Goal: Task Accomplishment & Management: Manage account settings

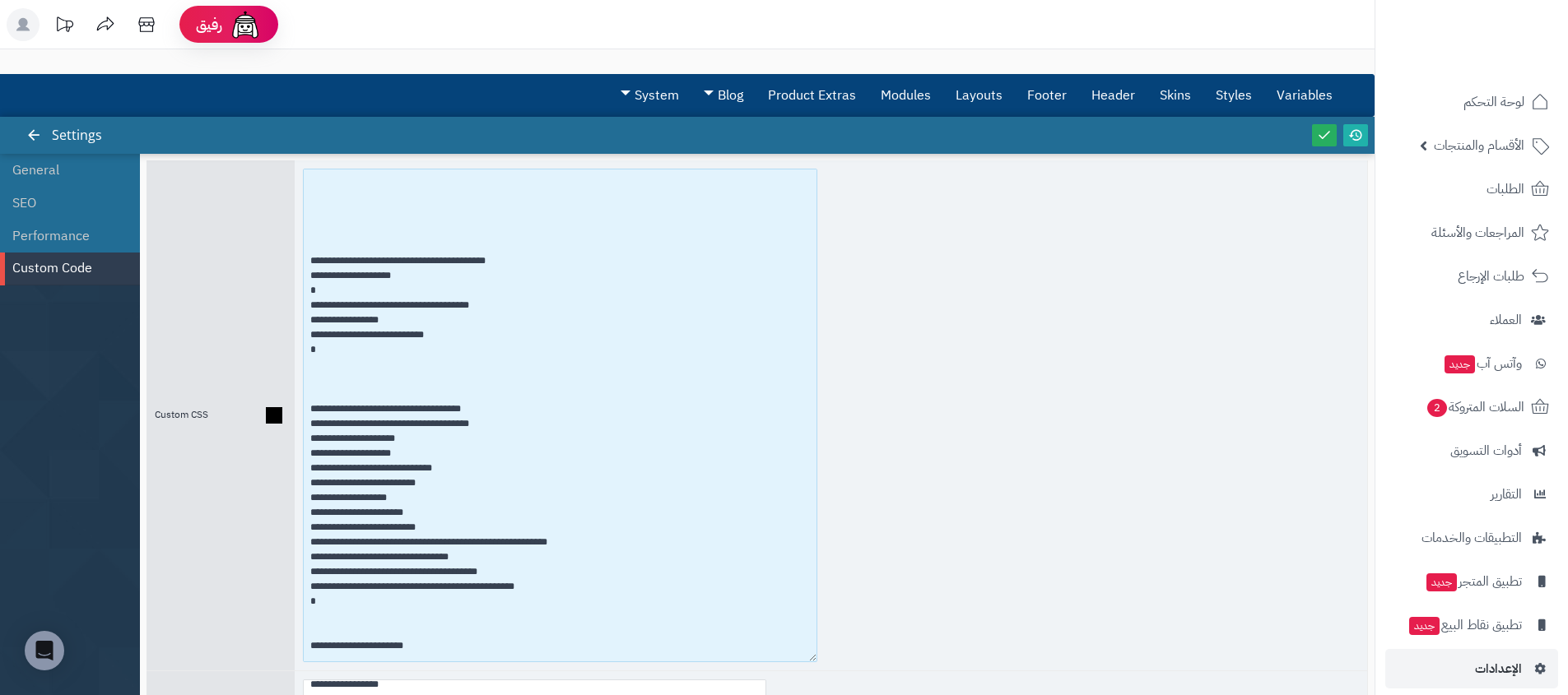
scroll to position [1320, 0]
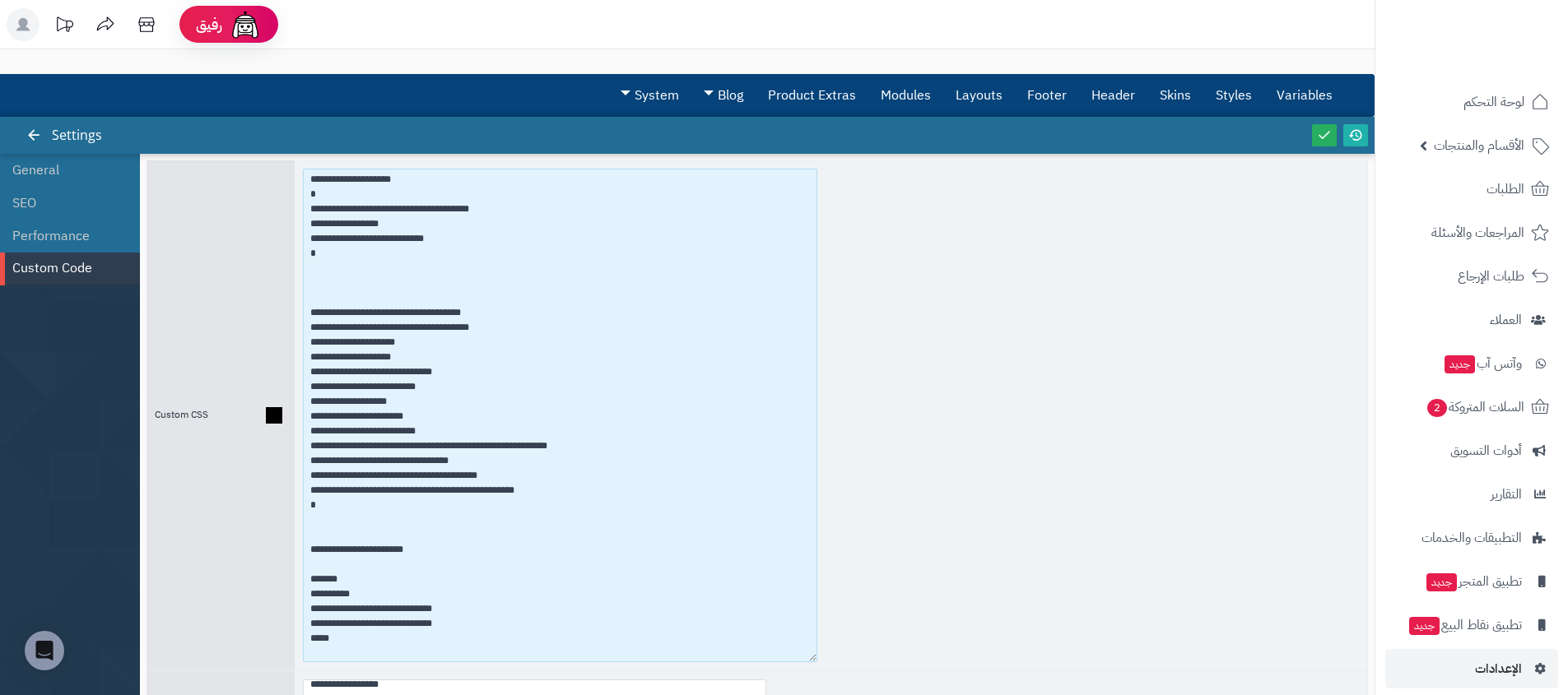
drag, startPoint x: 407, startPoint y: 361, endPoint x: 255, endPoint y: 359, distance: 152.0
click at [254, 359] on div "Custom CSS" at bounding box center [757, 416] width 1222 height 511
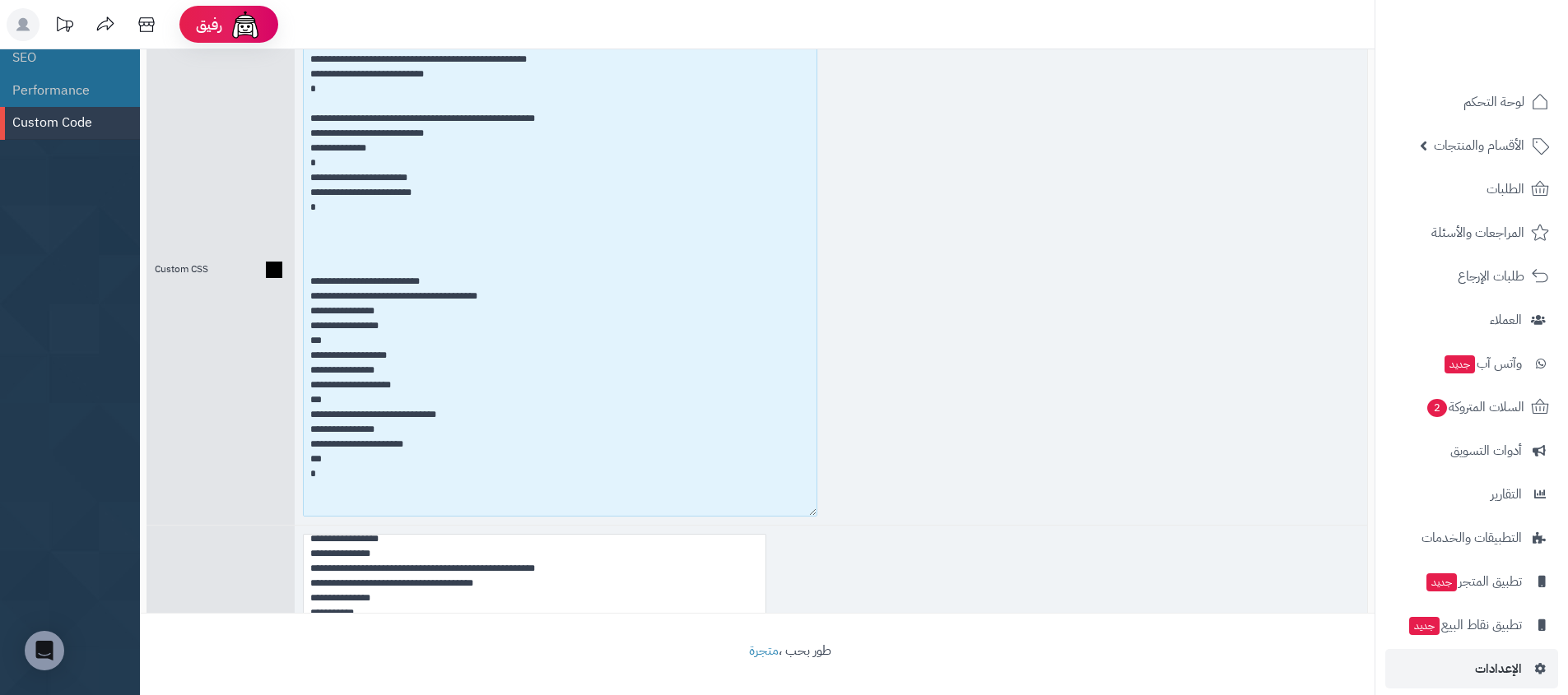
scroll to position [650, 0]
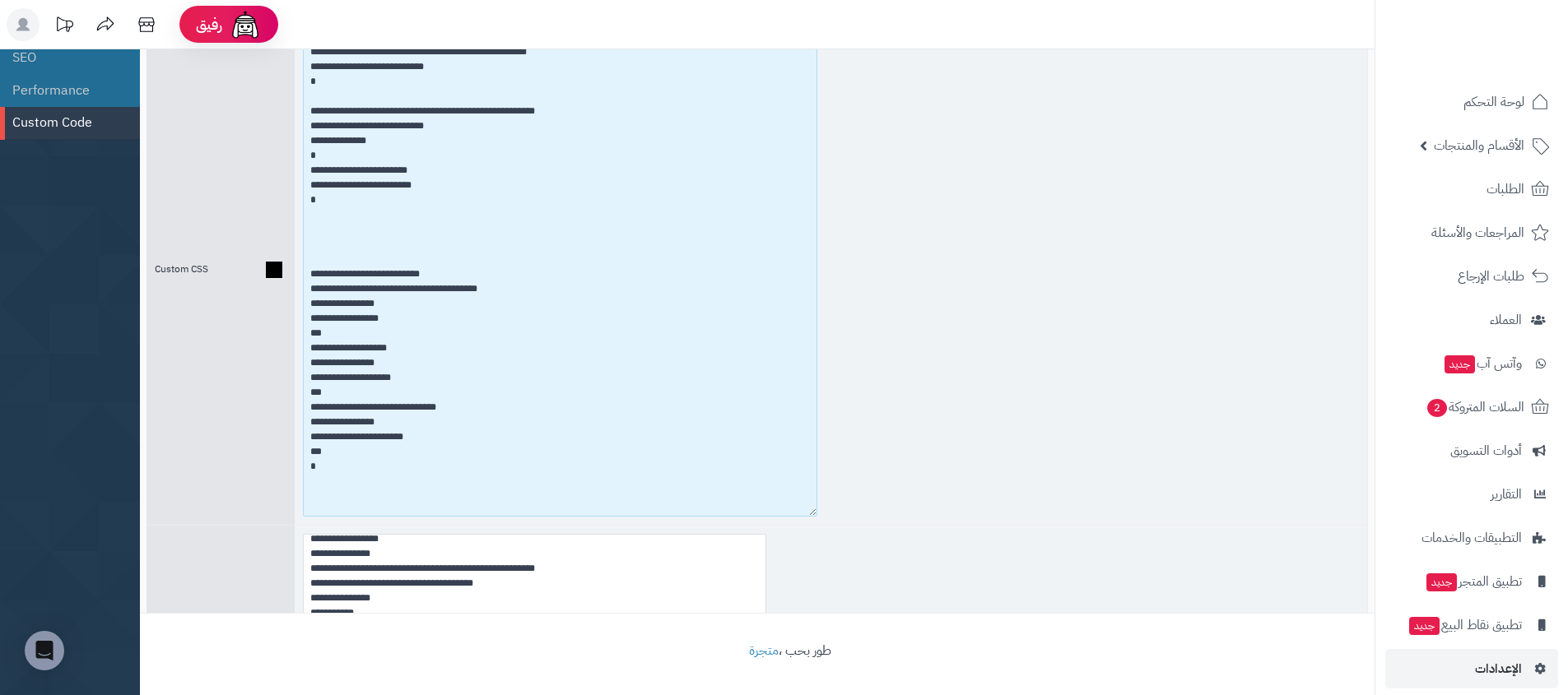
drag, startPoint x: 340, startPoint y: 470, endPoint x: 298, endPoint y: 267, distance: 207.3
click at [299, 267] on div at bounding box center [831, 270] width 1073 height 511
click at [398, 477] on textarea at bounding box center [560, 270] width 515 height 494
click at [351, 450] on textarea at bounding box center [560, 270] width 515 height 494
paste textarea "**********"
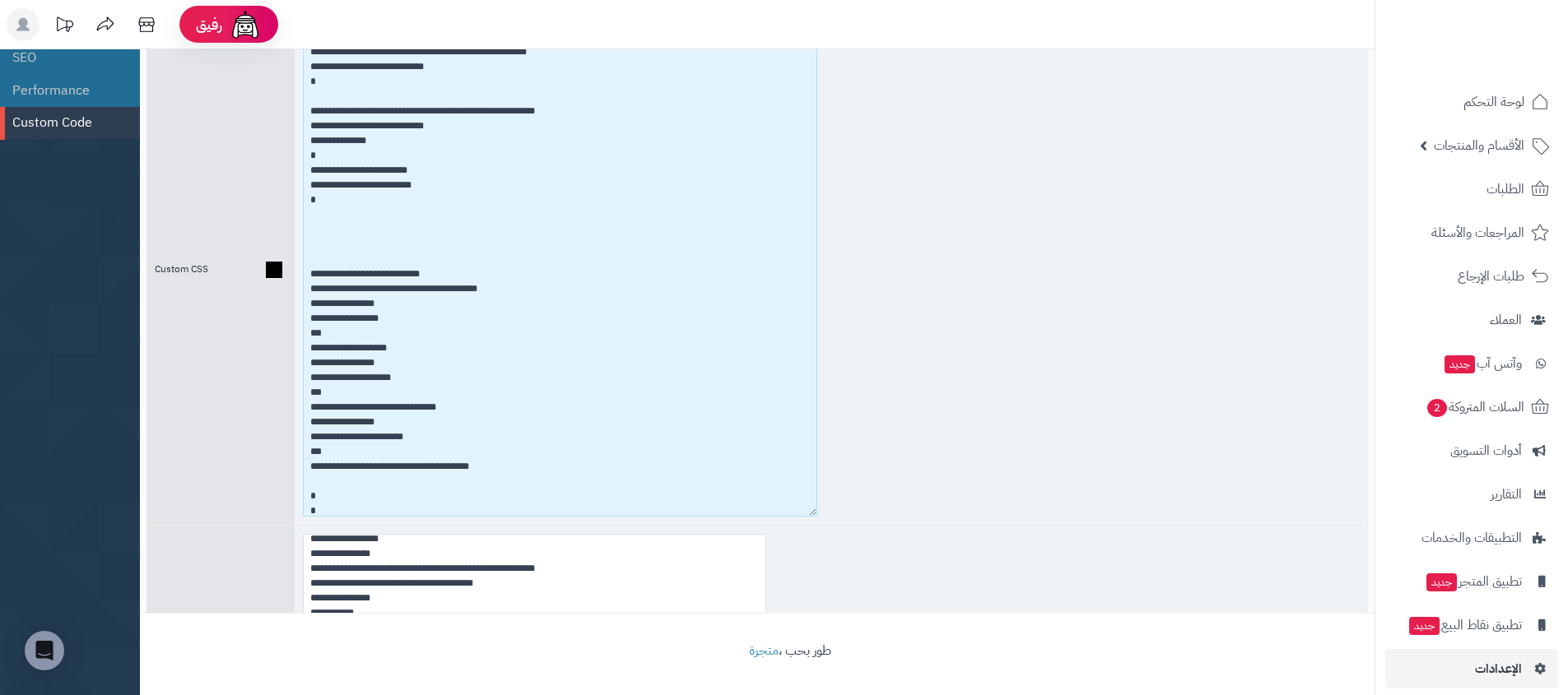
click at [352, 479] on textarea at bounding box center [560, 270] width 515 height 494
paste textarea "**********"
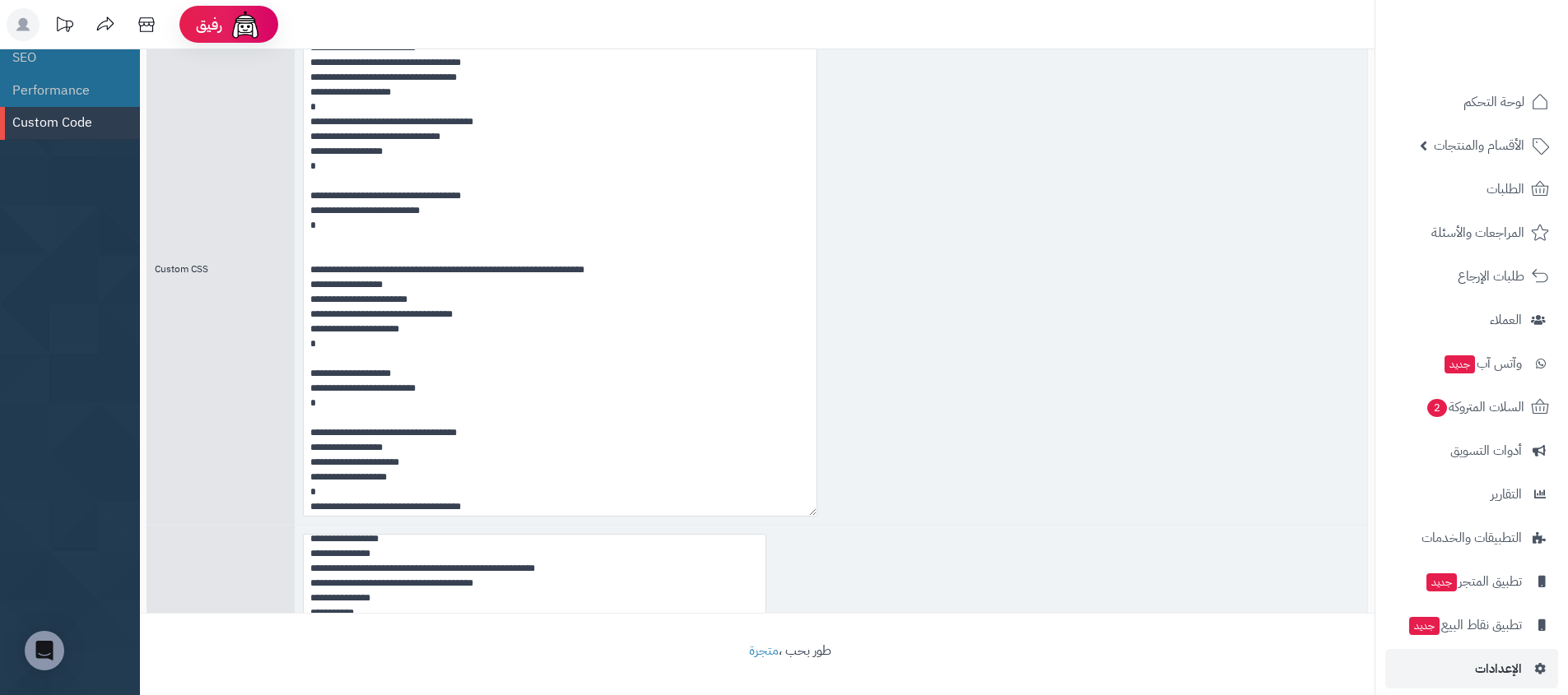
scroll to position [7925, 0]
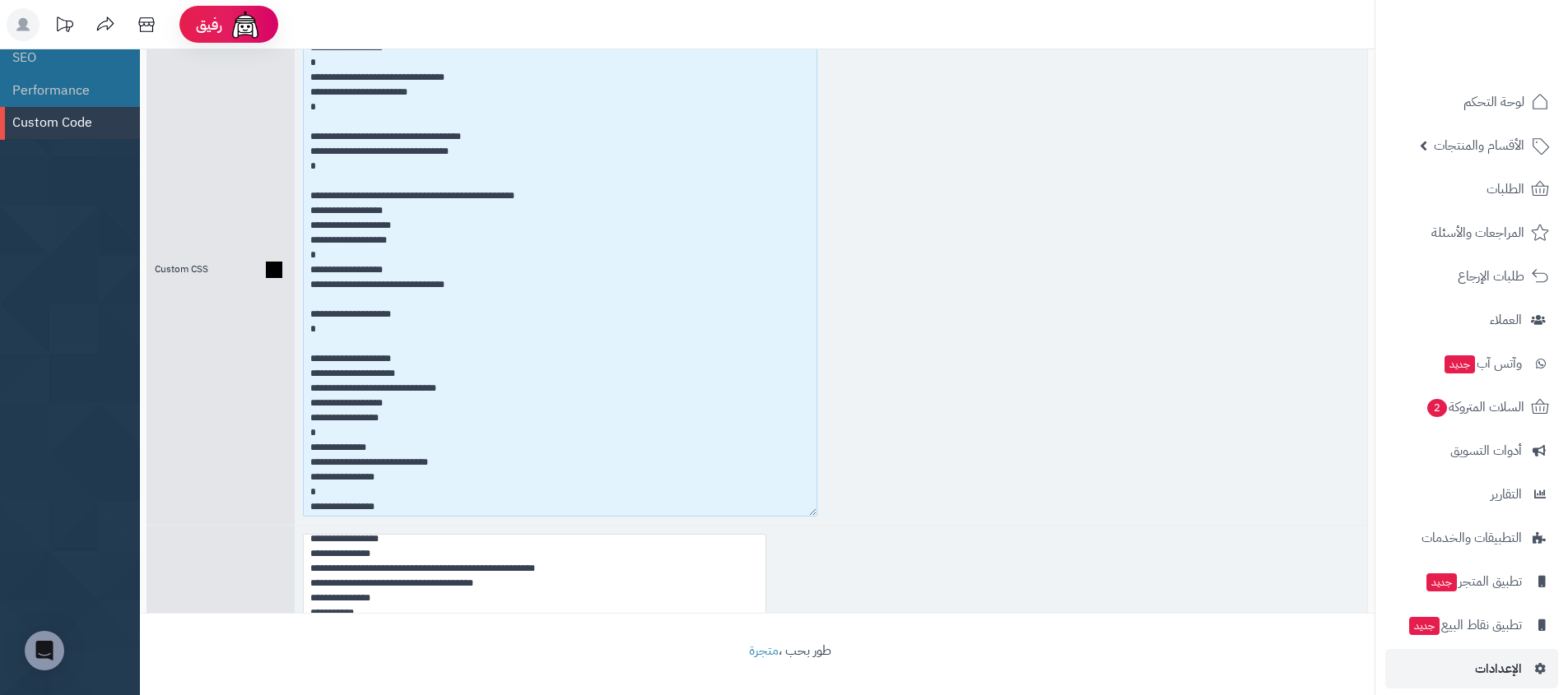
drag, startPoint x: 455, startPoint y: 286, endPoint x: 388, endPoint y: 290, distance: 67.1
click at [388, 290] on textarea at bounding box center [560, 270] width 515 height 494
click at [320, 329] on textarea at bounding box center [560, 270] width 515 height 494
paste textarea "**********"
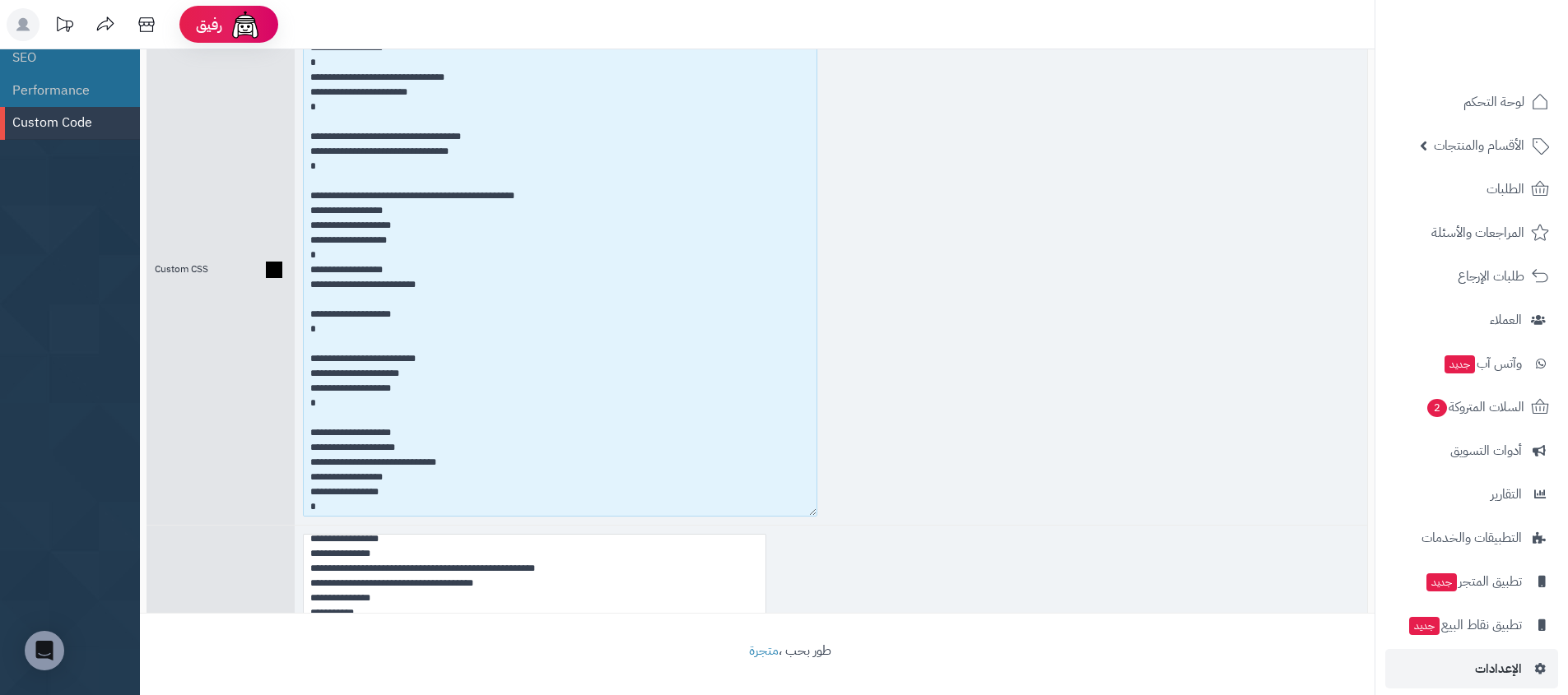
drag, startPoint x: 403, startPoint y: 394, endPoint x: 299, endPoint y: 394, distance: 104.0
click at [299, 394] on div at bounding box center [831, 270] width 1073 height 511
drag, startPoint x: 426, startPoint y: 356, endPoint x: 313, endPoint y: 359, distance: 113.0
click at [313, 359] on textarea at bounding box center [560, 270] width 515 height 494
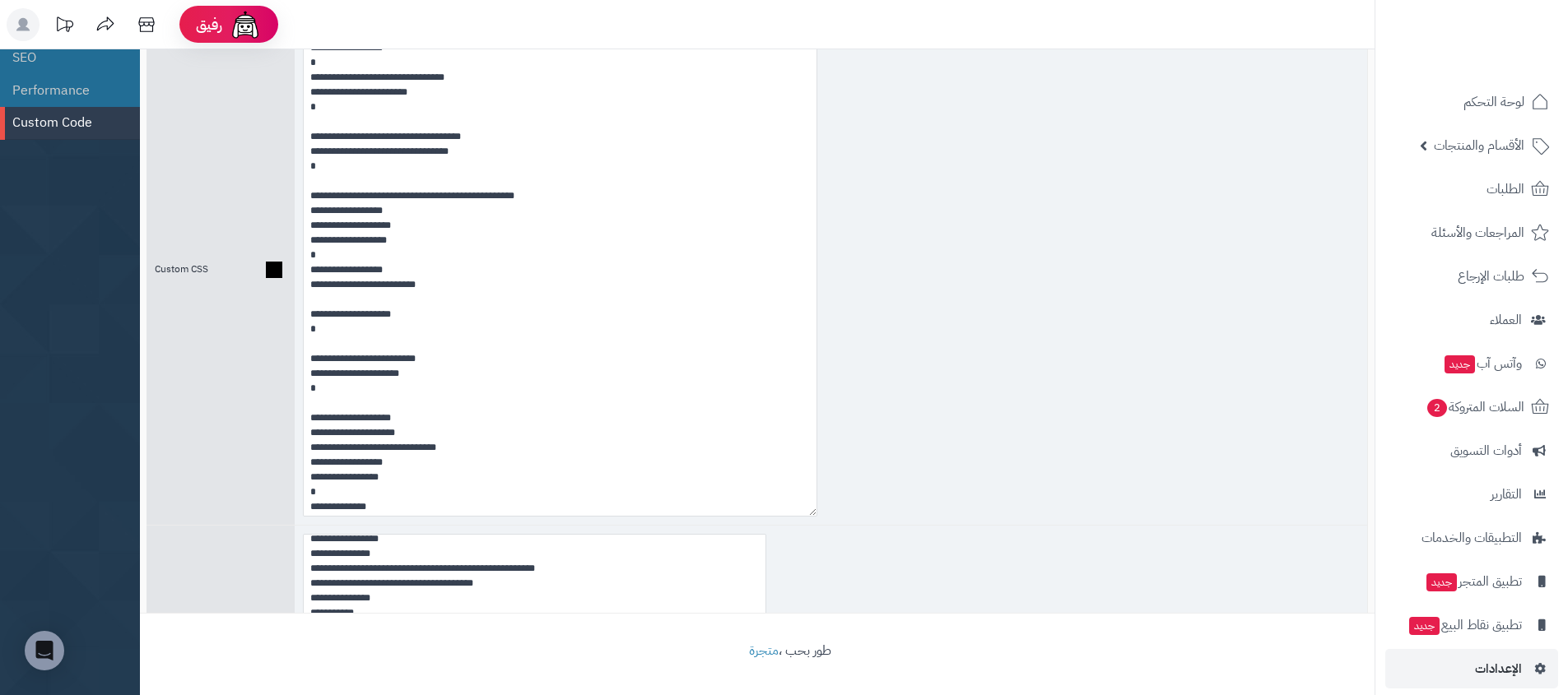
click at [894, 372] on div at bounding box center [831, 270] width 1073 height 511
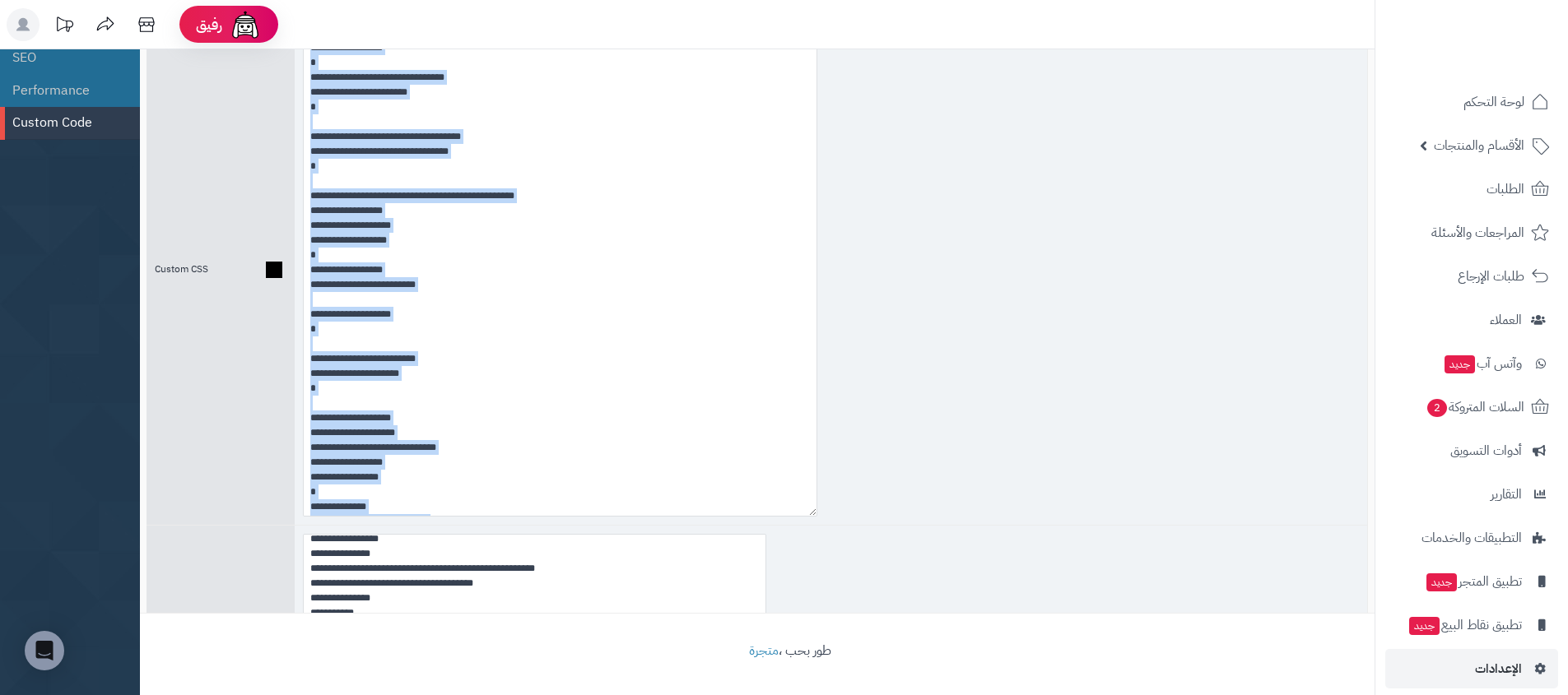
click at [894, 372] on div at bounding box center [831, 270] width 1073 height 511
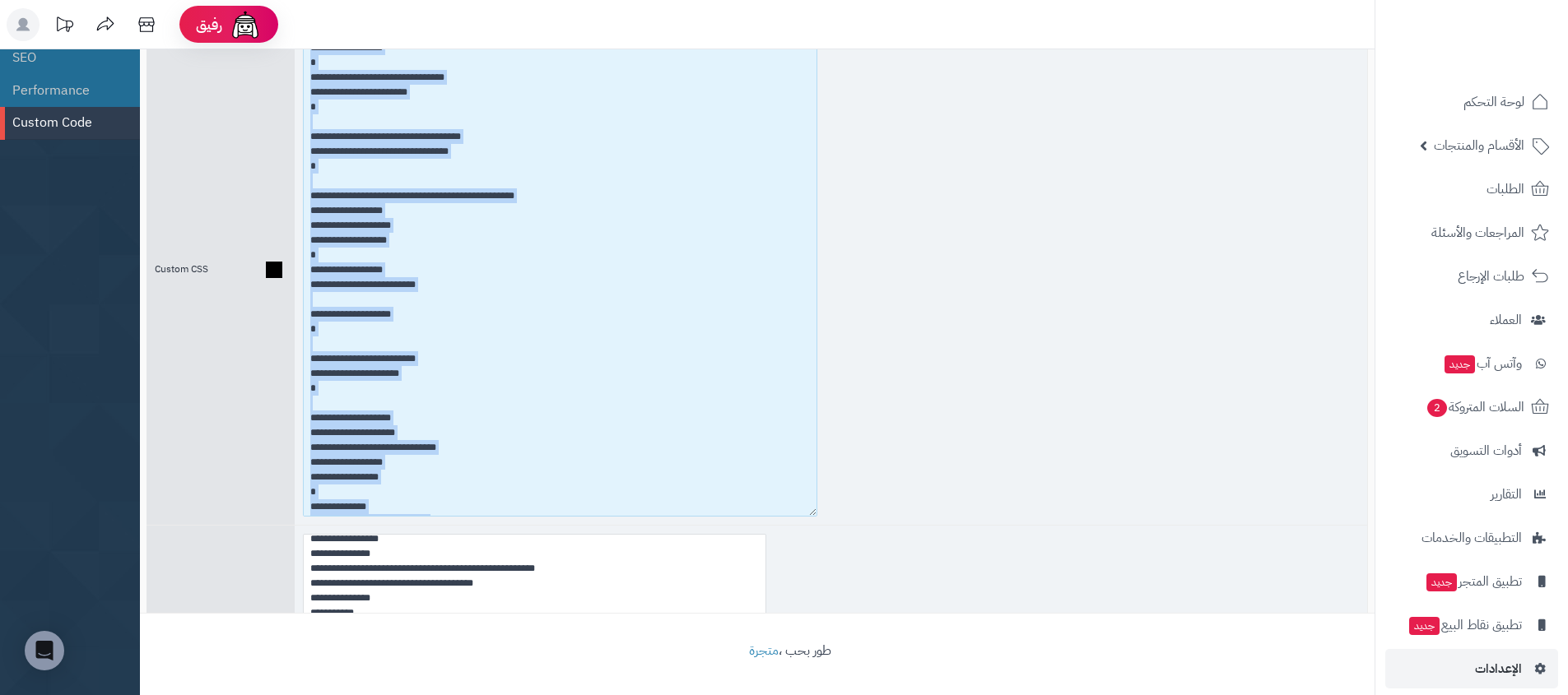
click at [384, 389] on textarea at bounding box center [560, 270] width 515 height 494
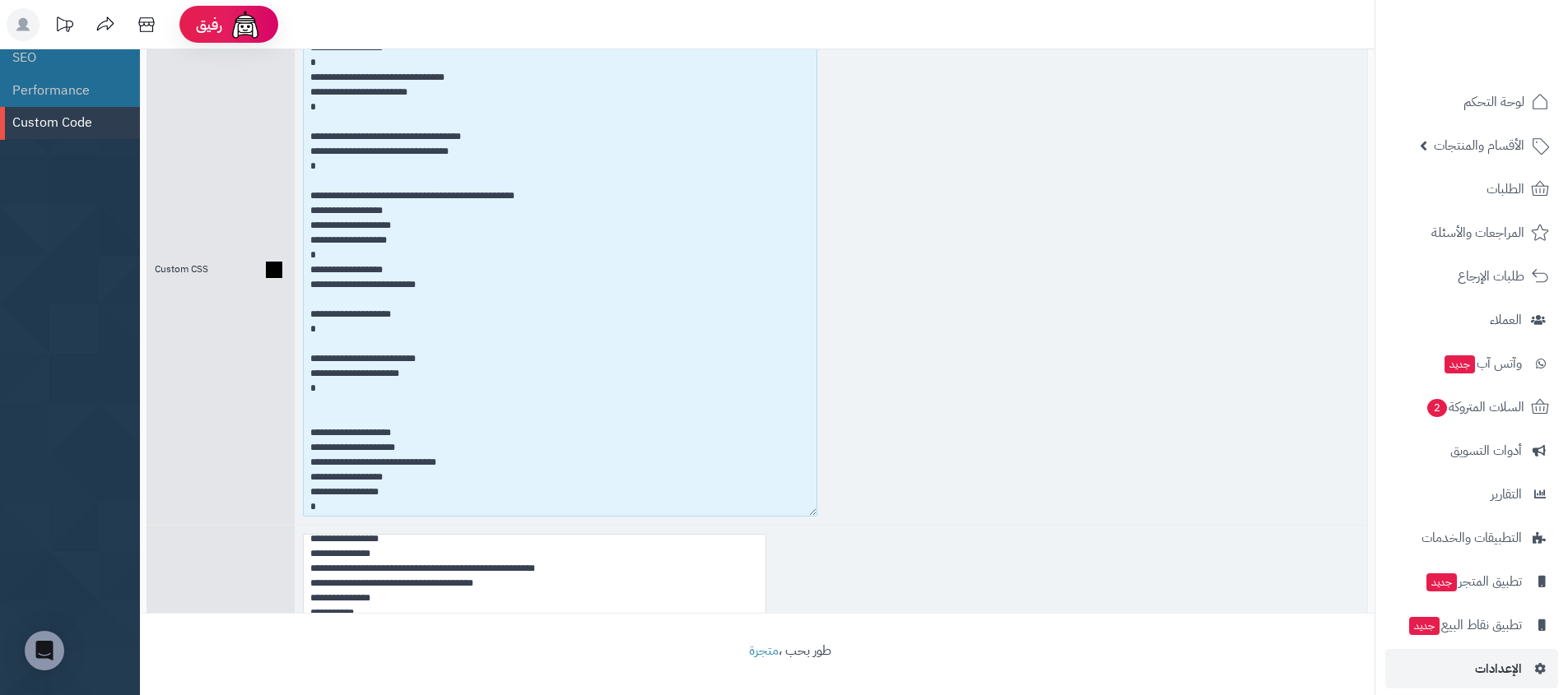
paste textarea "**********"
drag, startPoint x: 392, startPoint y: 445, endPoint x: 291, endPoint y: 421, distance: 103.8
click at [291, 421] on div "Custom CSS" at bounding box center [757, 270] width 1222 height 511
drag, startPoint x: 322, startPoint y: 438, endPoint x: 300, endPoint y: 365, distance: 76.2
click at [300, 364] on div at bounding box center [831, 270] width 1073 height 511
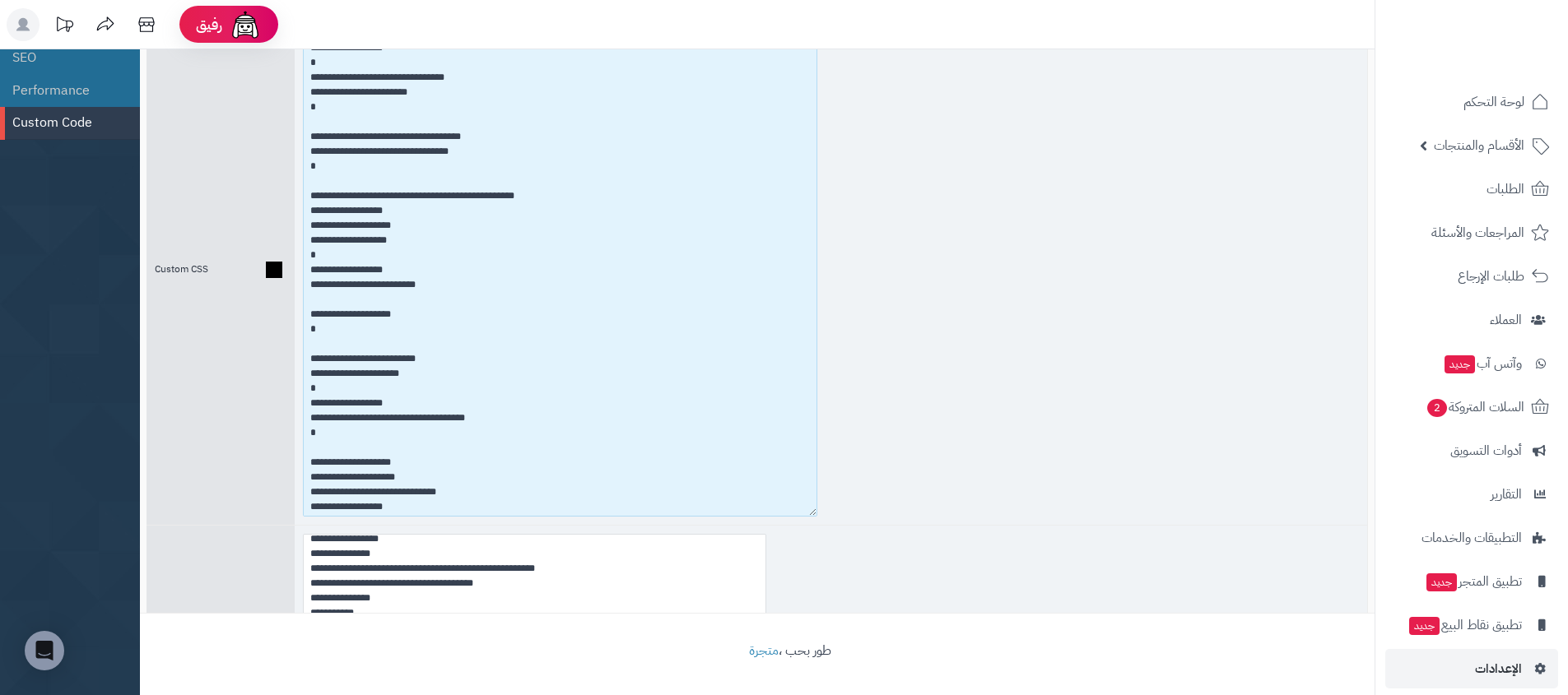
click at [309, 360] on textarea at bounding box center [560, 270] width 515 height 494
click at [307, 360] on textarea at bounding box center [560, 270] width 515 height 494
click at [308, 401] on textarea at bounding box center [560, 270] width 515 height 494
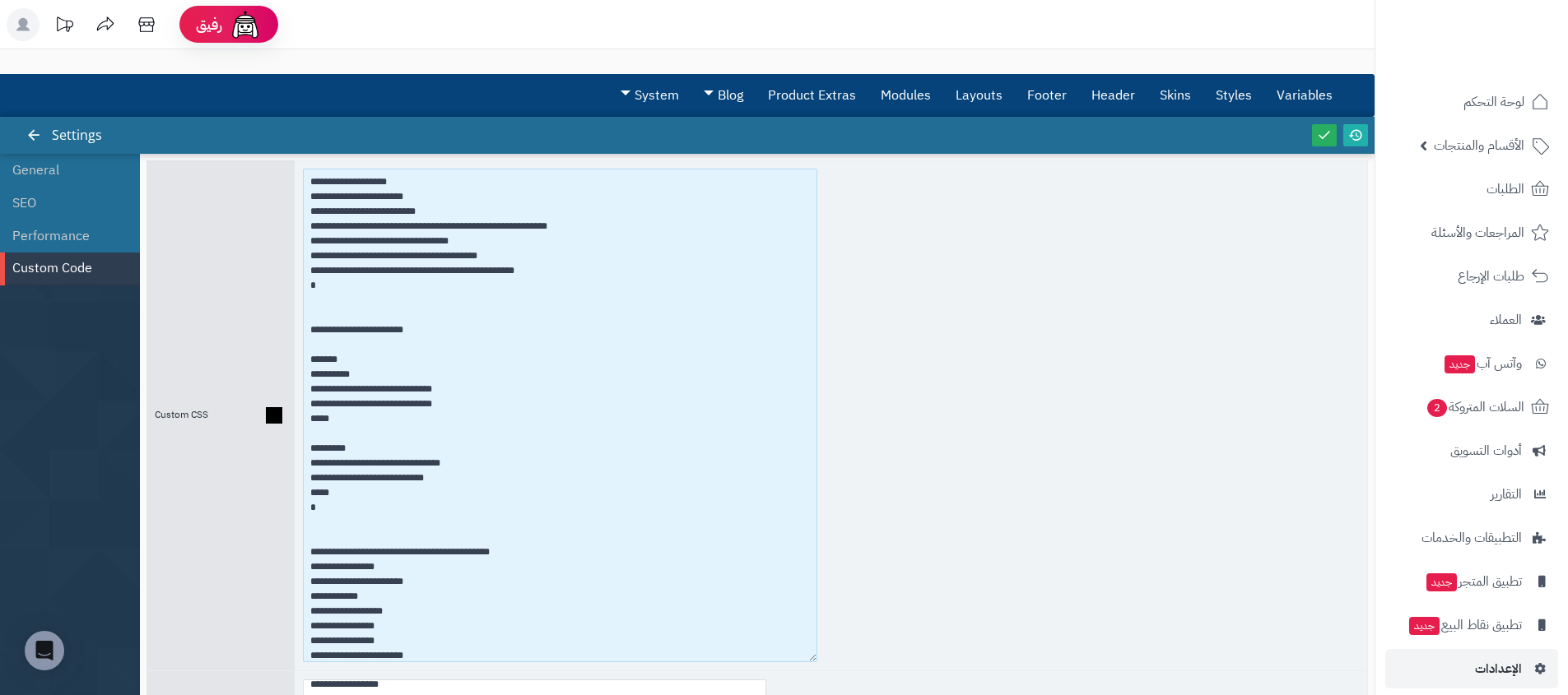
scroll to position [1571, 0]
click at [394, 329] on textarea at bounding box center [560, 416] width 515 height 494
click at [396, 330] on textarea at bounding box center [560, 416] width 515 height 494
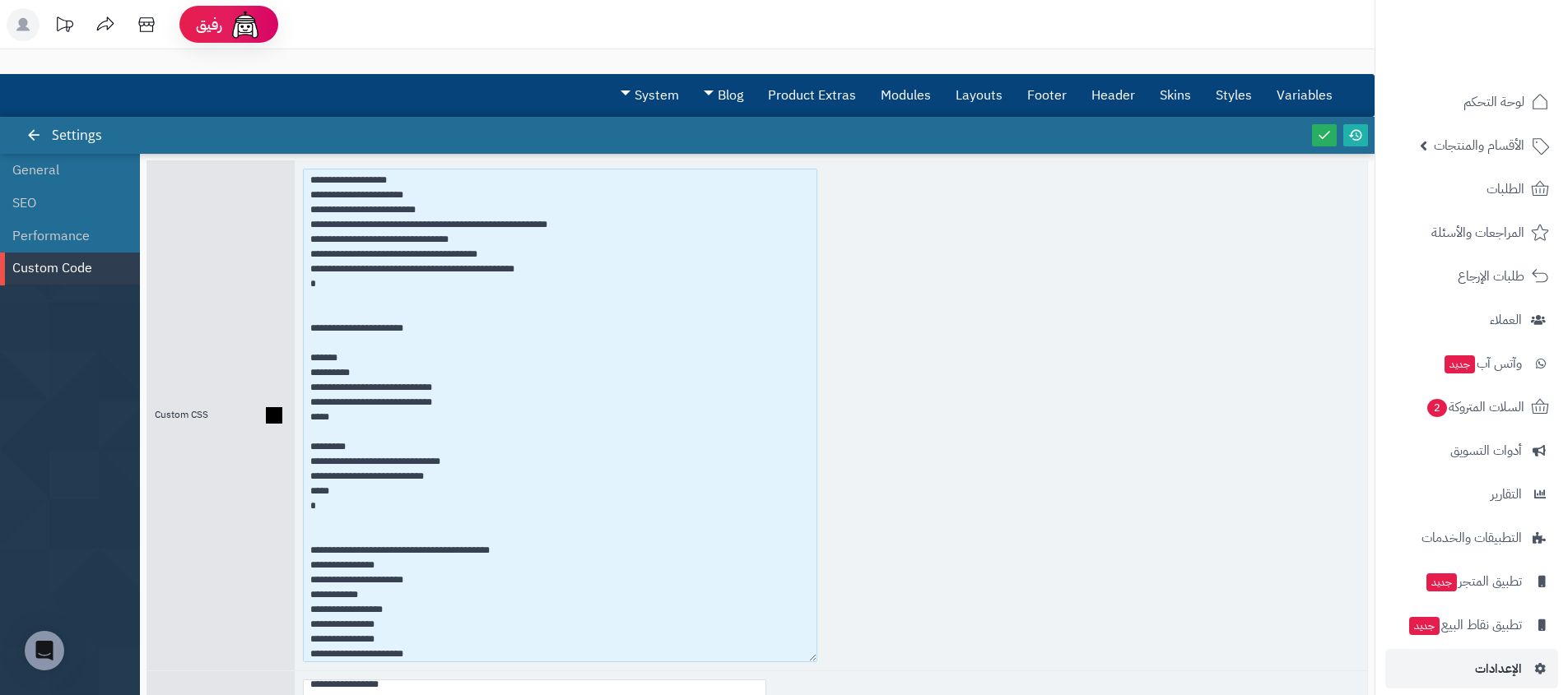
click at [396, 330] on textarea at bounding box center [560, 416] width 515 height 494
paste textarea "**********"
click at [433, 270] on textarea at bounding box center [560, 416] width 515 height 494
click at [406, 479] on textarea at bounding box center [560, 416] width 515 height 494
type textarea "**********"
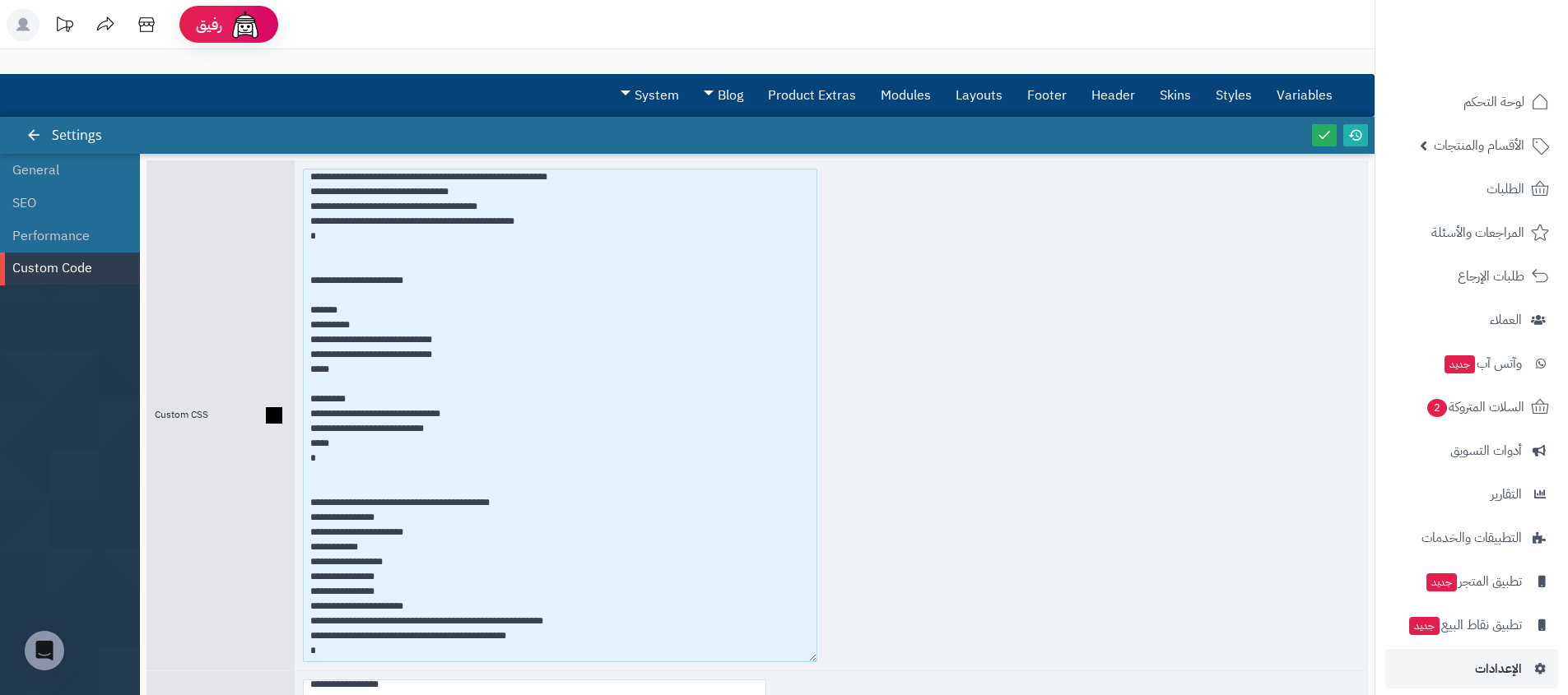
scroll to position [1619, 0]
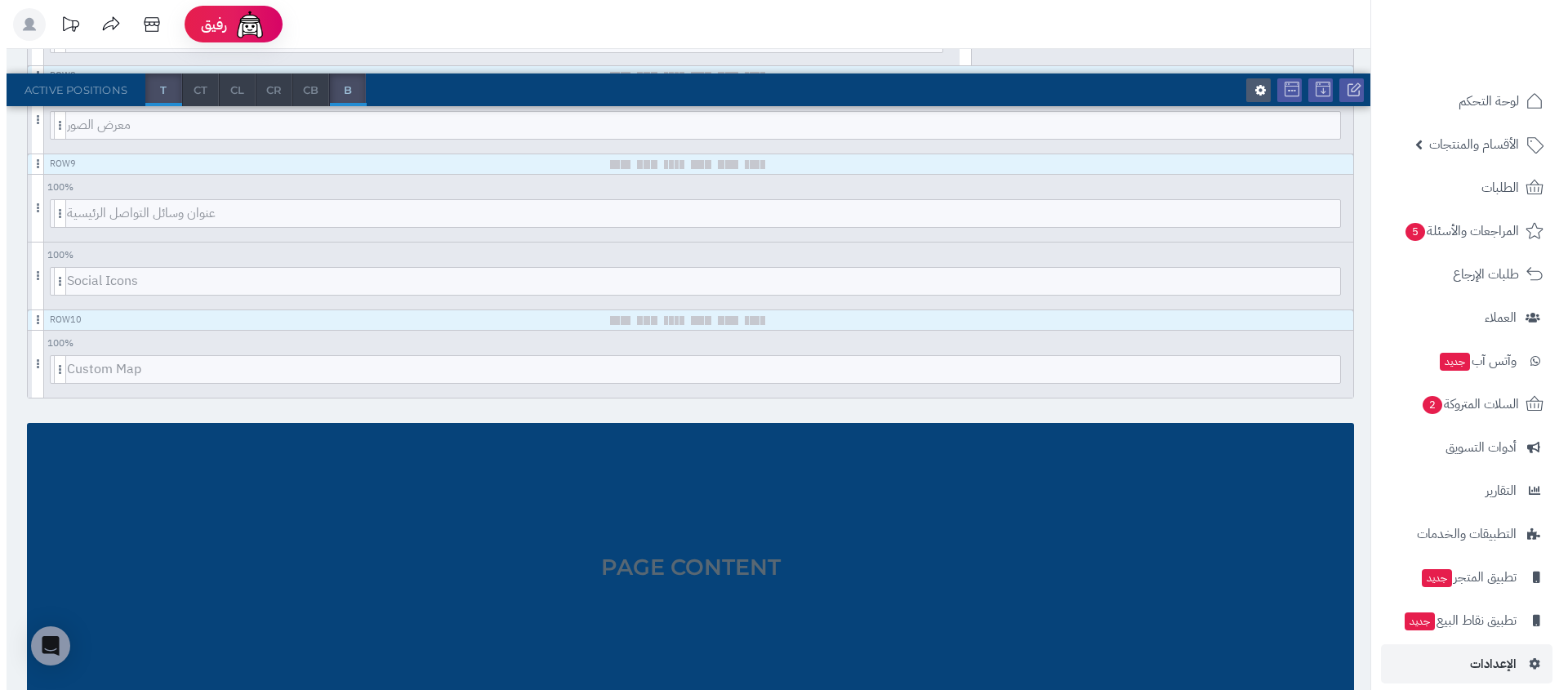
scroll to position [933, 0]
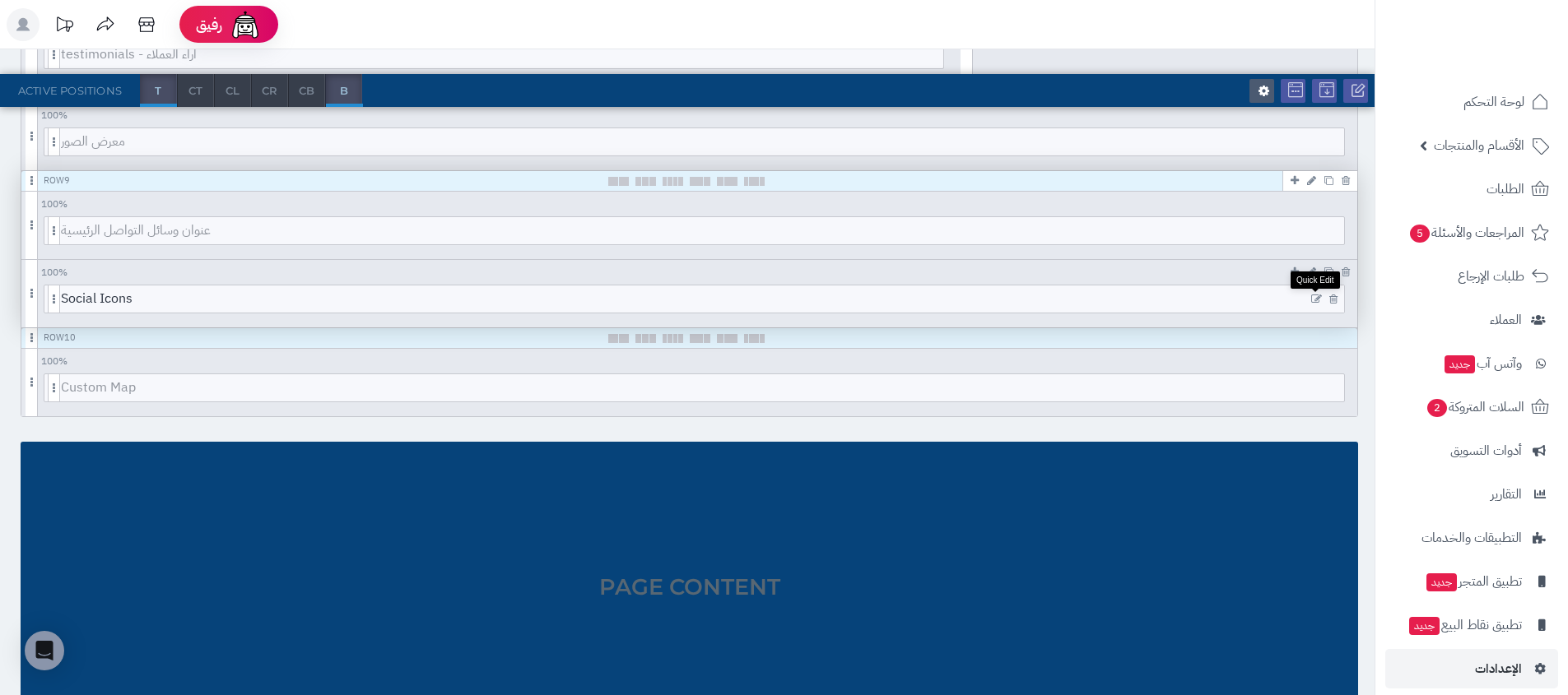
click at [1313, 299] on icon at bounding box center [1316, 299] width 10 height 11
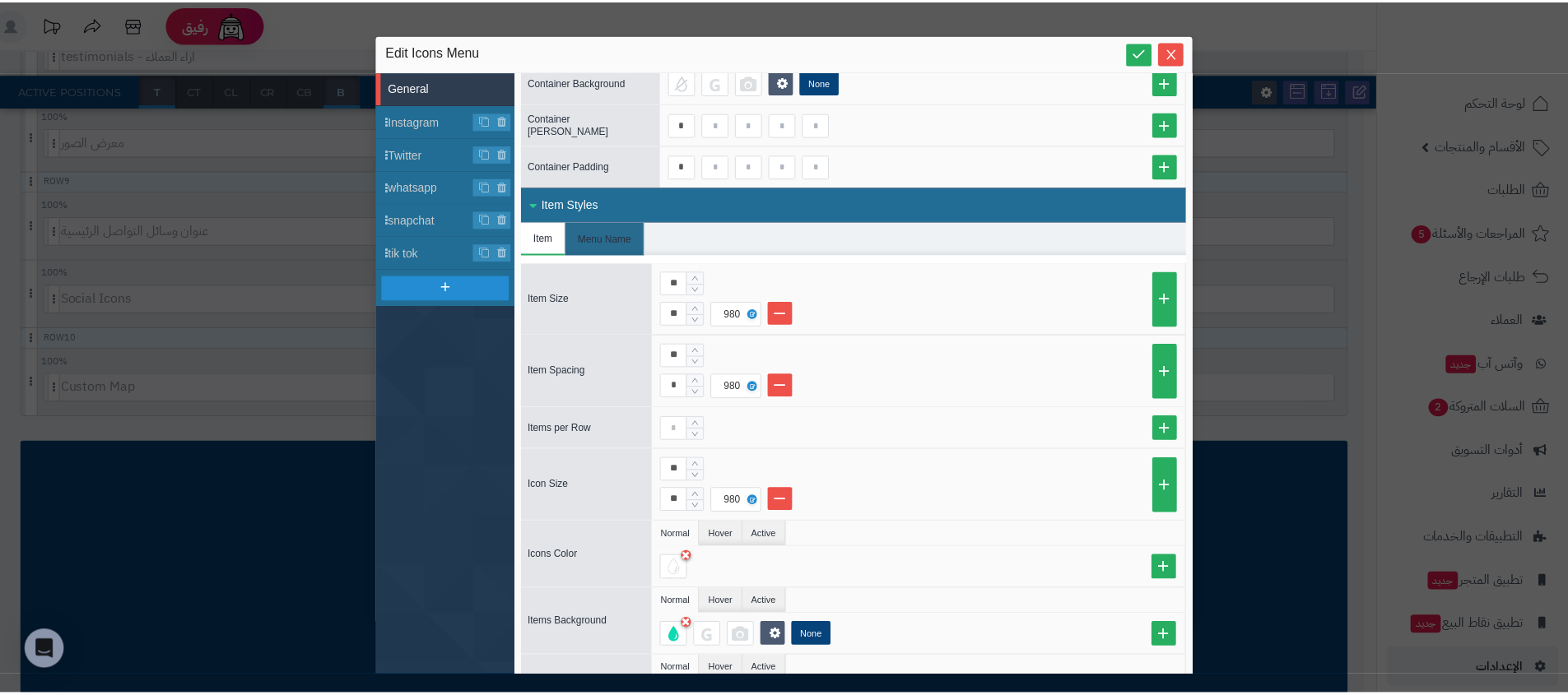
scroll to position [0, 0]
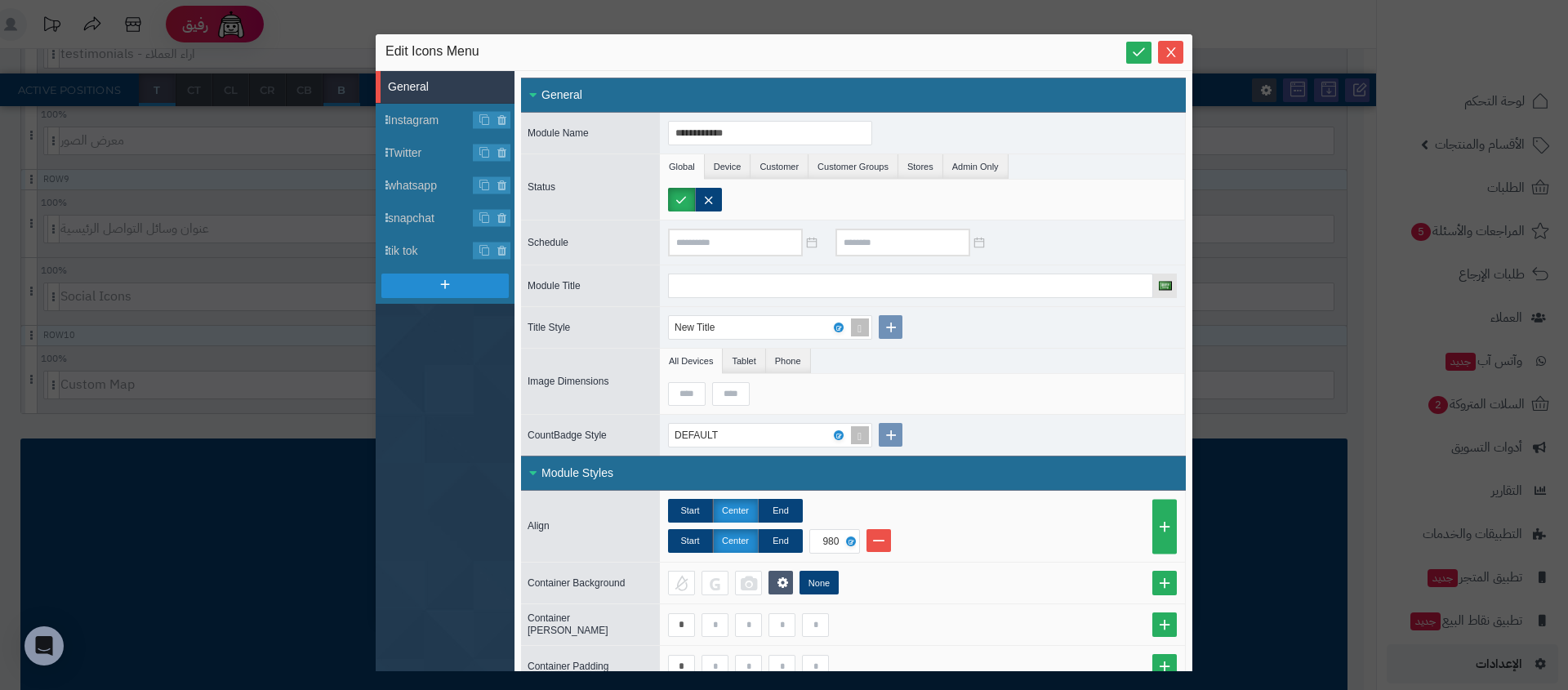
click at [149, 376] on div "**********" at bounding box center [784, 345] width 1568 height 690
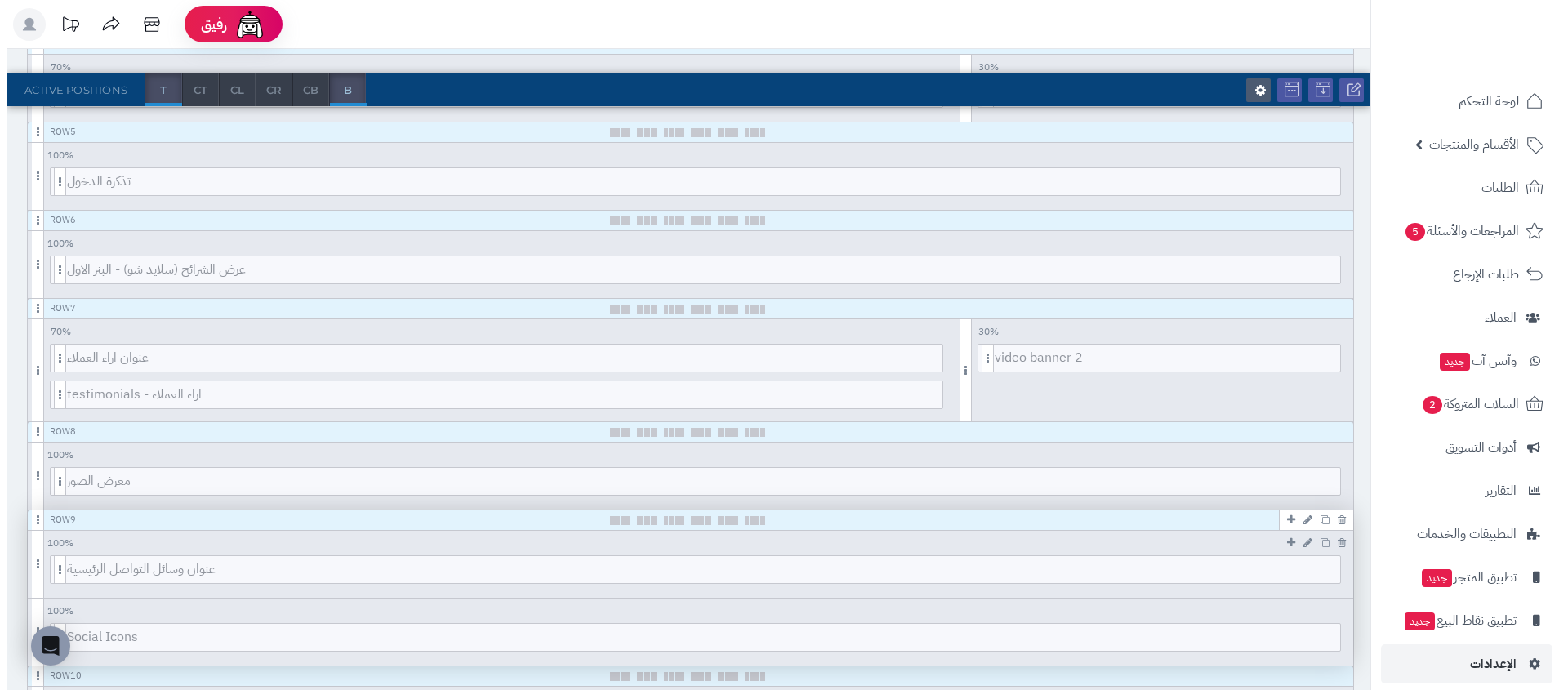
scroll to position [590, 0]
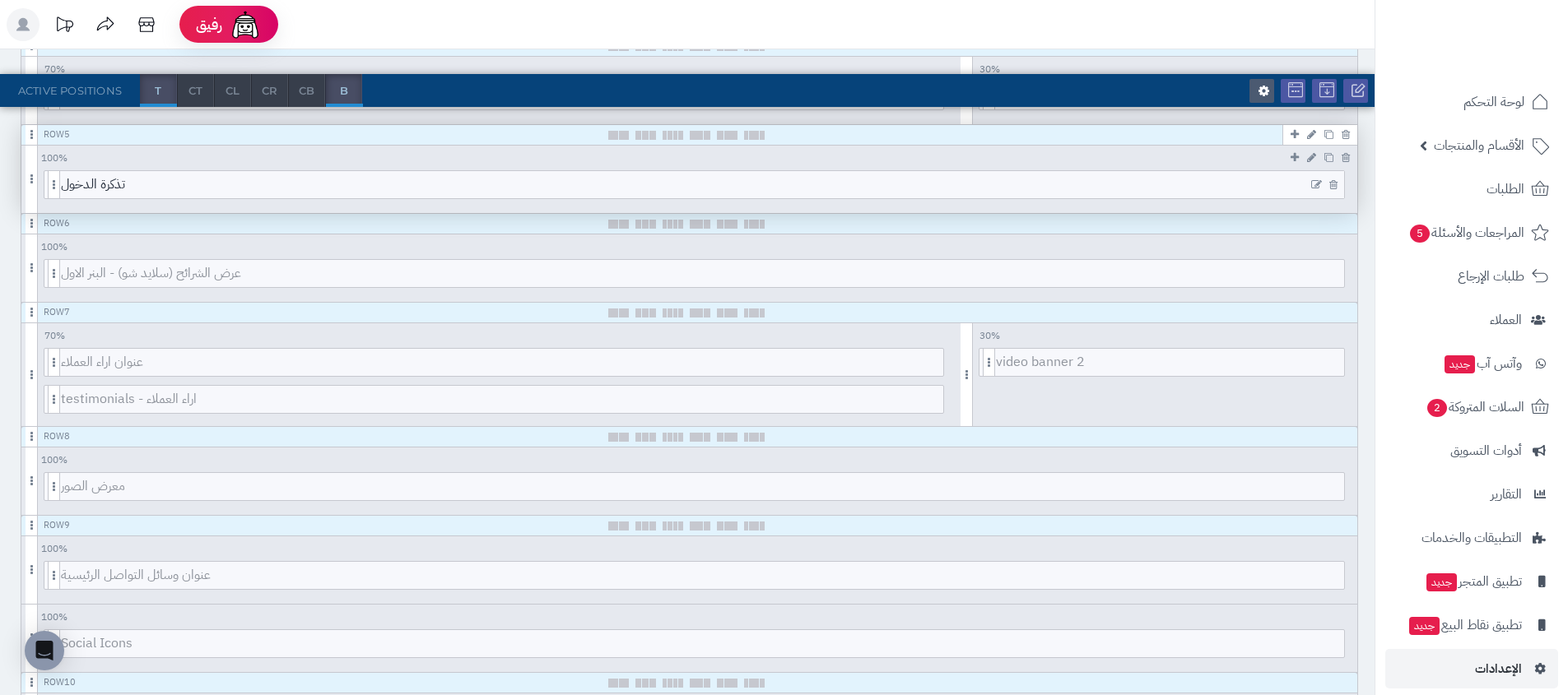
click at [1319, 186] on icon at bounding box center [1316, 185] width 10 height 11
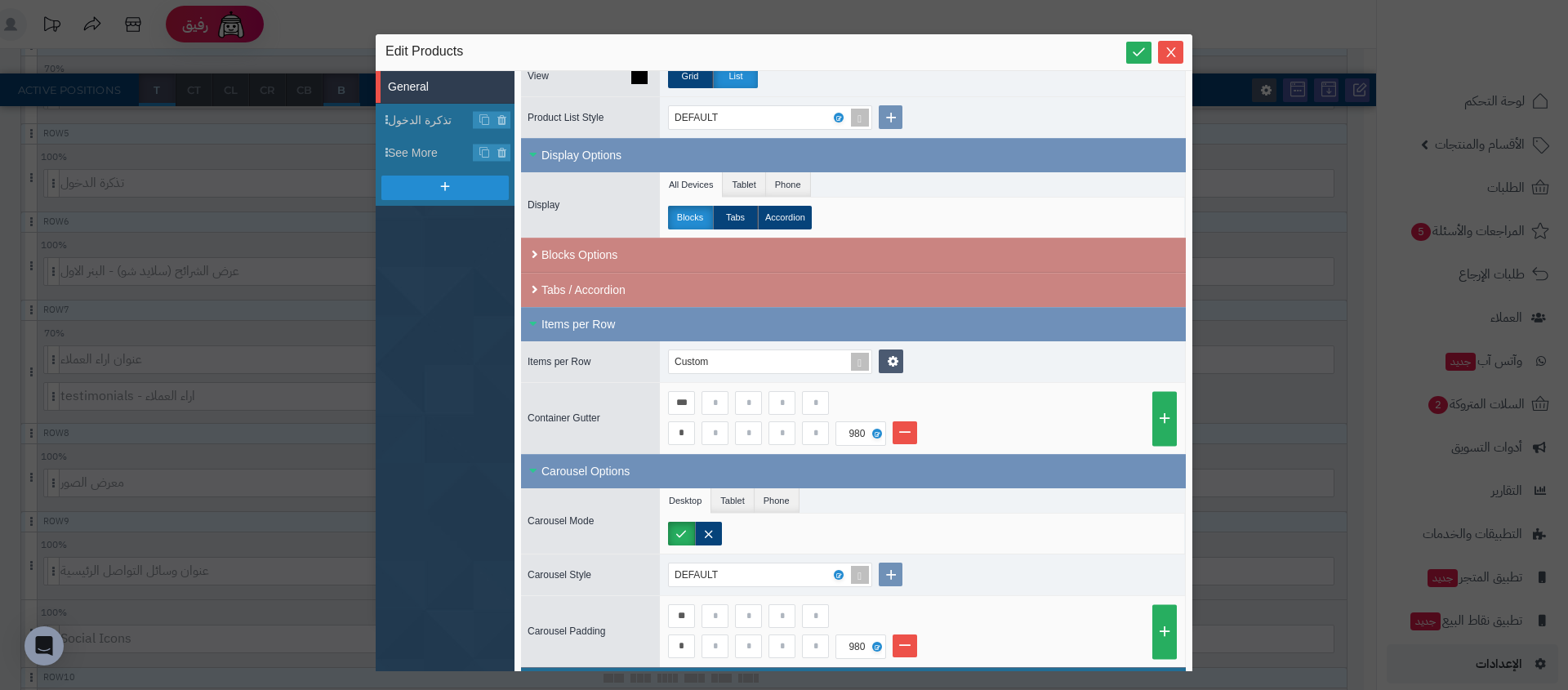
scroll to position [417, 0]
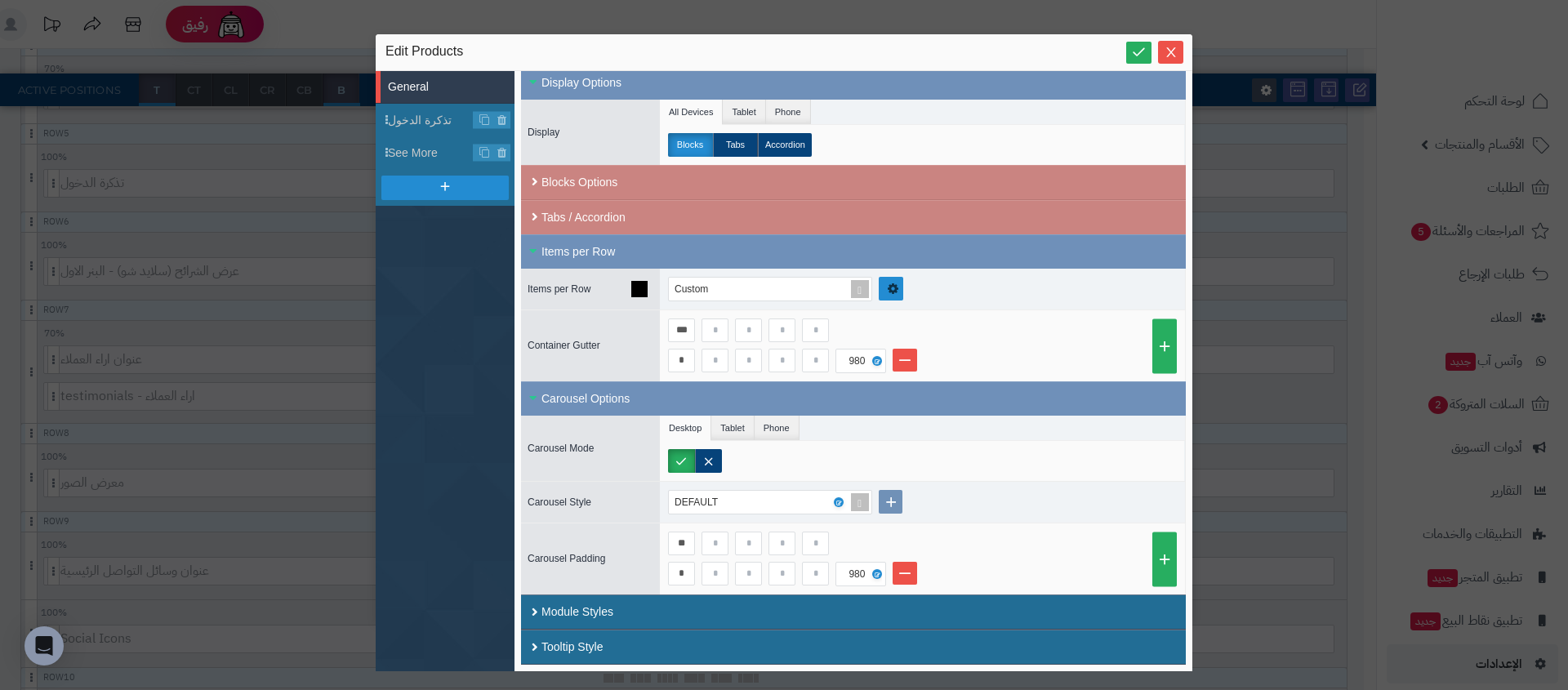
click at [889, 290] on icon at bounding box center [892, 290] width 11 height 13
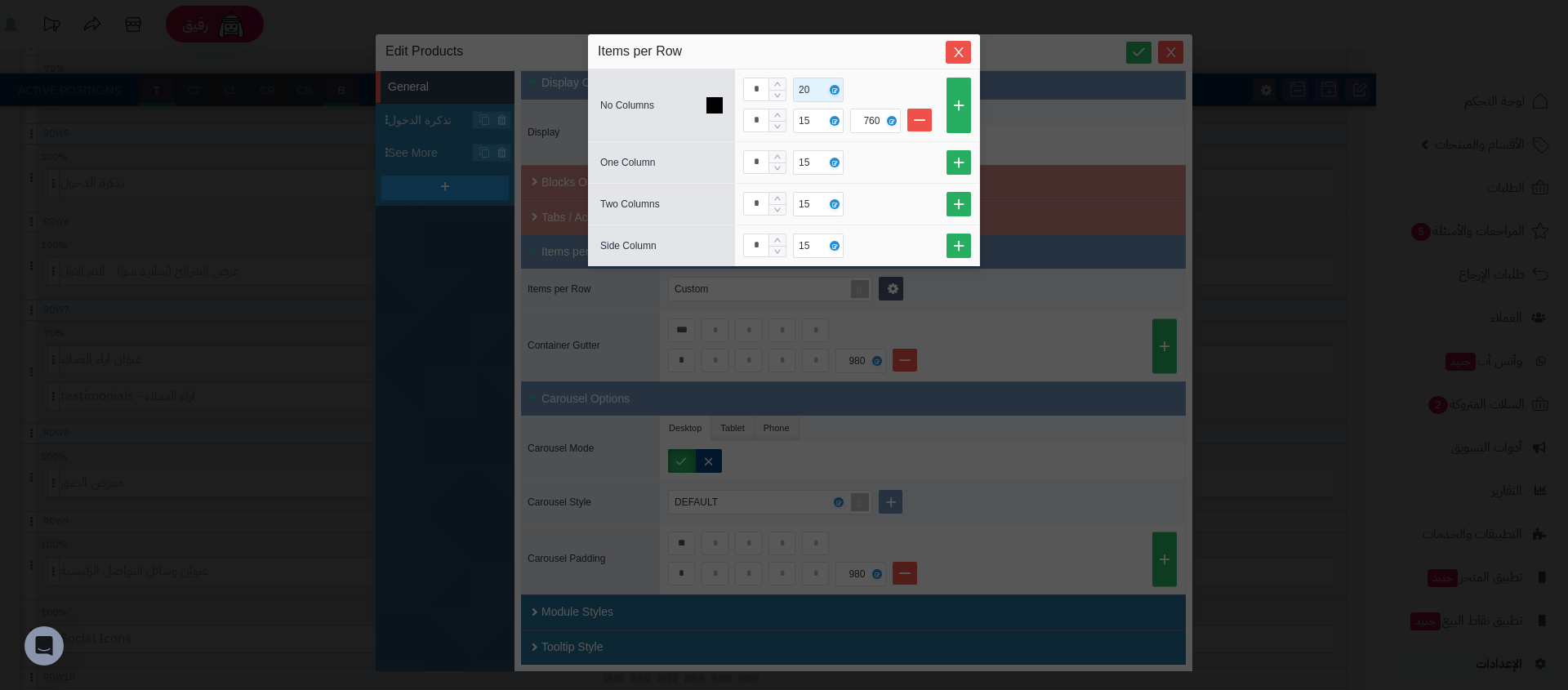
click at [811, 94] on div "20" at bounding box center [806, 90] width 15 height 23
click at [807, 117] on div "0" at bounding box center [834, 115] width 68 height 15
click at [800, 123] on div "15" at bounding box center [806, 120] width 15 height 23
click at [810, 156] on div "Small" at bounding box center [834, 155] width 68 height 10
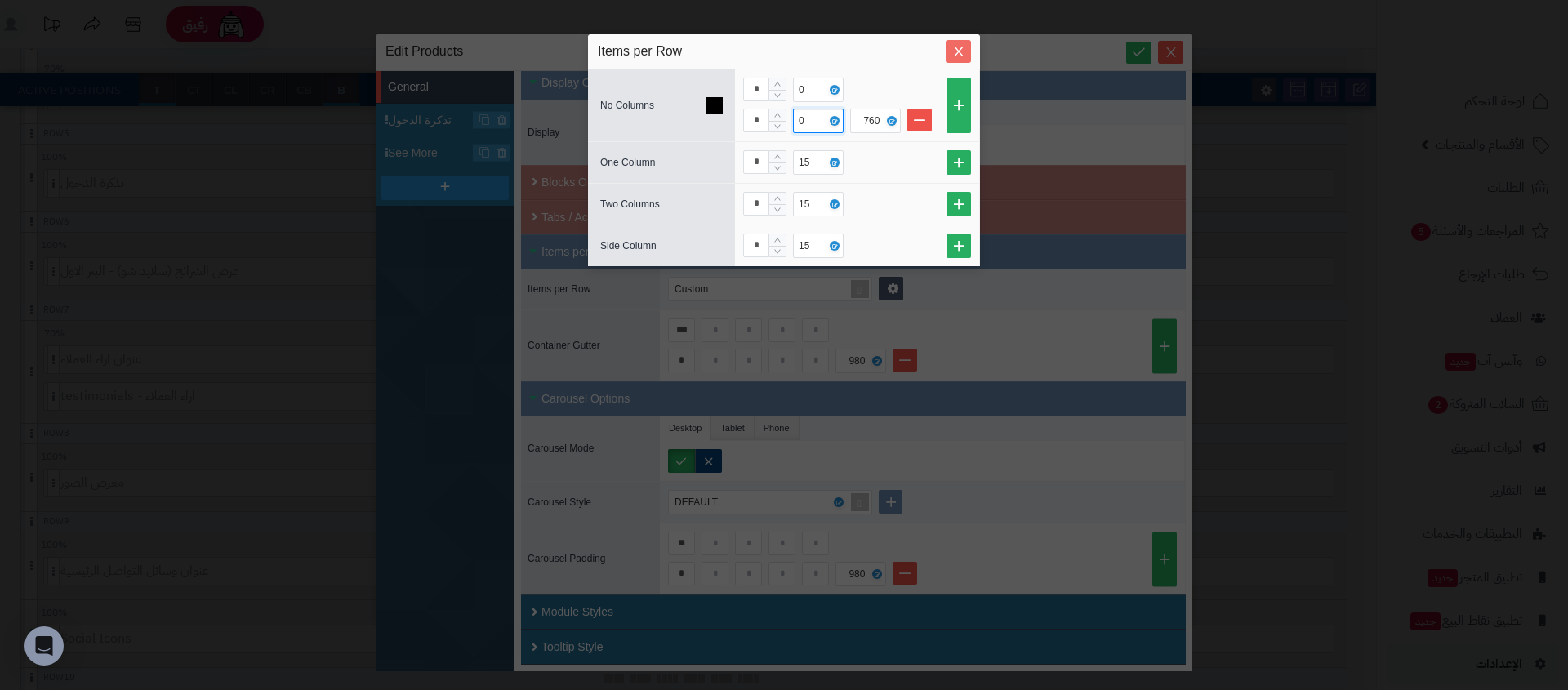
click at [957, 45] on icon "Close" at bounding box center [959, 52] width 13 height 13
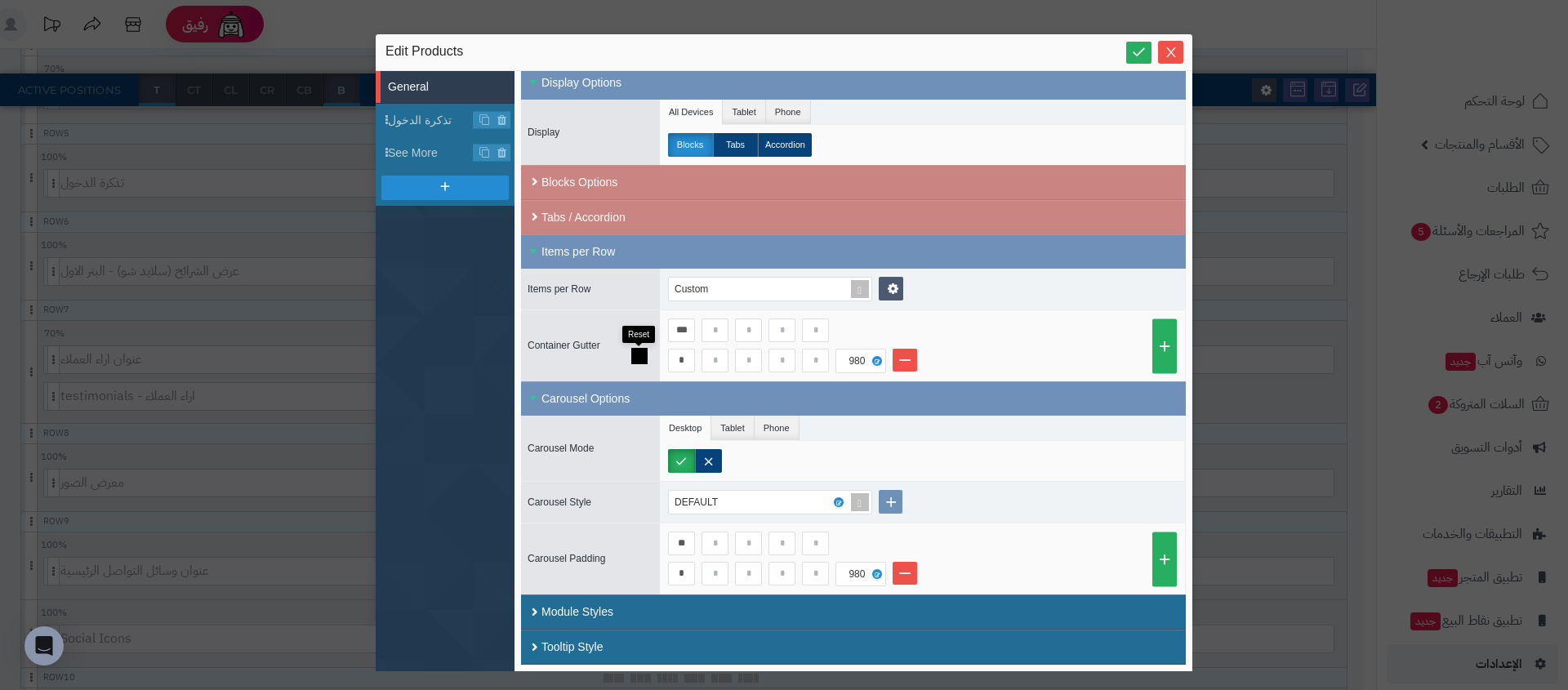
click at [640, 359] on icon at bounding box center [640, 356] width 17 height 17
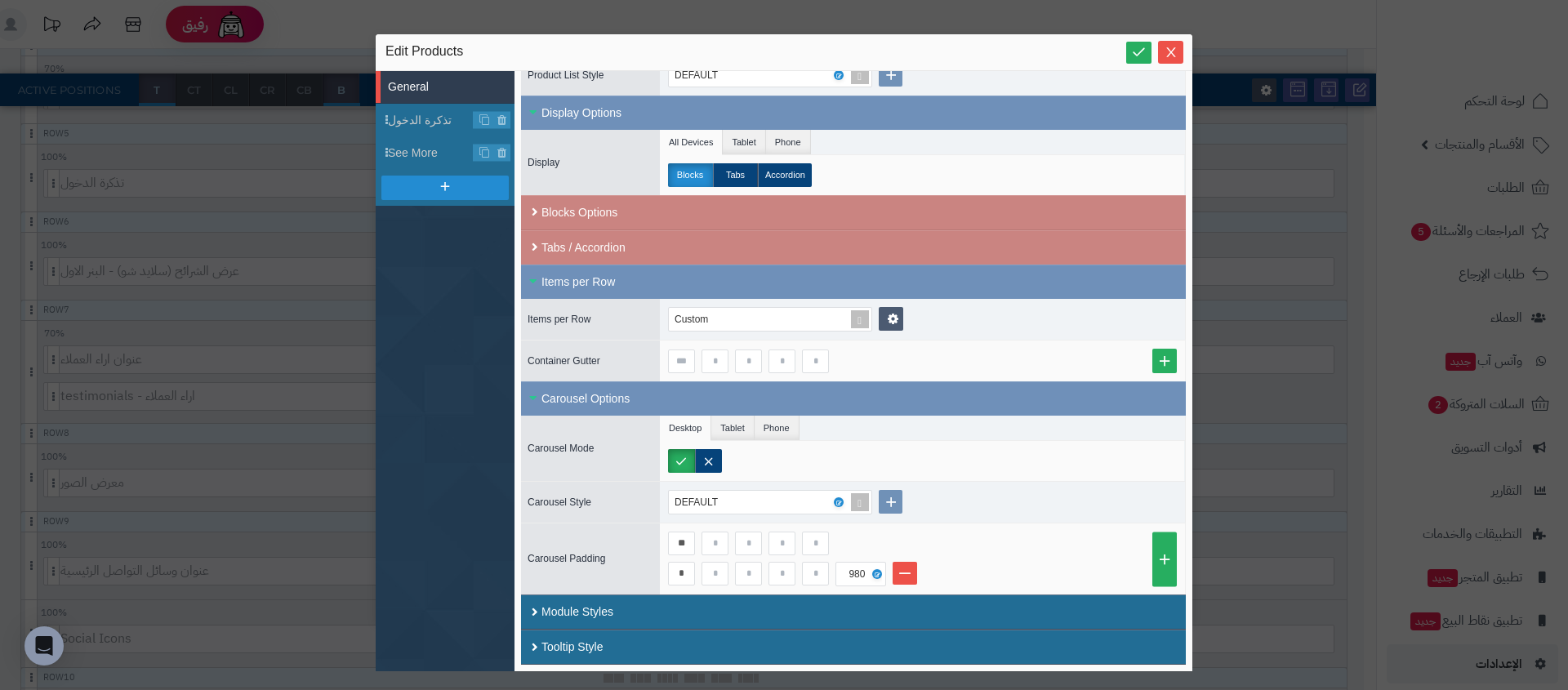
scroll to position [388, 0]
click at [779, 365] on input at bounding box center [781, 362] width 27 height 24
type input "*"
type input "**"
click at [748, 359] on input at bounding box center [748, 362] width 27 height 24
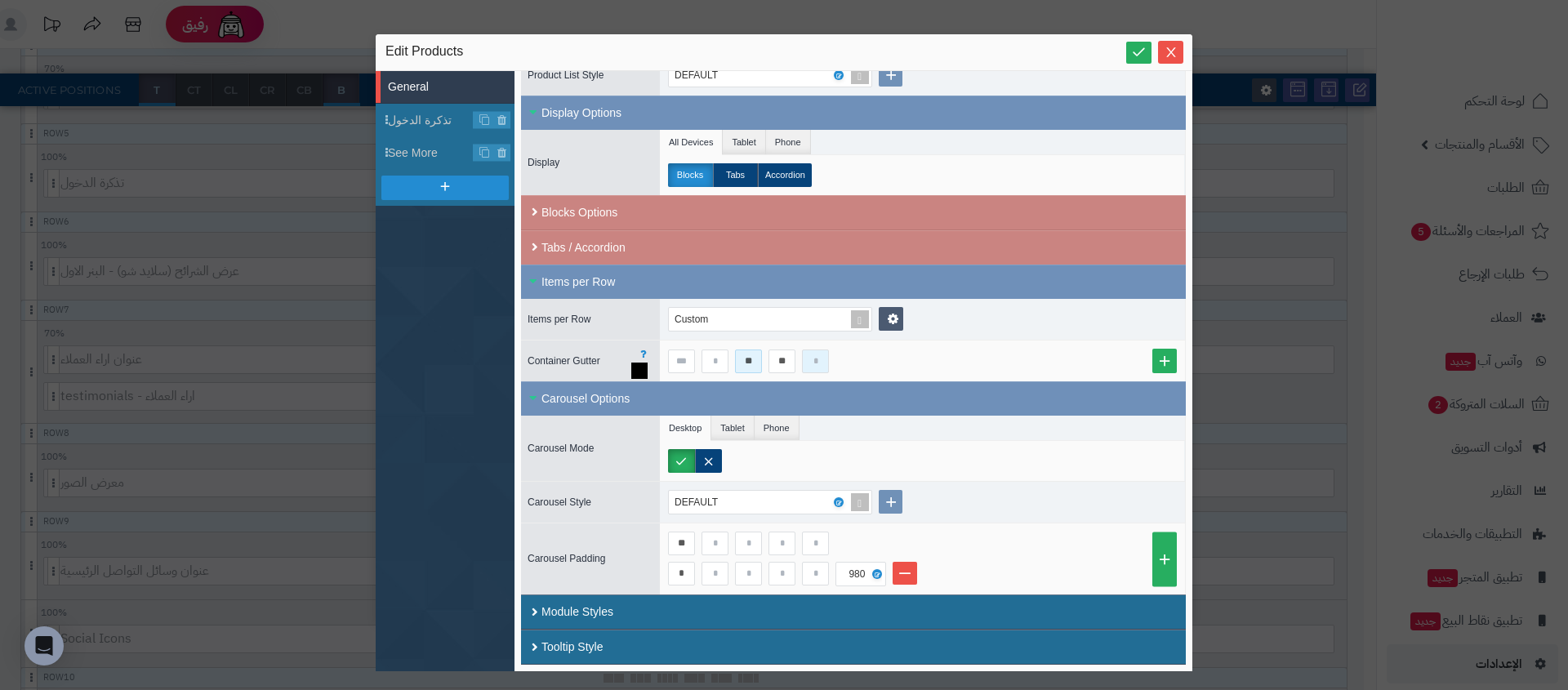
type input "**"
click at [814, 367] on input at bounding box center [815, 362] width 27 height 24
type input "**"
click at [1165, 59] on button "Close" at bounding box center [1170, 51] width 25 height 23
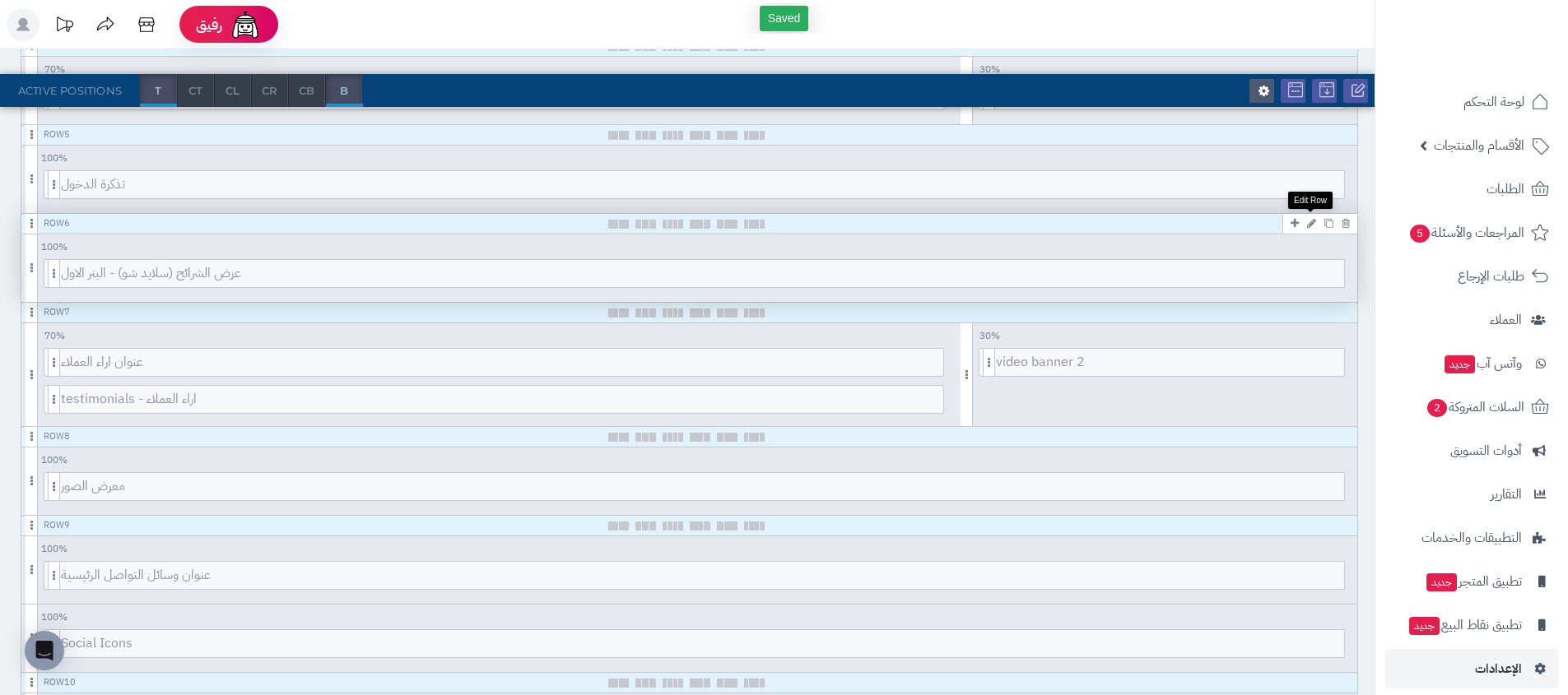
click at [1307, 229] on link at bounding box center [1312, 223] width 18 height 20
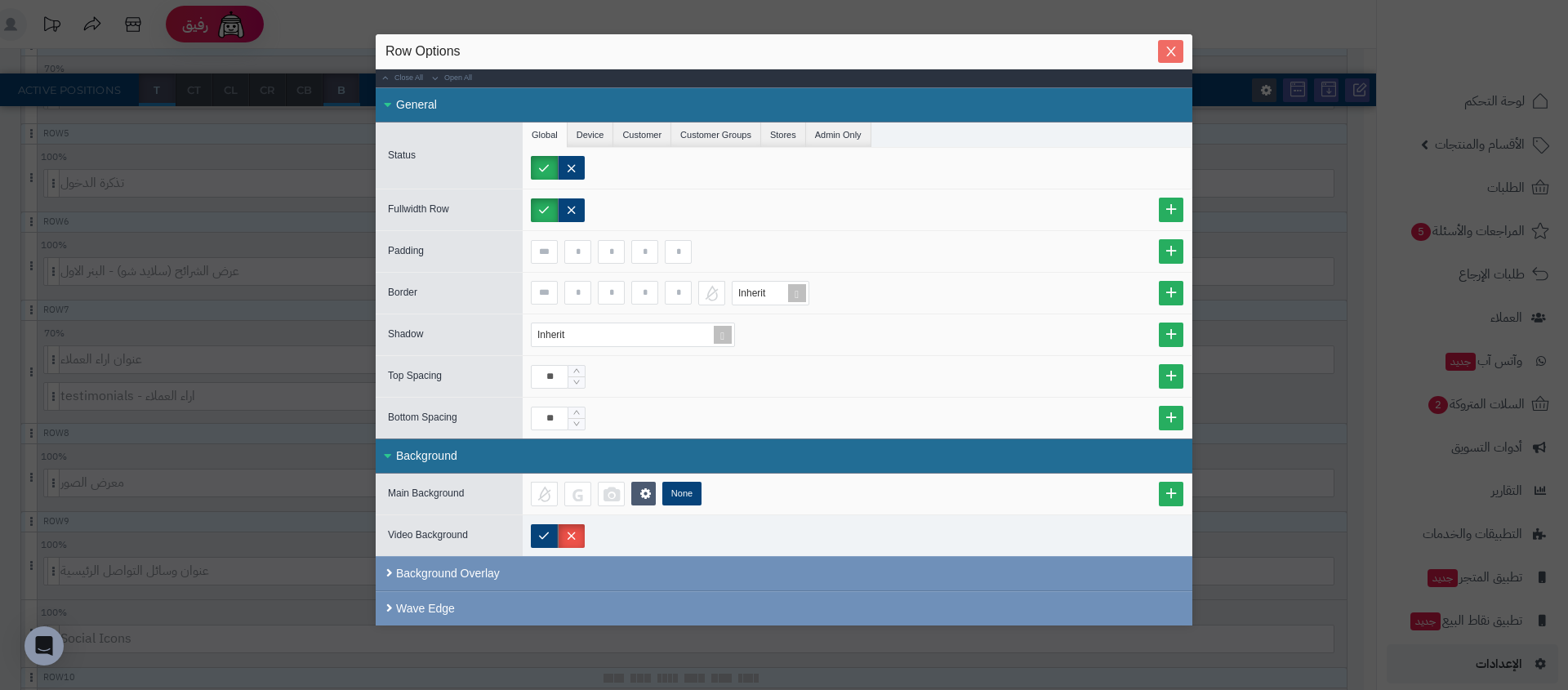
click at [1163, 58] on button "Close" at bounding box center [1170, 51] width 25 height 23
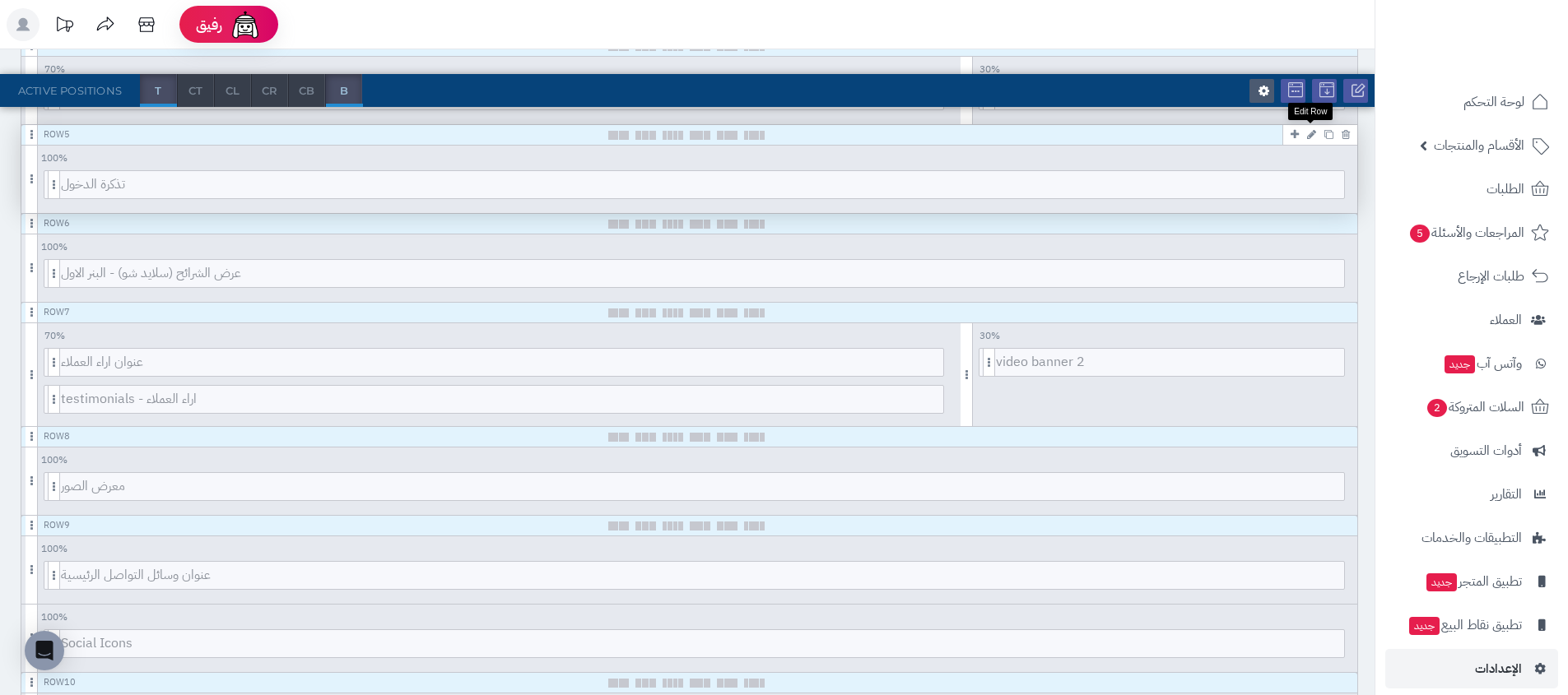
click at [1314, 133] on icon at bounding box center [1312, 134] width 9 height 10
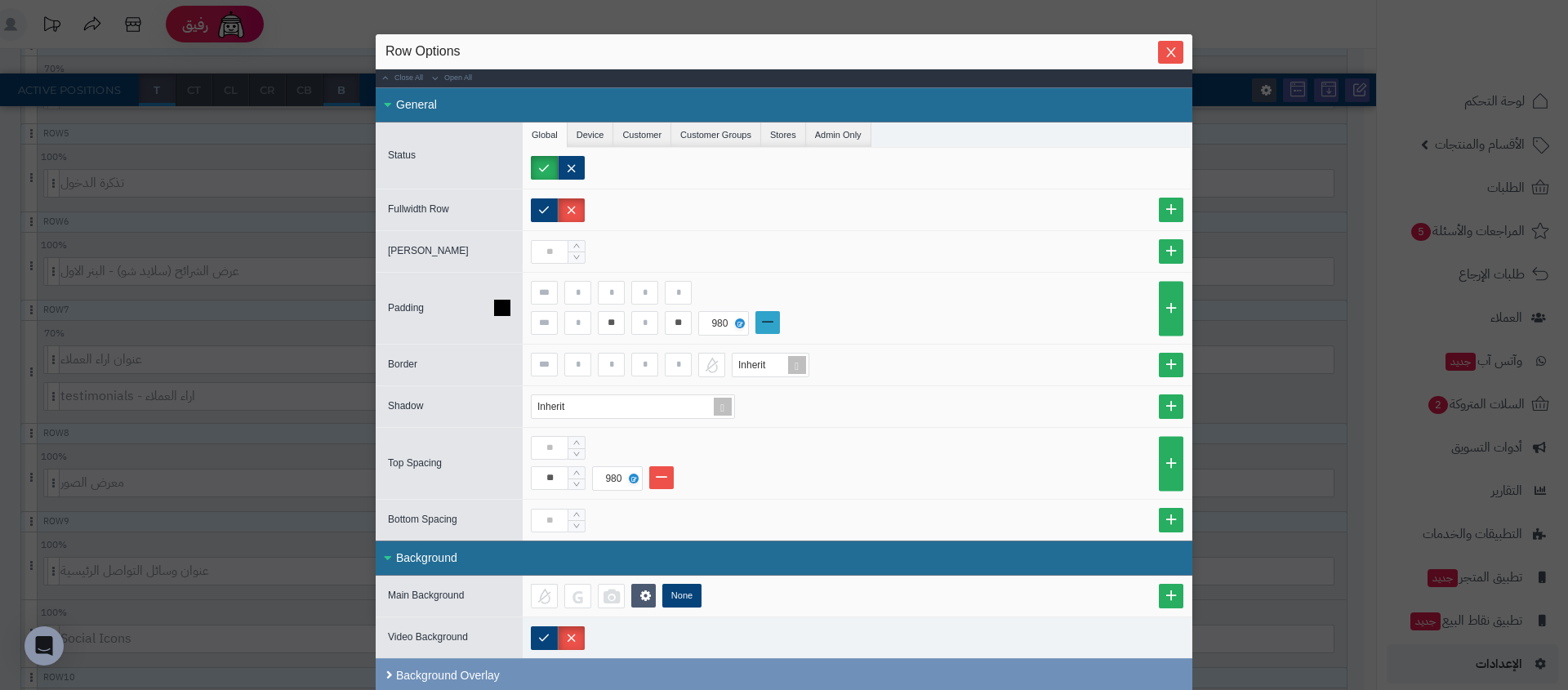
click at [773, 320] on link at bounding box center [767, 322] width 24 height 23
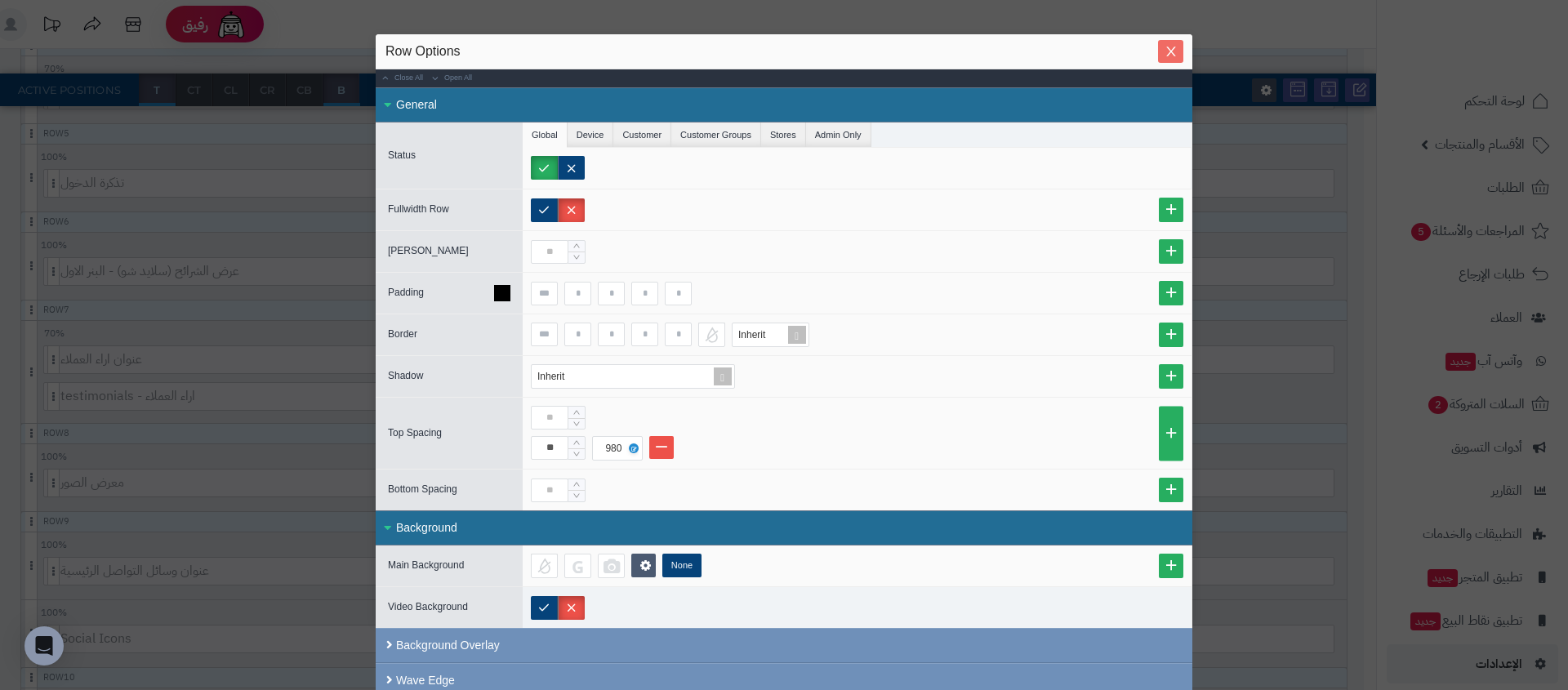
click at [1164, 59] on button "Close" at bounding box center [1170, 51] width 25 height 23
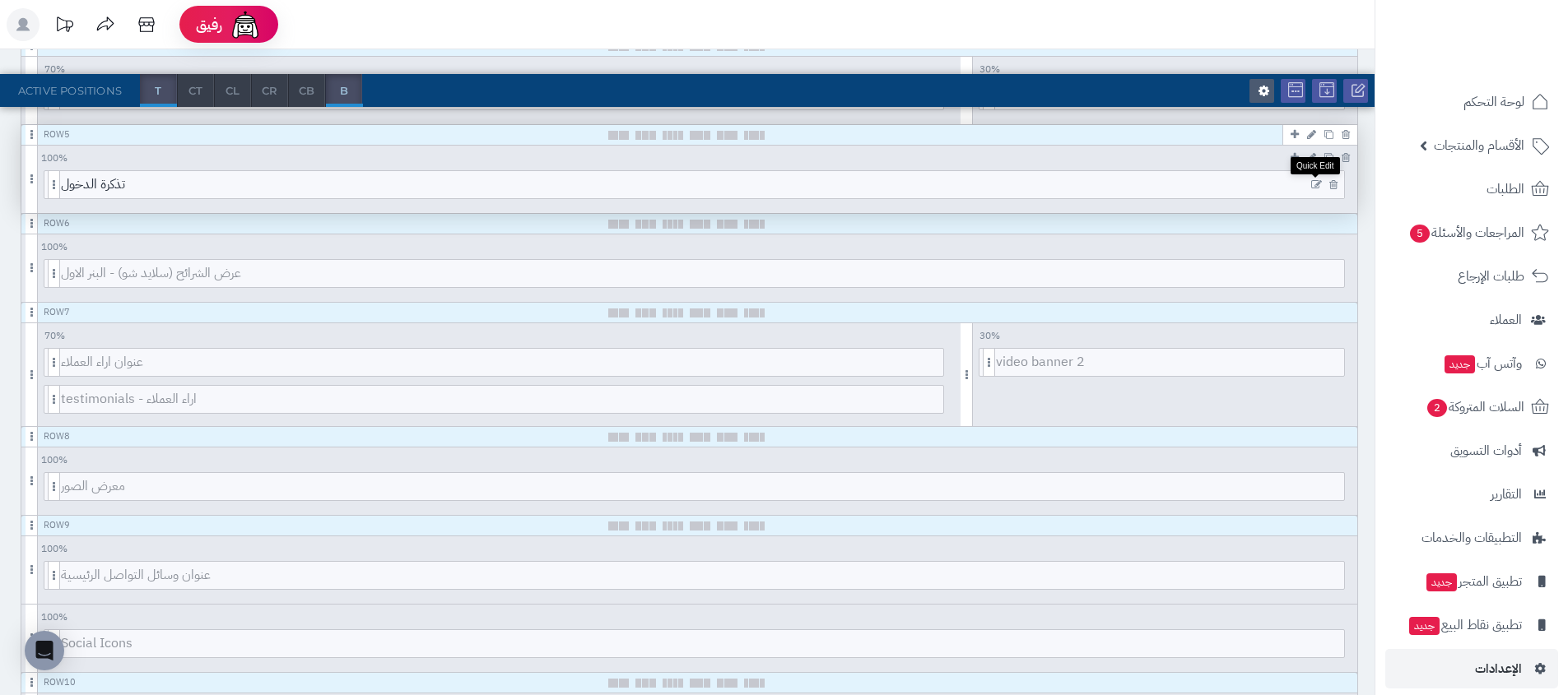
click at [1318, 185] on icon at bounding box center [1316, 185] width 10 height 11
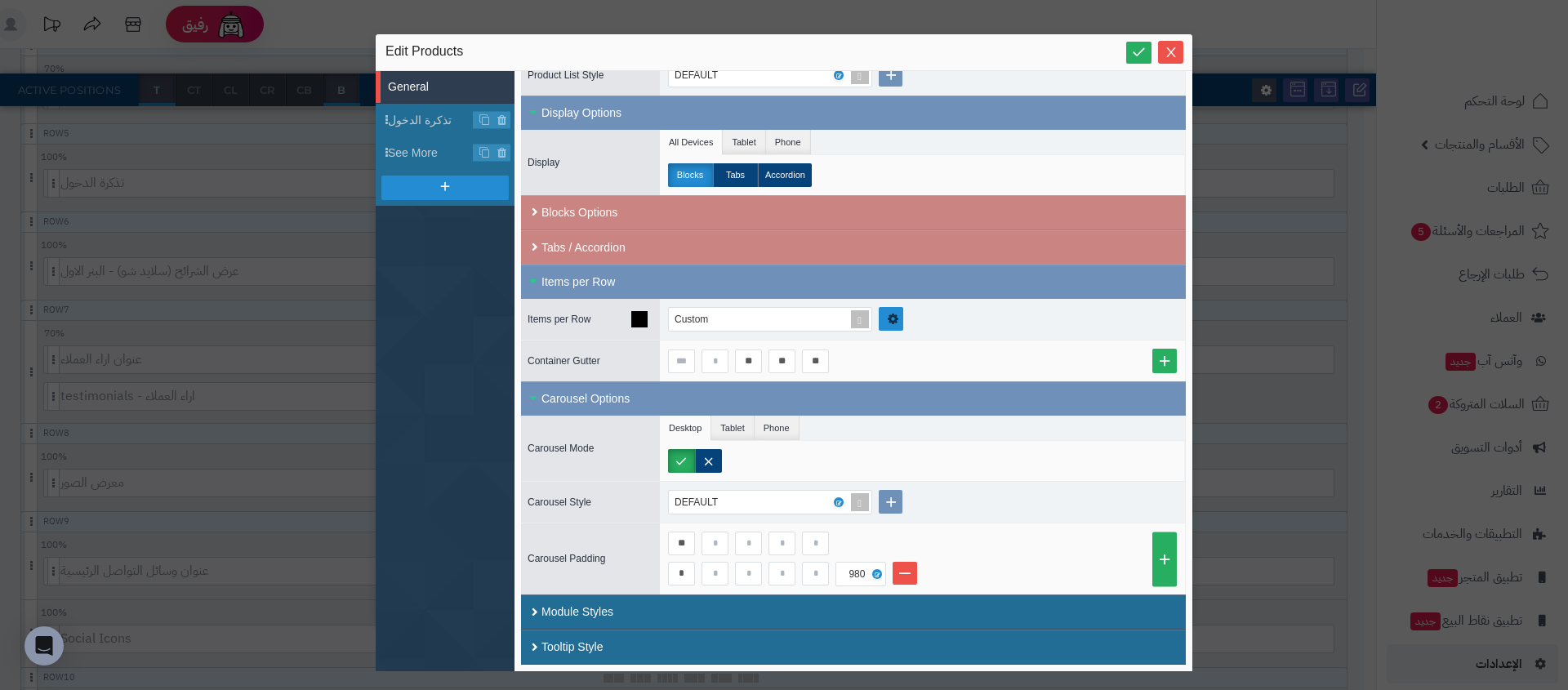
click at [885, 311] on link at bounding box center [890, 319] width 24 height 24
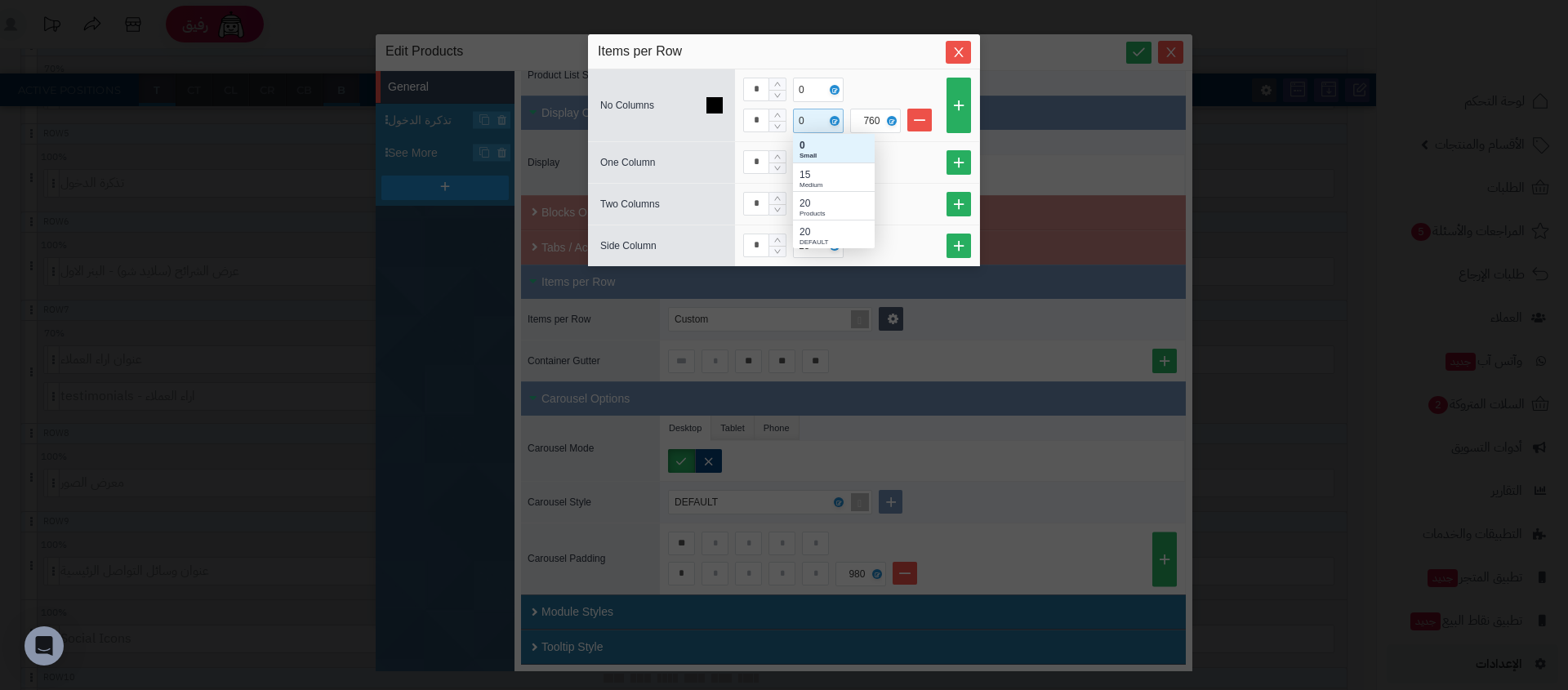
click at [804, 118] on div "0" at bounding box center [803, 120] width 10 height 23
click at [814, 167] on div "15" at bounding box center [834, 175] width 68 height 15
click at [952, 55] on icon "Close" at bounding box center [959, 52] width 13 height 13
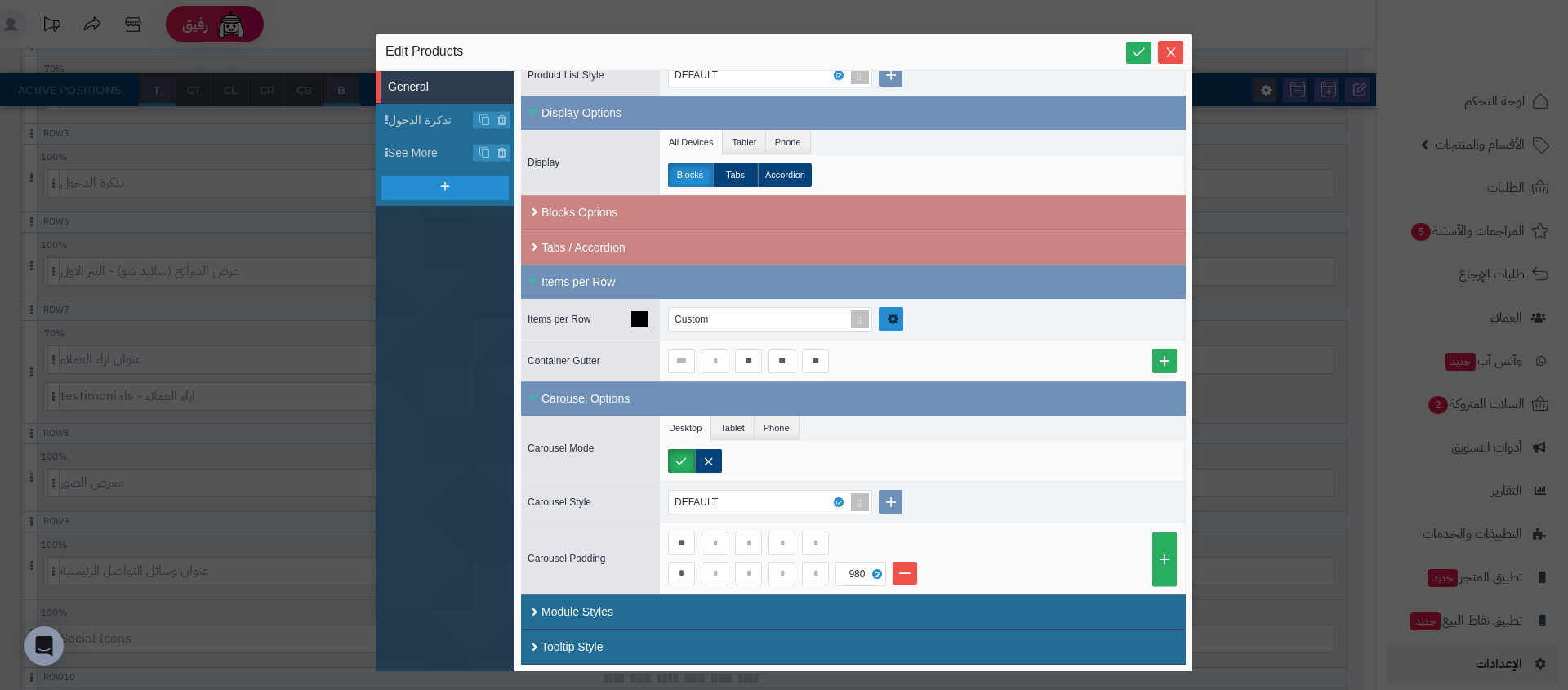
click at [898, 315] on icon at bounding box center [892, 318] width 10 height 12
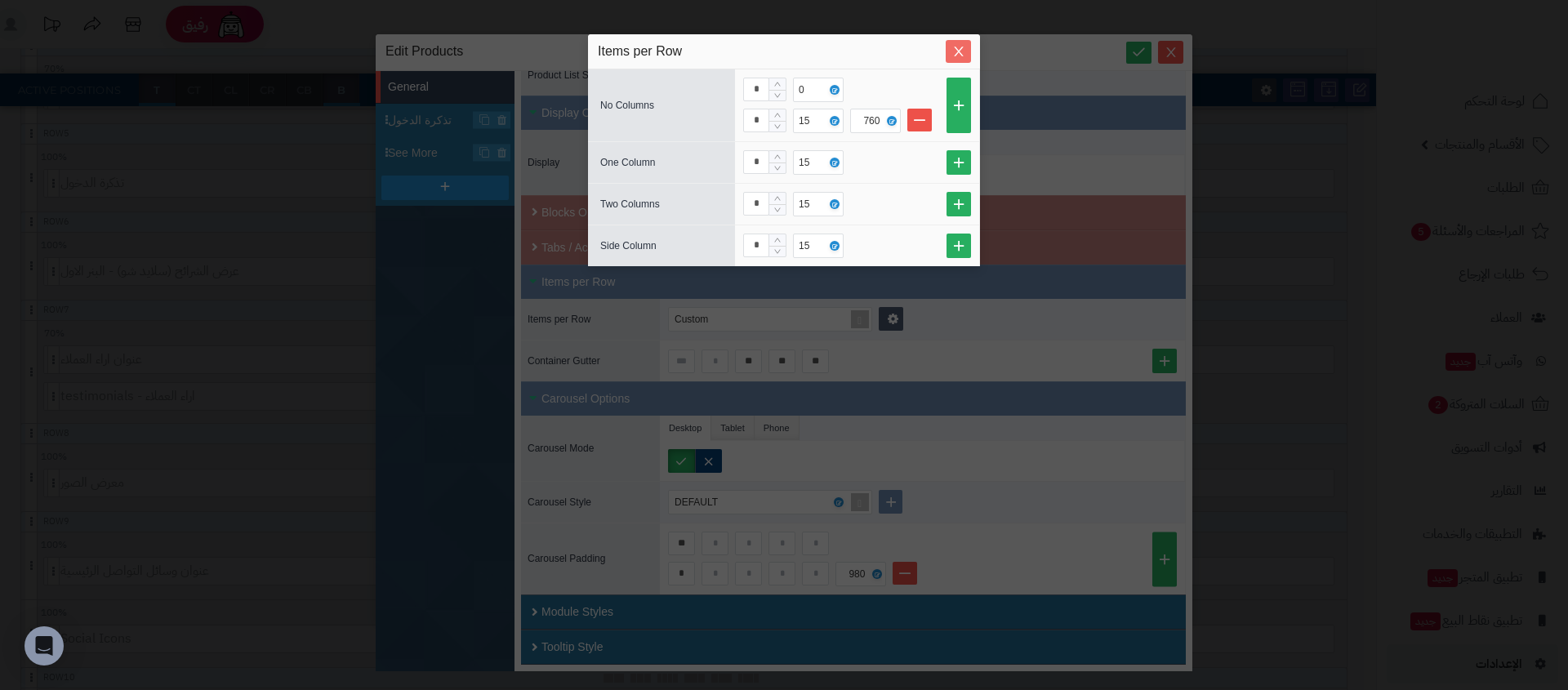
click at [949, 54] on span "Close" at bounding box center [958, 52] width 25 height 14
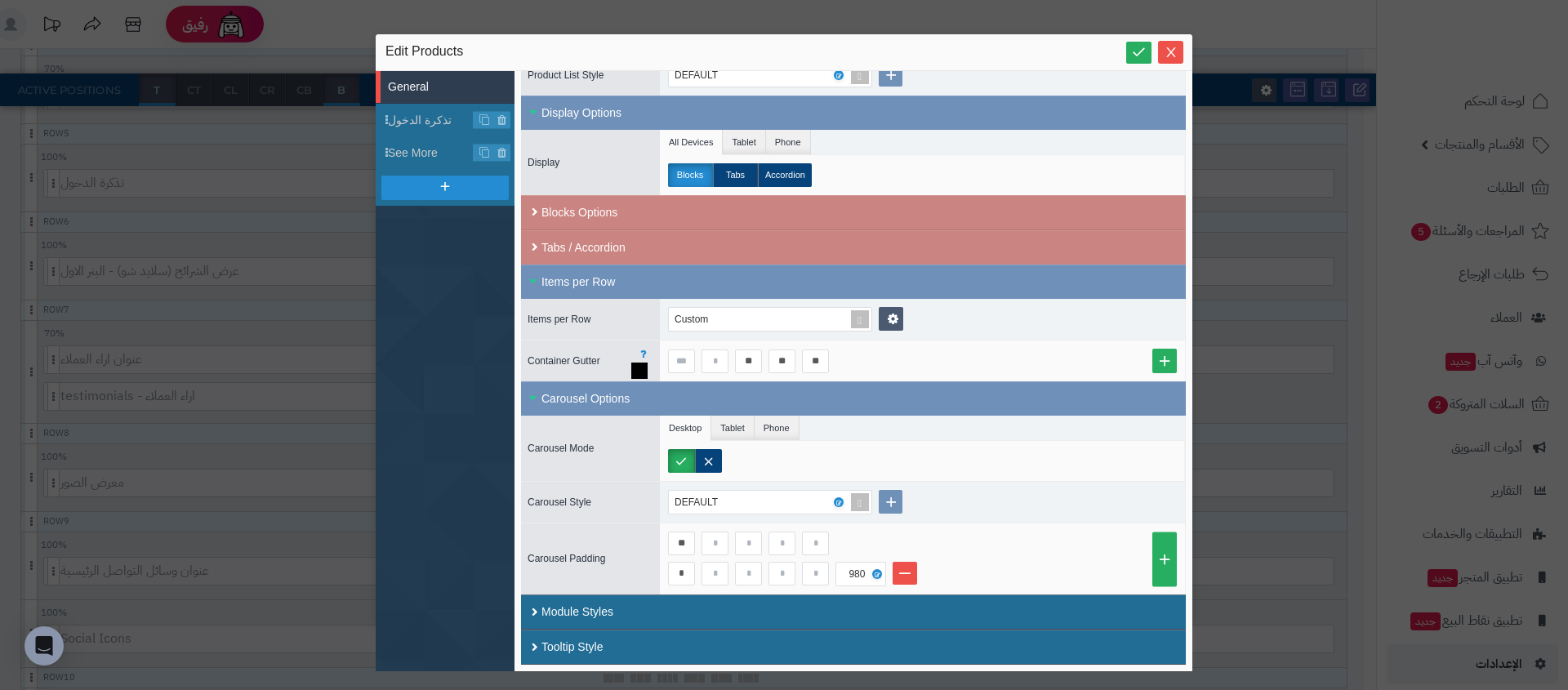
click at [639, 367] on icon at bounding box center [640, 371] width 17 height 17
click at [863, 367] on div at bounding box center [922, 362] width 508 height 24
click at [890, 328] on link at bounding box center [890, 319] width 24 height 24
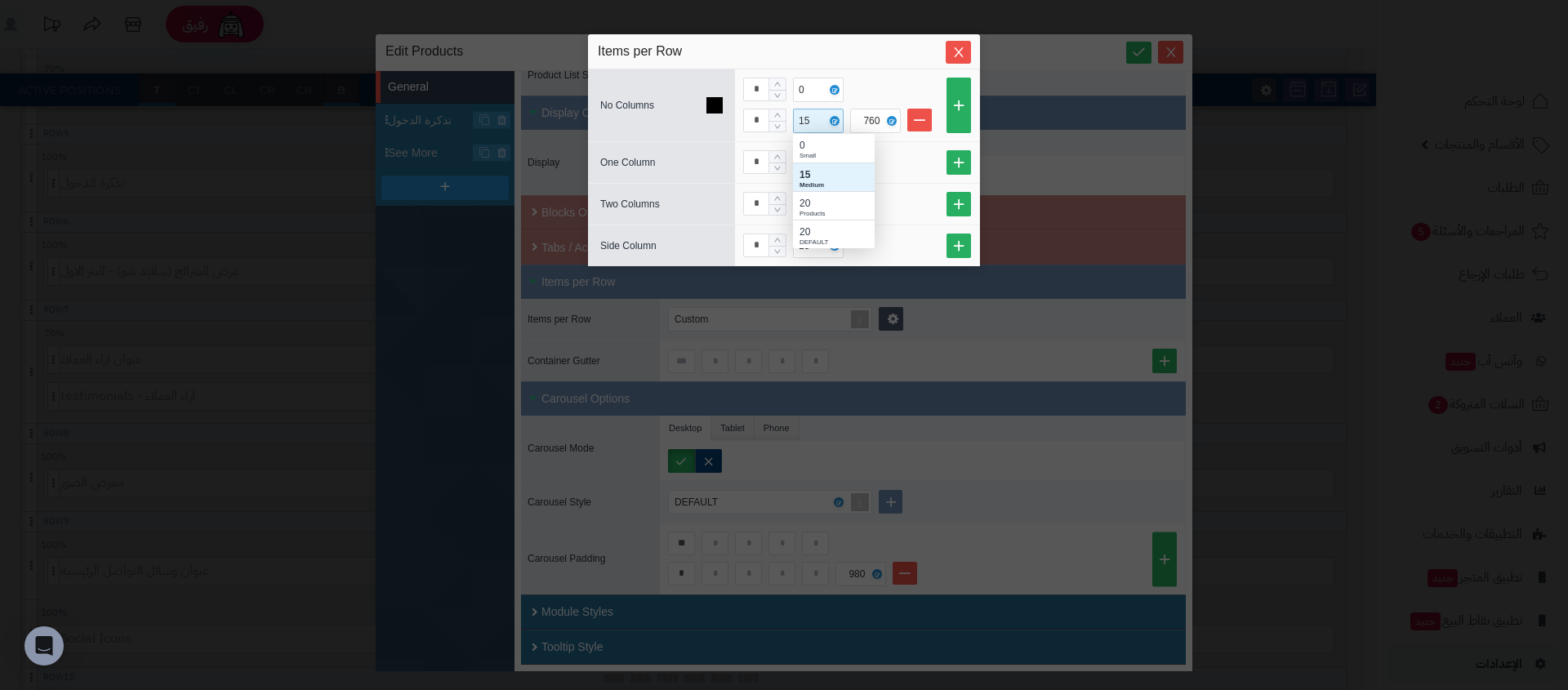
click at [811, 119] on div "15" at bounding box center [806, 120] width 15 height 23
type input "**"
click at [811, 148] on div "Use custom: 10" at bounding box center [834, 142] width 68 height 14
click at [949, 39] on div "Items per Row" at bounding box center [784, 52] width 392 height 35
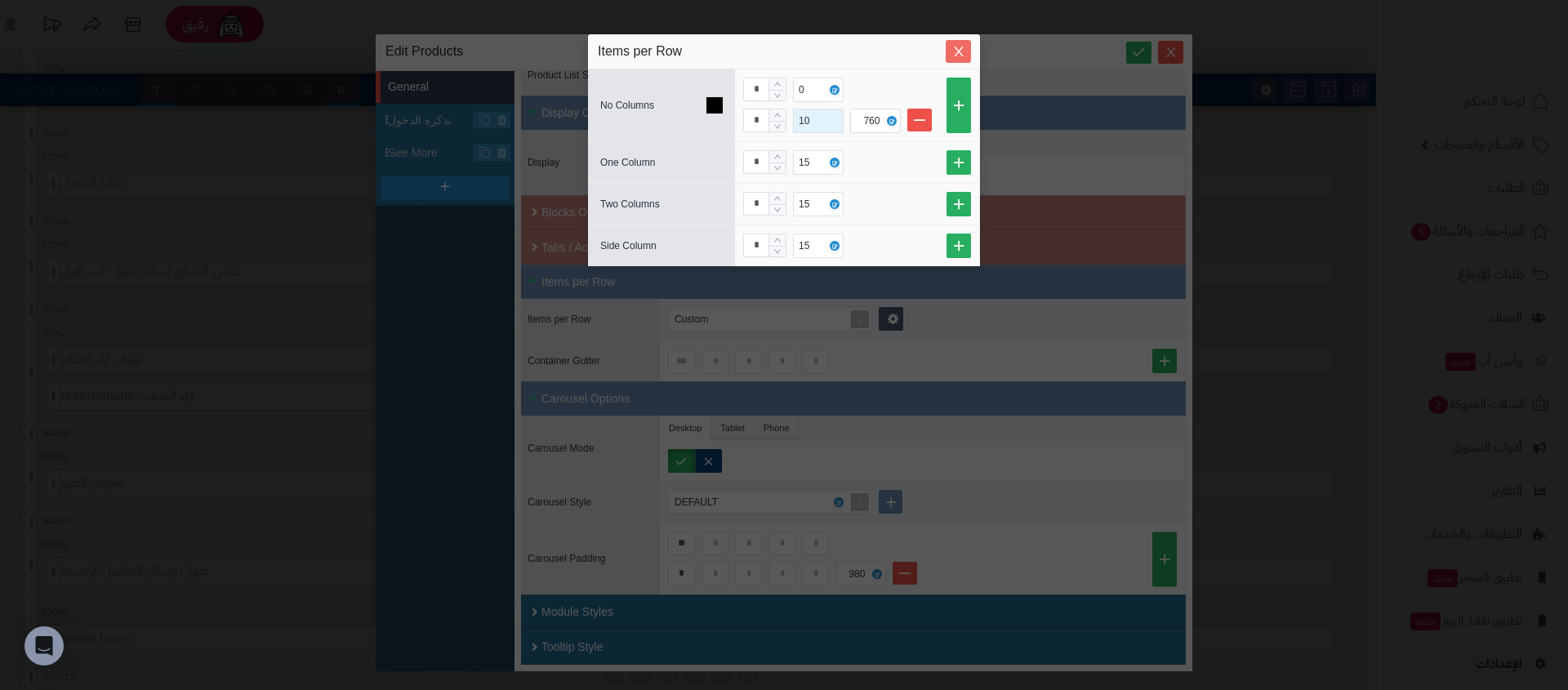
click at [949, 48] on span "Close" at bounding box center [958, 52] width 25 height 14
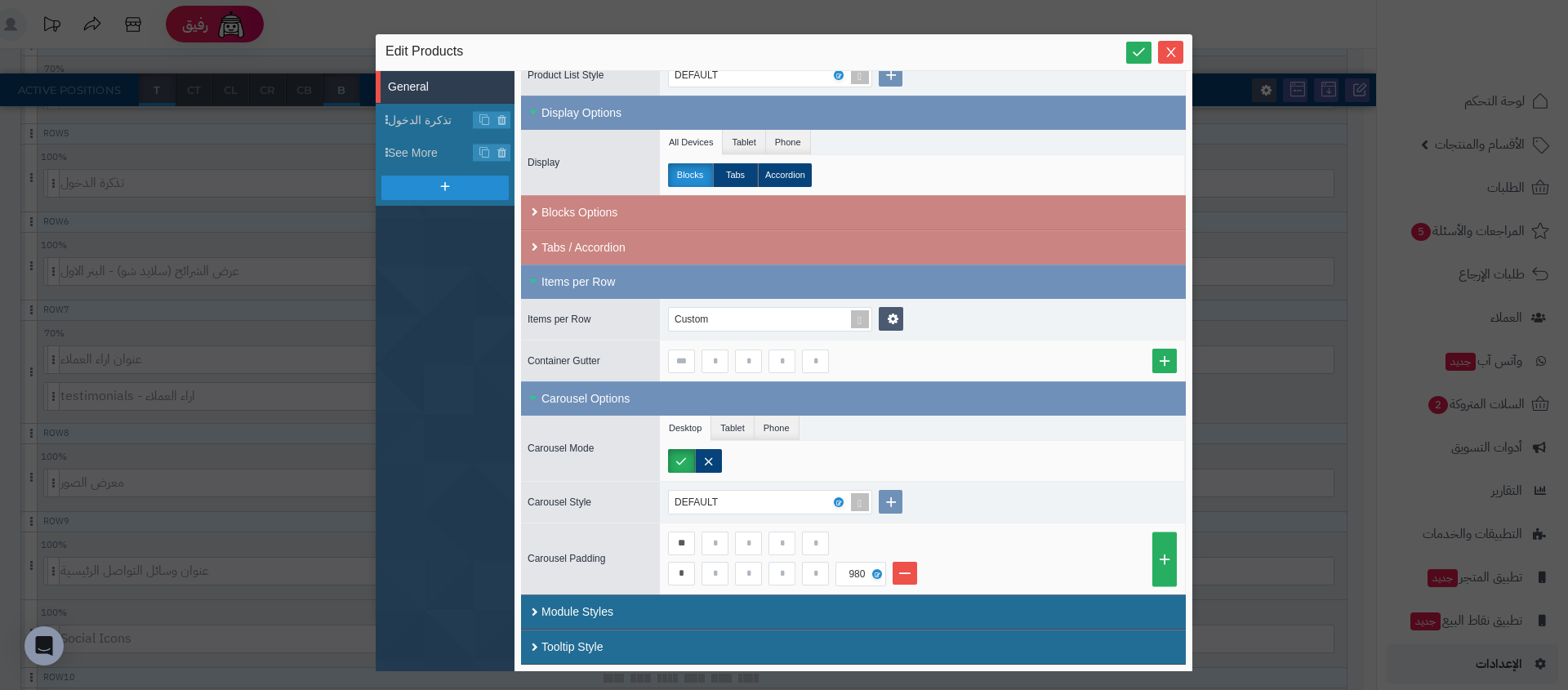
click at [145, 479] on div "**********" at bounding box center [784, 345] width 1568 height 690
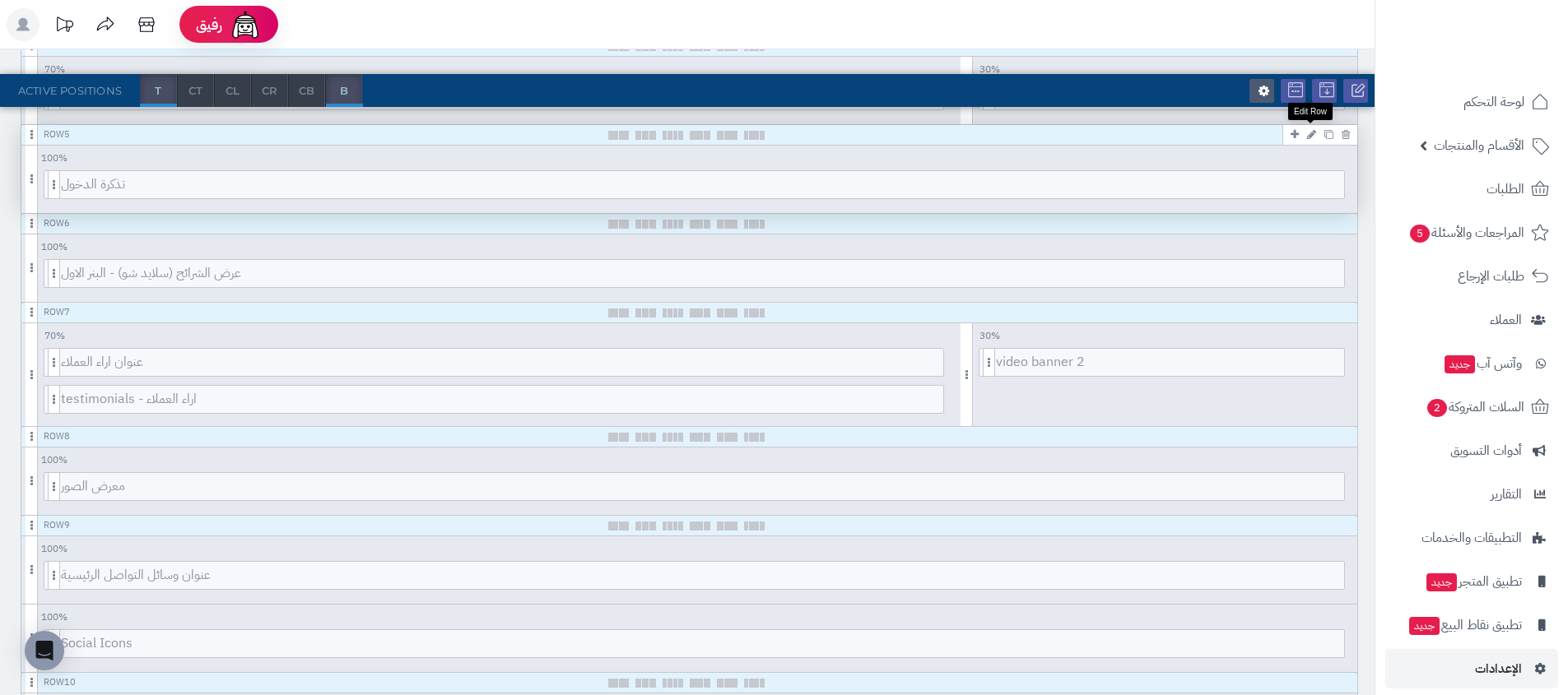
click at [1313, 135] on icon at bounding box center [1312, 134] width 9 height 10
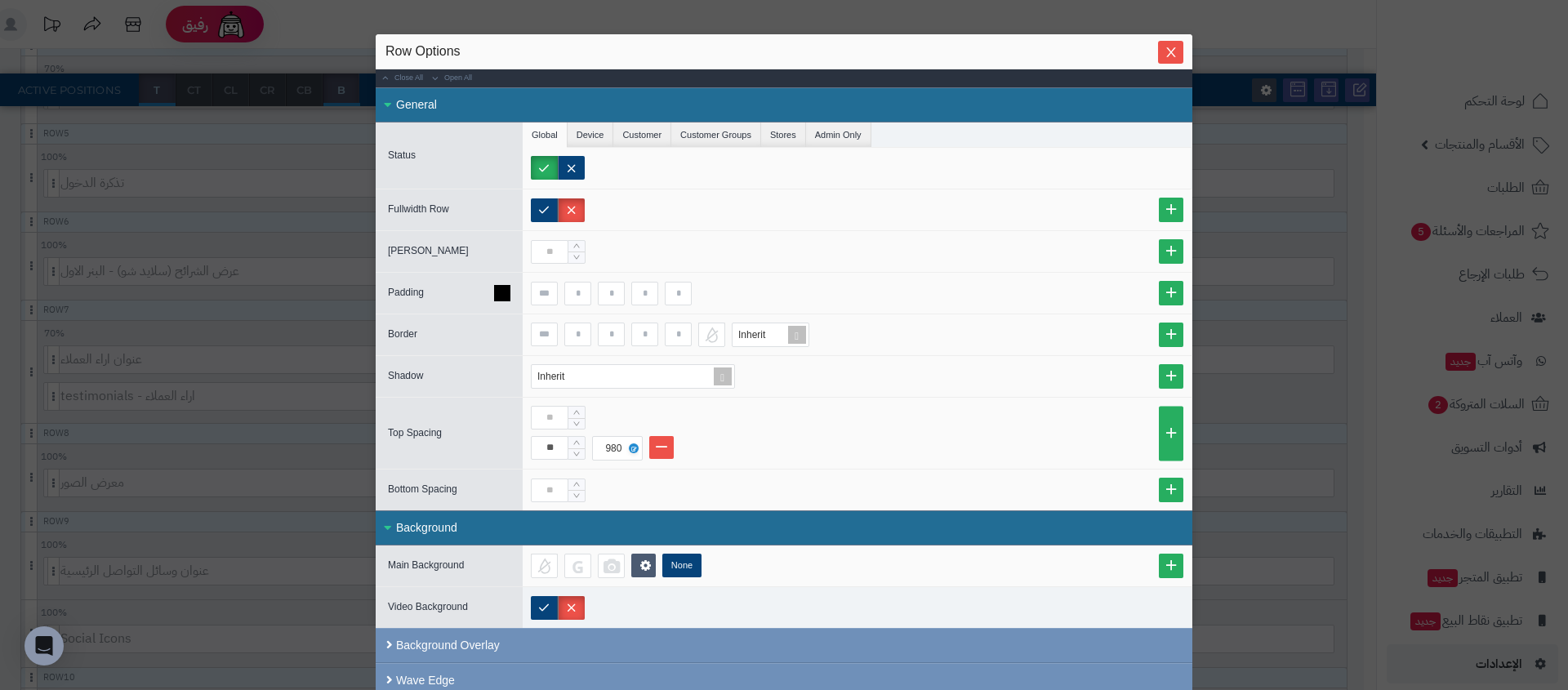
drag, startPoint x: 1171, startPoint y: 288, endPoint x: 1160, endPoint y: 288, distance: 11.0
click at [1171, 288] on link at bounding box center [1170, 293] width 24 height 24
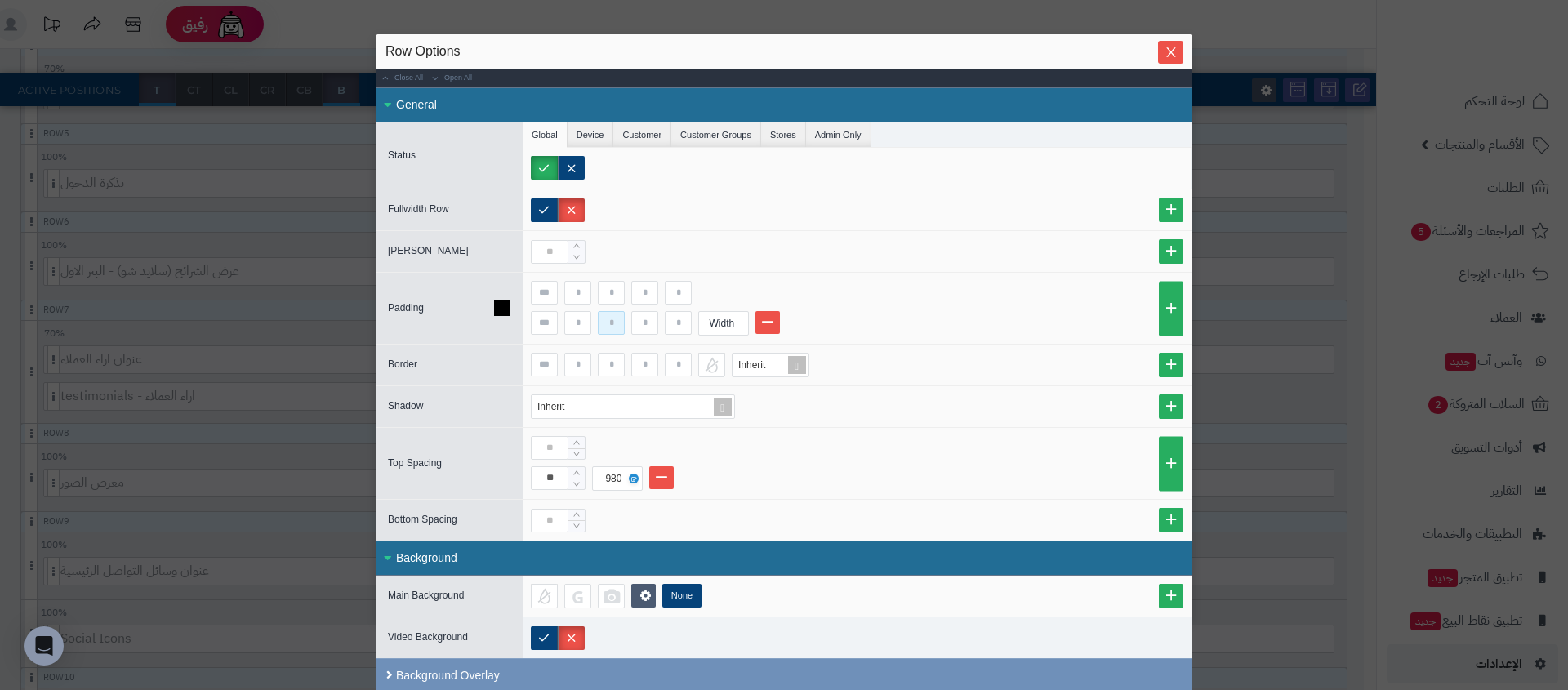
click at [615, 328] on input at bounding box center [610, 323] width 27 height 24
type input "*"
click at [688, 332] on input at bounding box center [678, 323] width 27 height 24
click at [683, 321] on input "*" at bounding box center [678, 323] width 27 height 24
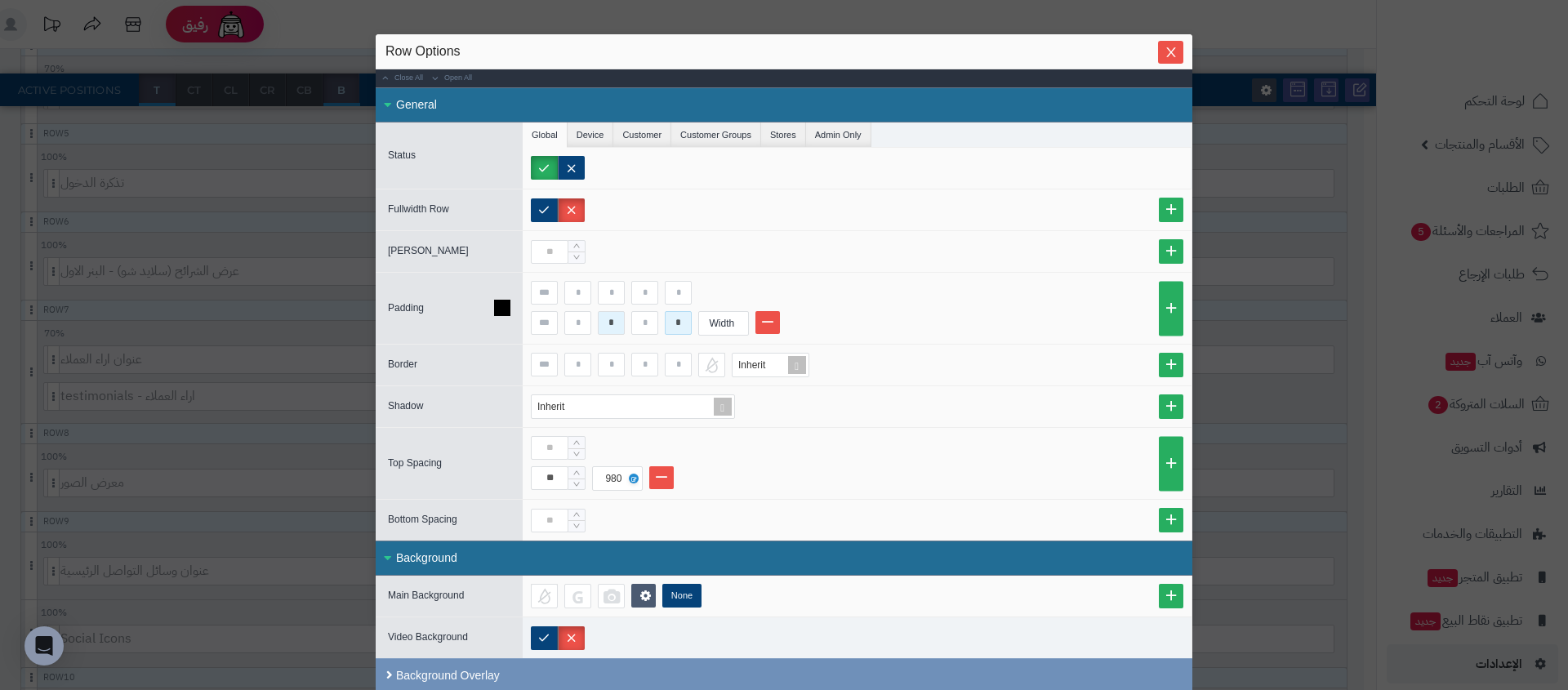
type input "*"
click at [624, 324] on input "*" at bounding box center [610, 323] width 27 height 24
type input "*"
click at [721, 325] on div "Width" at bounding box center [721, 323] width 45 height 23
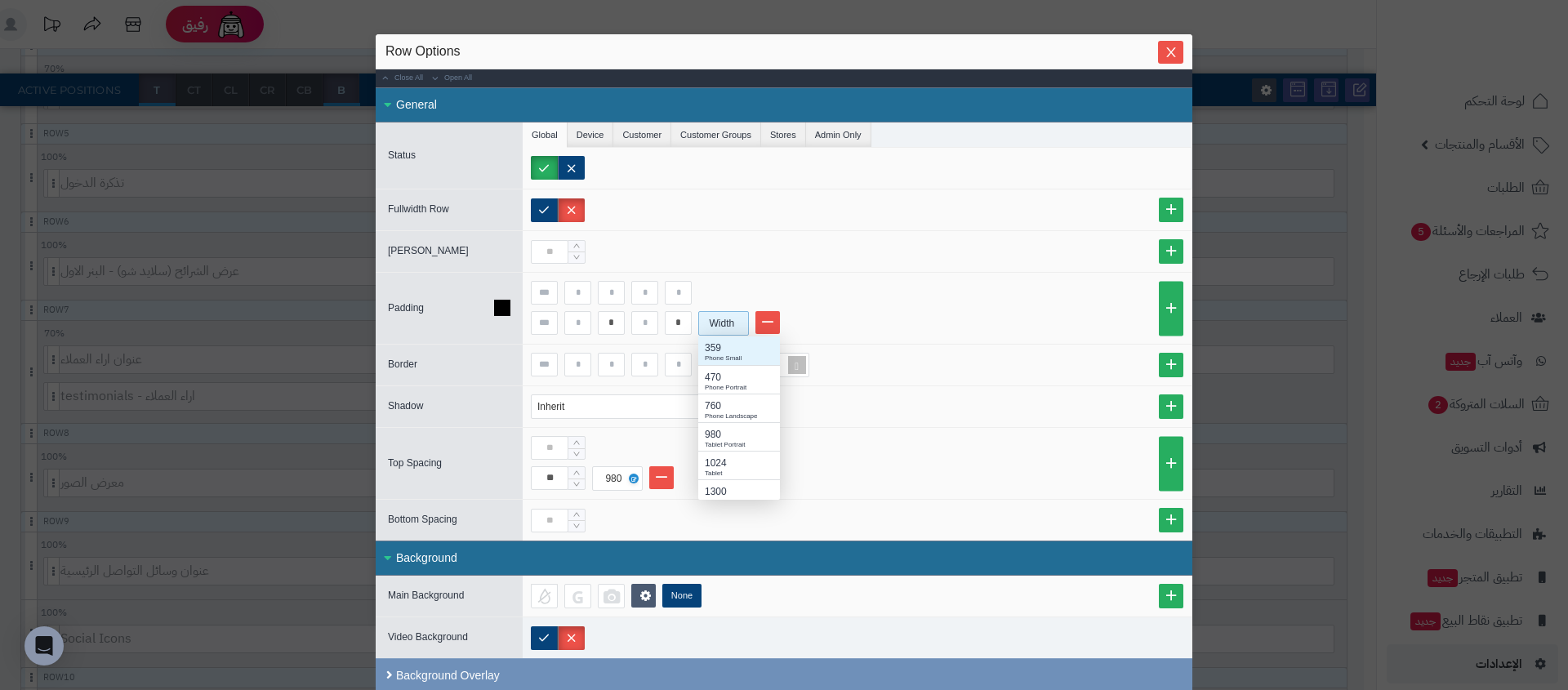
scroll to position [151, 69]
click at [723, 412] on div "Phone Landscape" at bounding box center [739, 416] width 68 height 10
click at [648, 324] on input at bounding box center [644, 323] width 27 height 24
type input "*"
click at [760, 304] on div "* * * 760" at bounding box center [857, 308] width 653 height 55
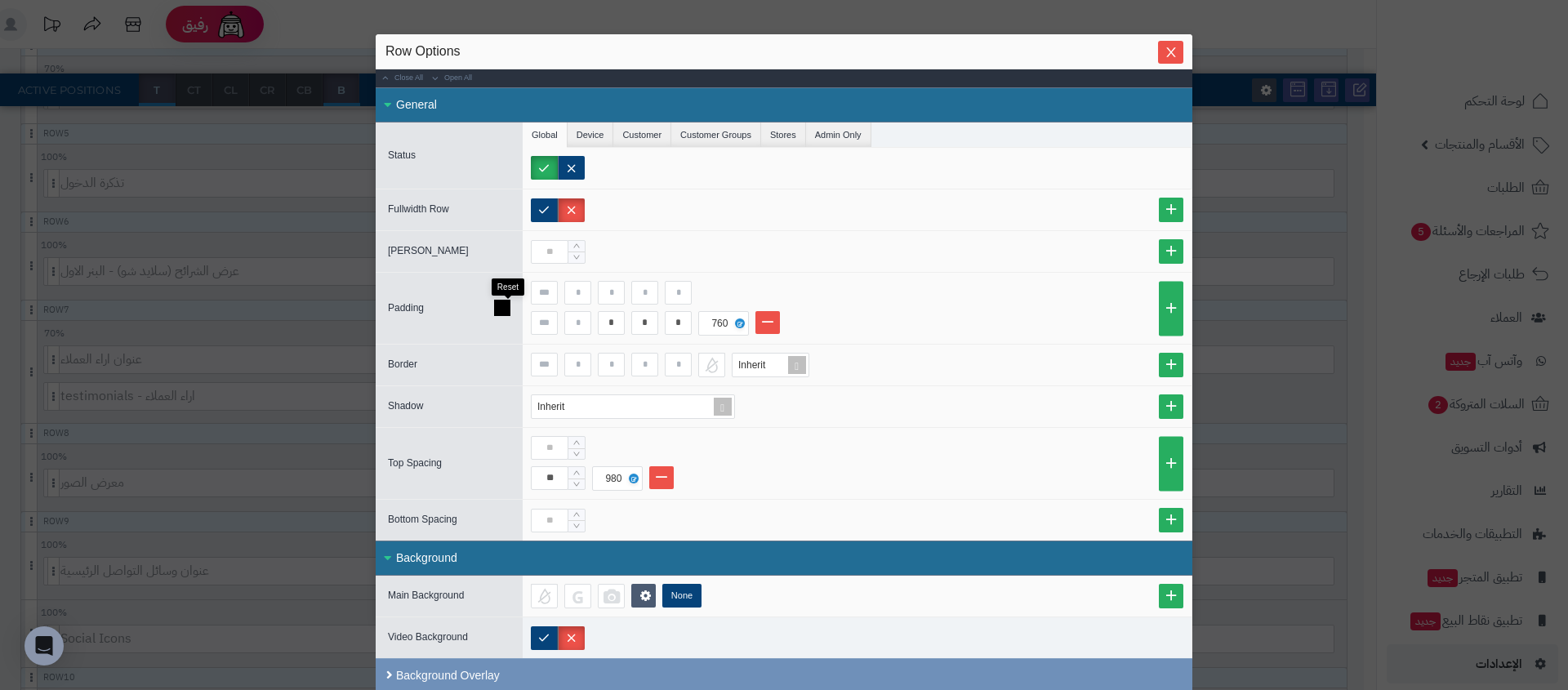
click at [510, 305] on icon at bounding box center [502, 308] width 17 height 17
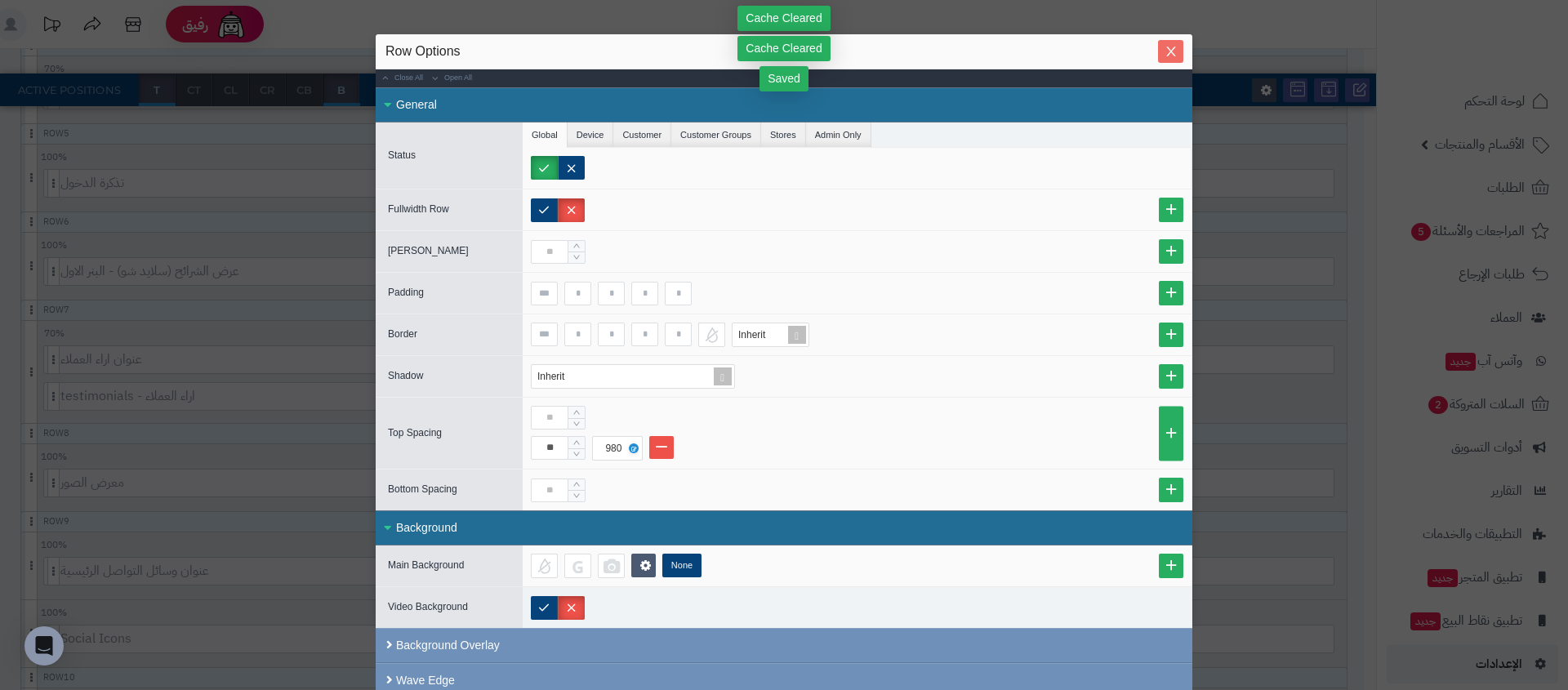
click at [1168, 48] on span "Close" at bounding box center [1170, 52] width 25 height 14
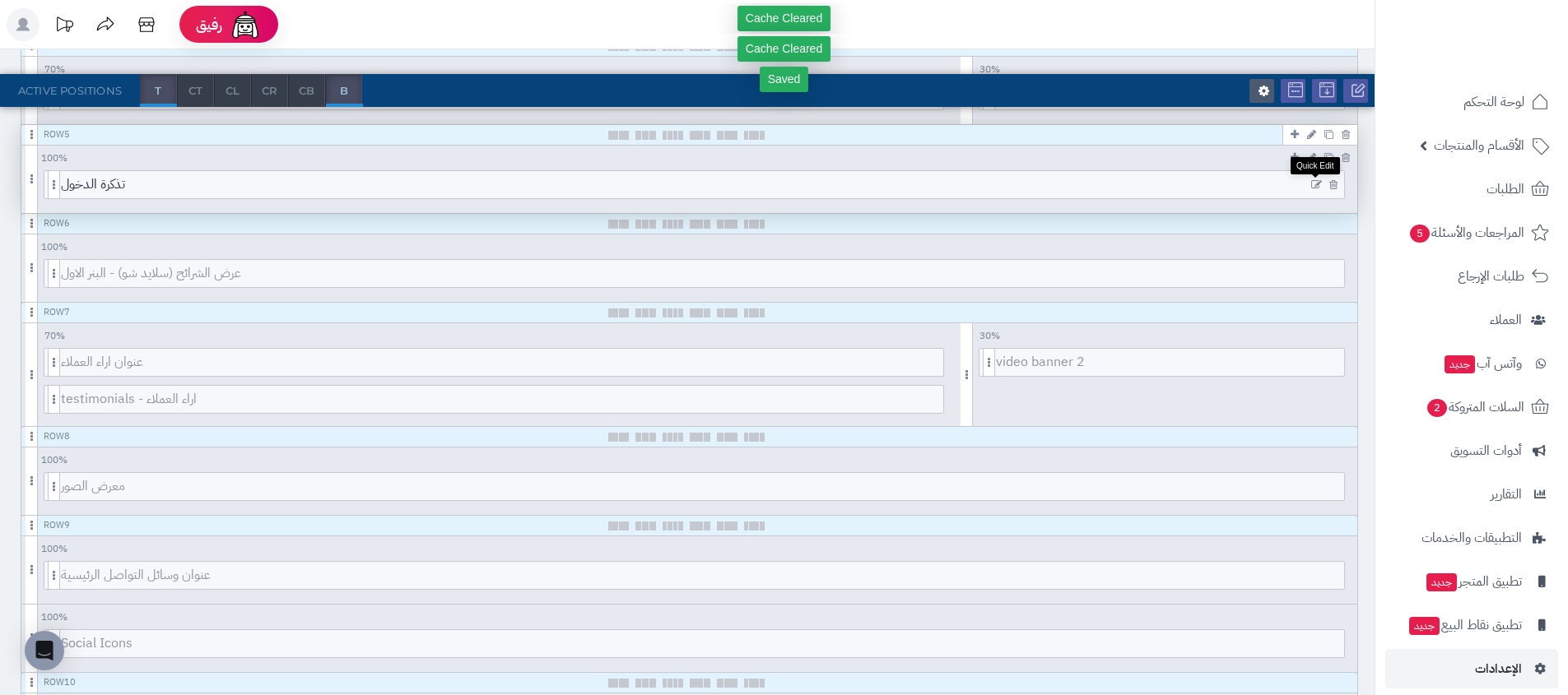
click at [1314, 182] on icon at bounding box center [1316, 185] width 10 height 11
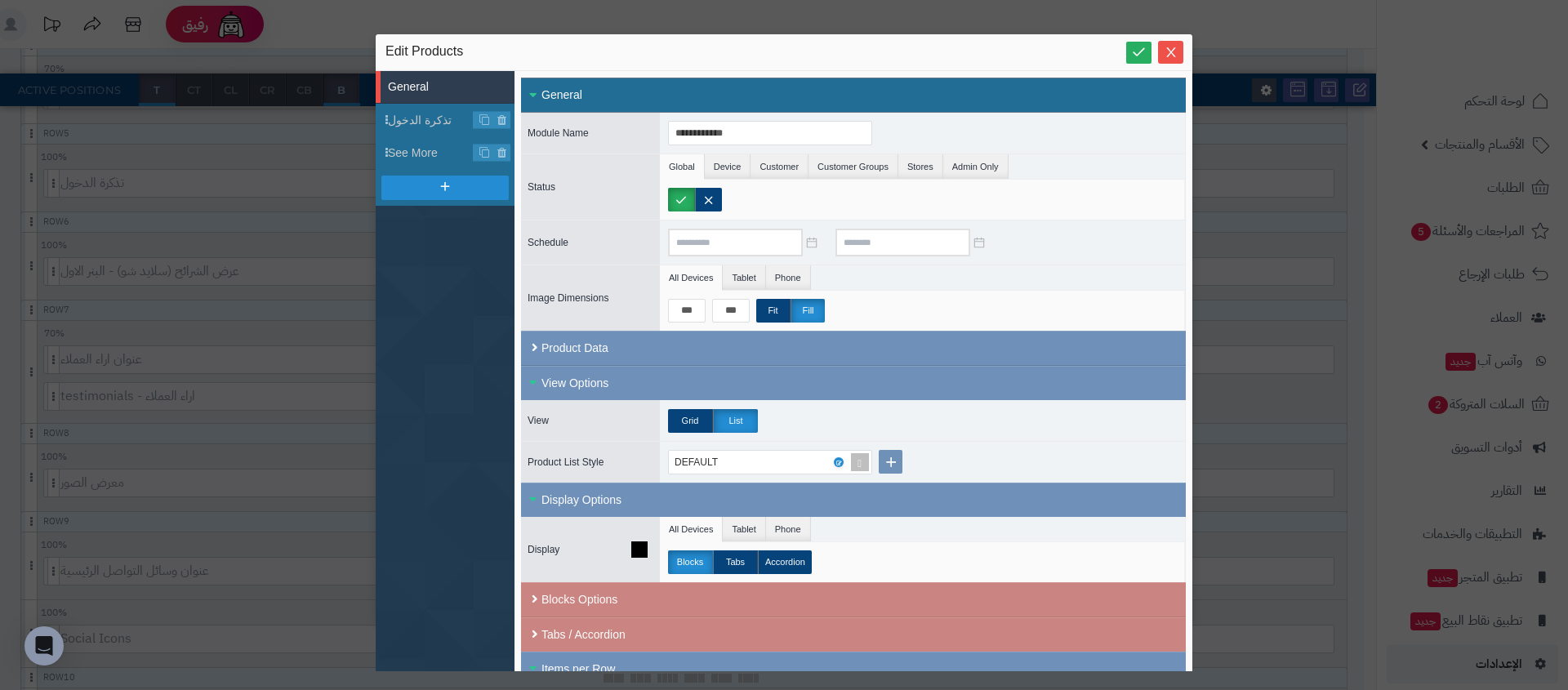
scroll to position [388, 0]
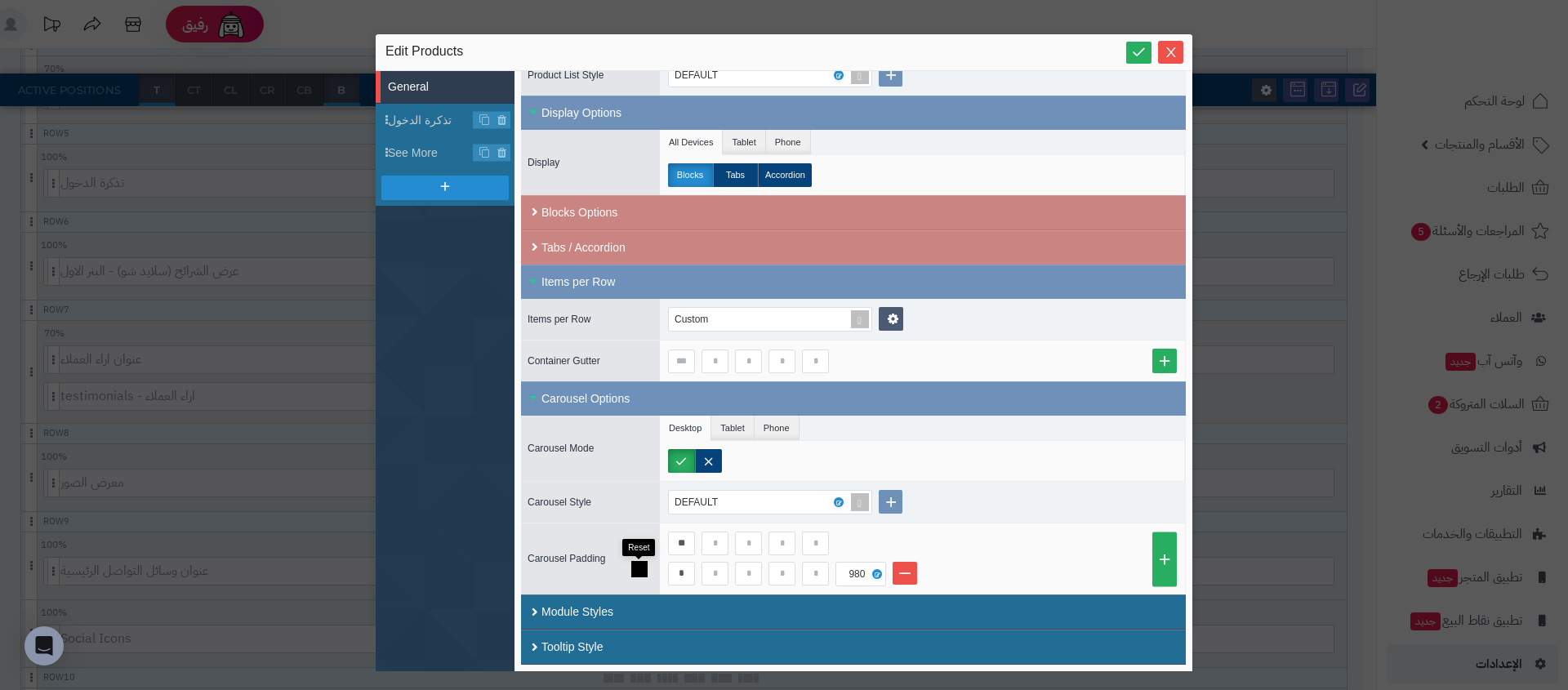
click at [640, 564] on icon at bounding box center [640, 570] width 17 height 17
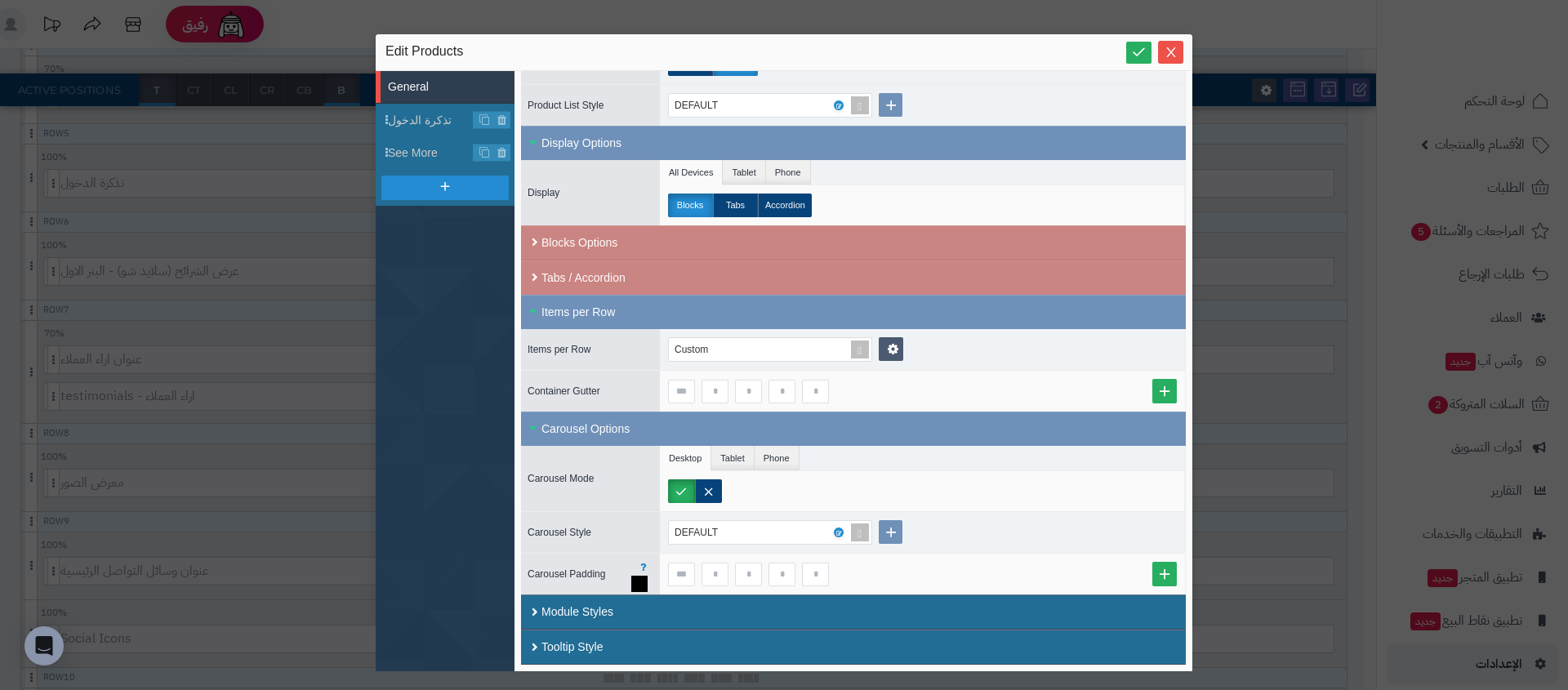
scroll to position [357, 0]
click at [712, 492] on label at bounding box center [708, 491] width 27 height 24
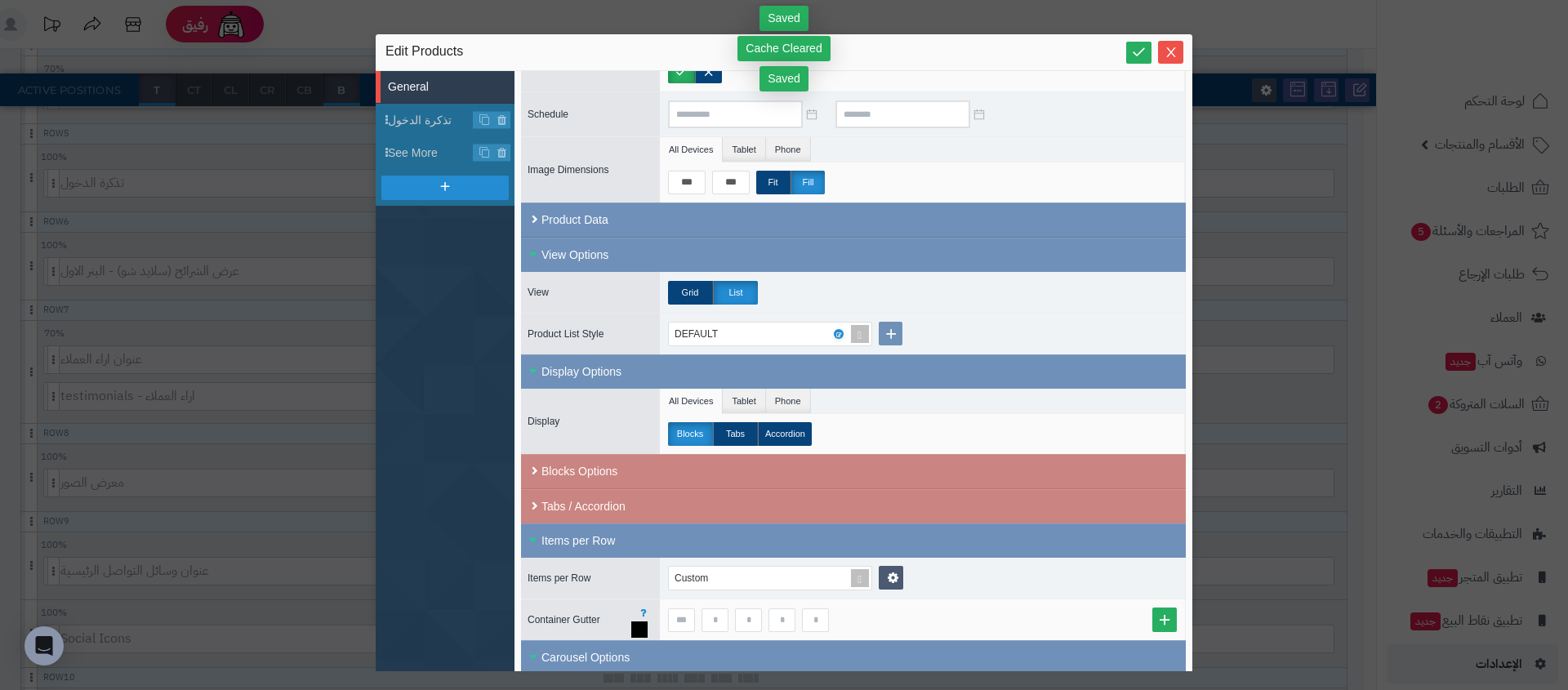
scroll to position [3, 0]
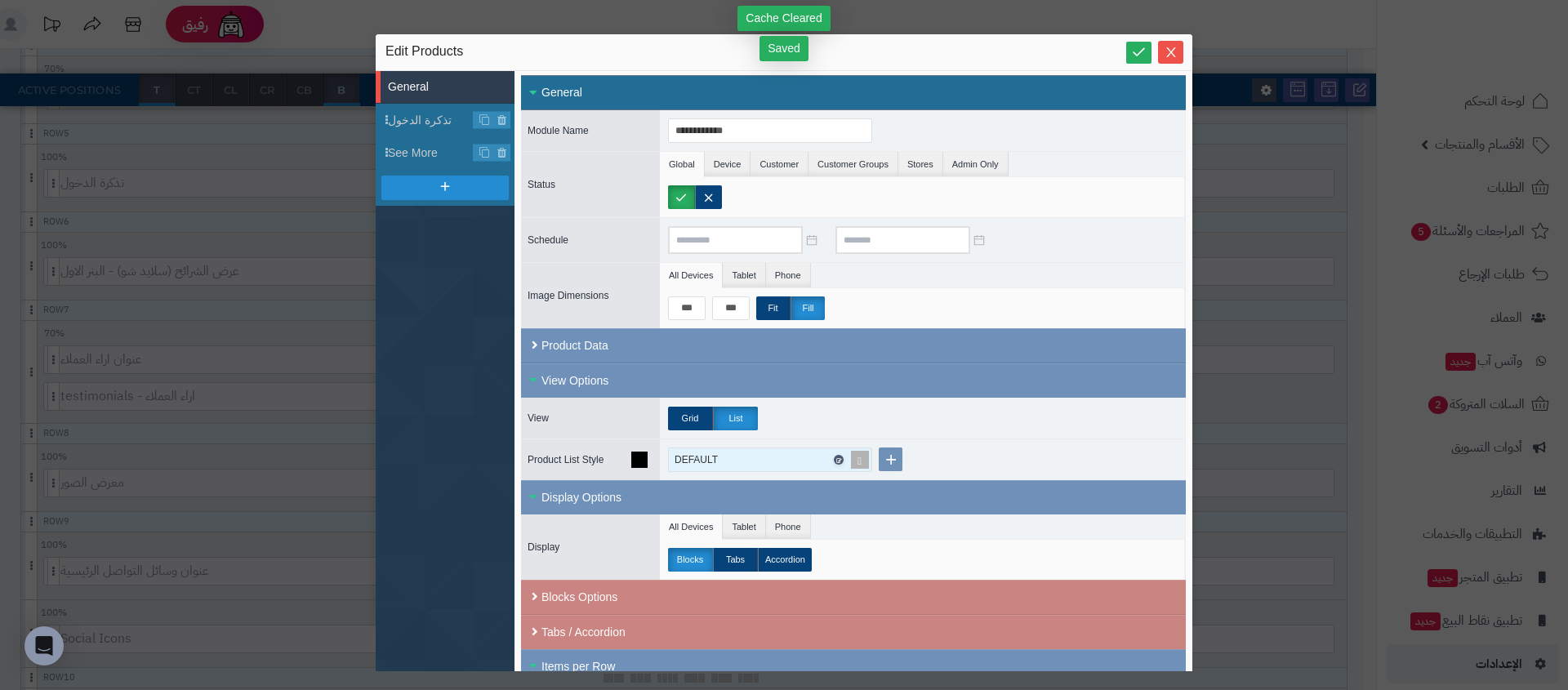
click at [836, 459] on icon at bounding box center [837, 461] width 5 height 7
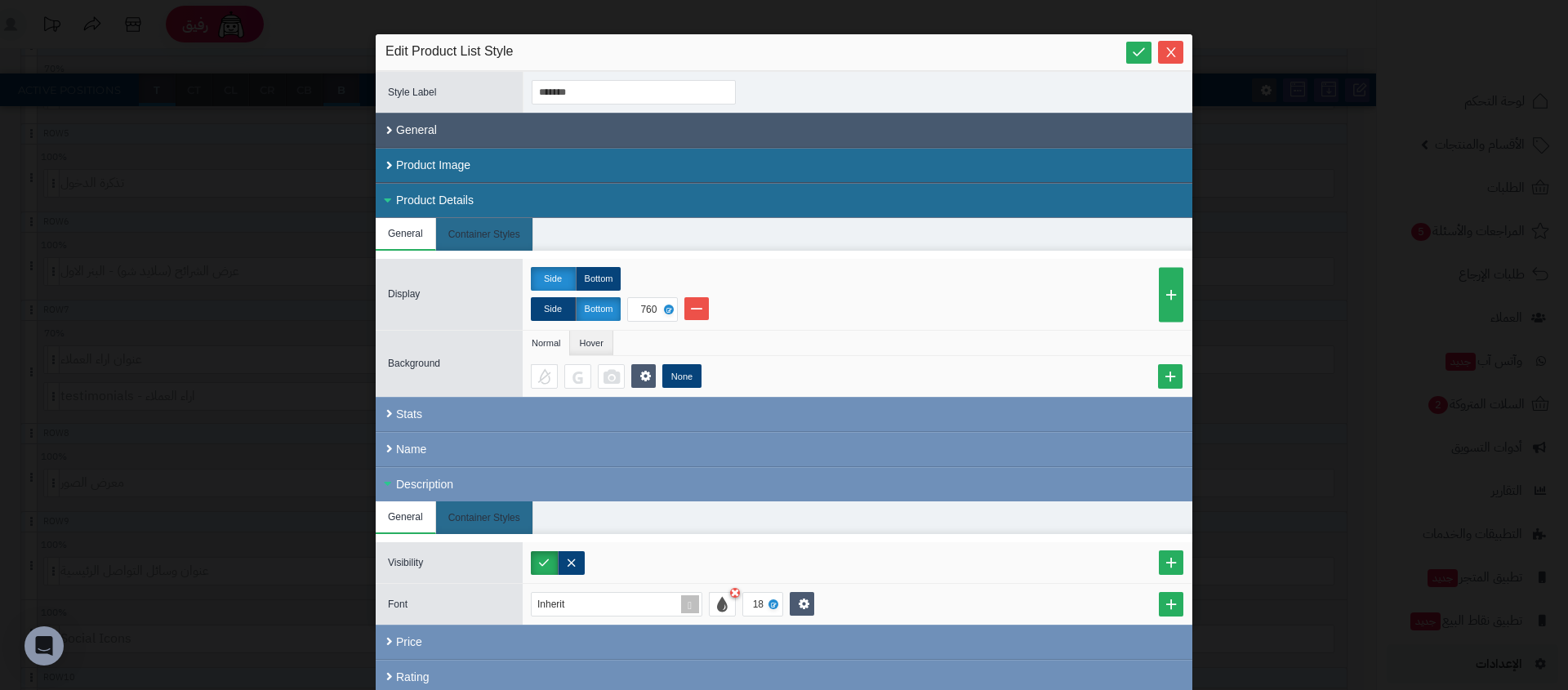
click at [456, 136] on div "General" at bounding box center [783, 130] width 816 height 35
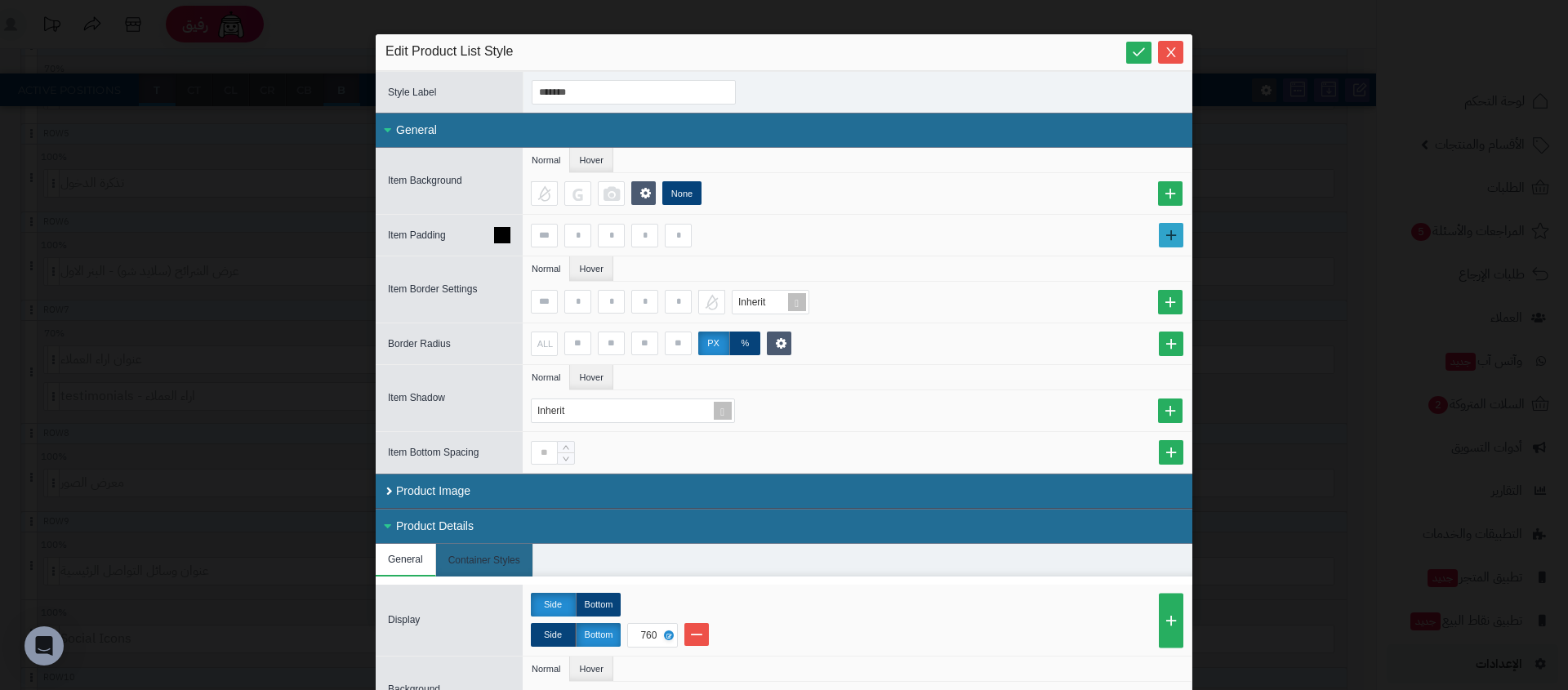
click at [1176, 223] on link at bounding box center [1170, 235] width 24 height 24
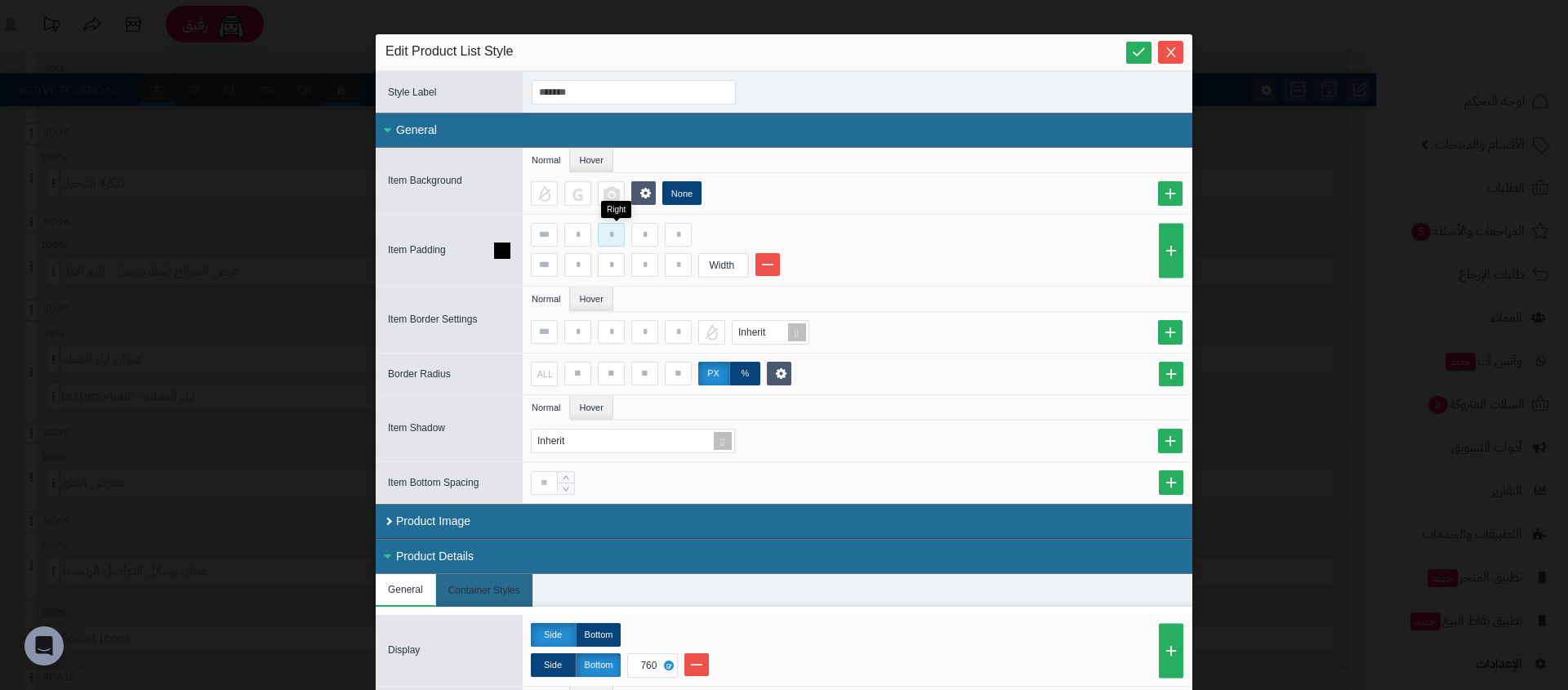
click at [609, 234] on input at bounding box center [610, 235] width 27 height 24
click at [555, 234] on input at bounding box center [544, 235] width 27 height 24
type input "*"
click at [554, 260] on input at bounding box center [544, 265] width 27 height 24
type input "*"
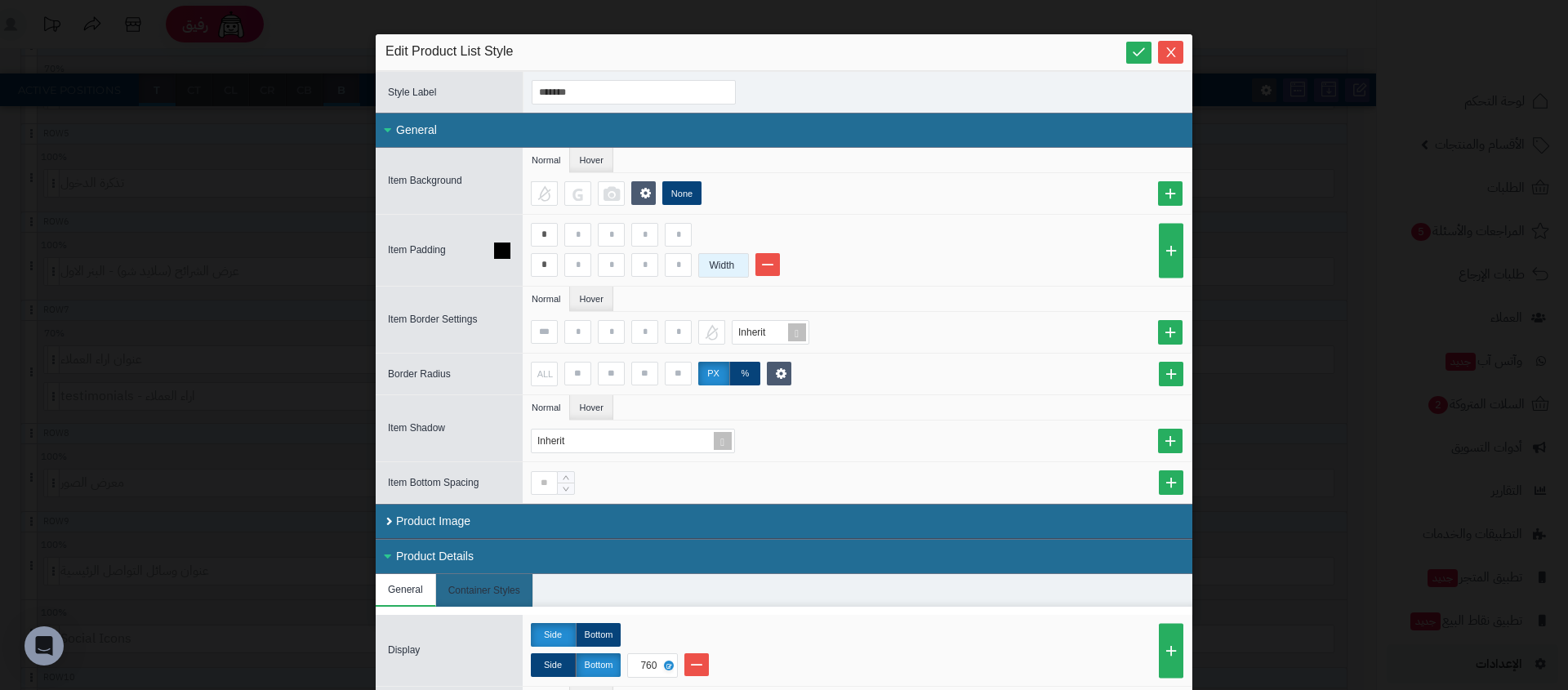
click at [749, 264] on div "Width" at bounding box center [723, 265] width 51 height 24
click at [741, 369] on div "980" at bounding box center [739, 376] width 68 height 15
click at [878, 315] on div "Inherit" at bounding box center [856, 332] width 668 height 41
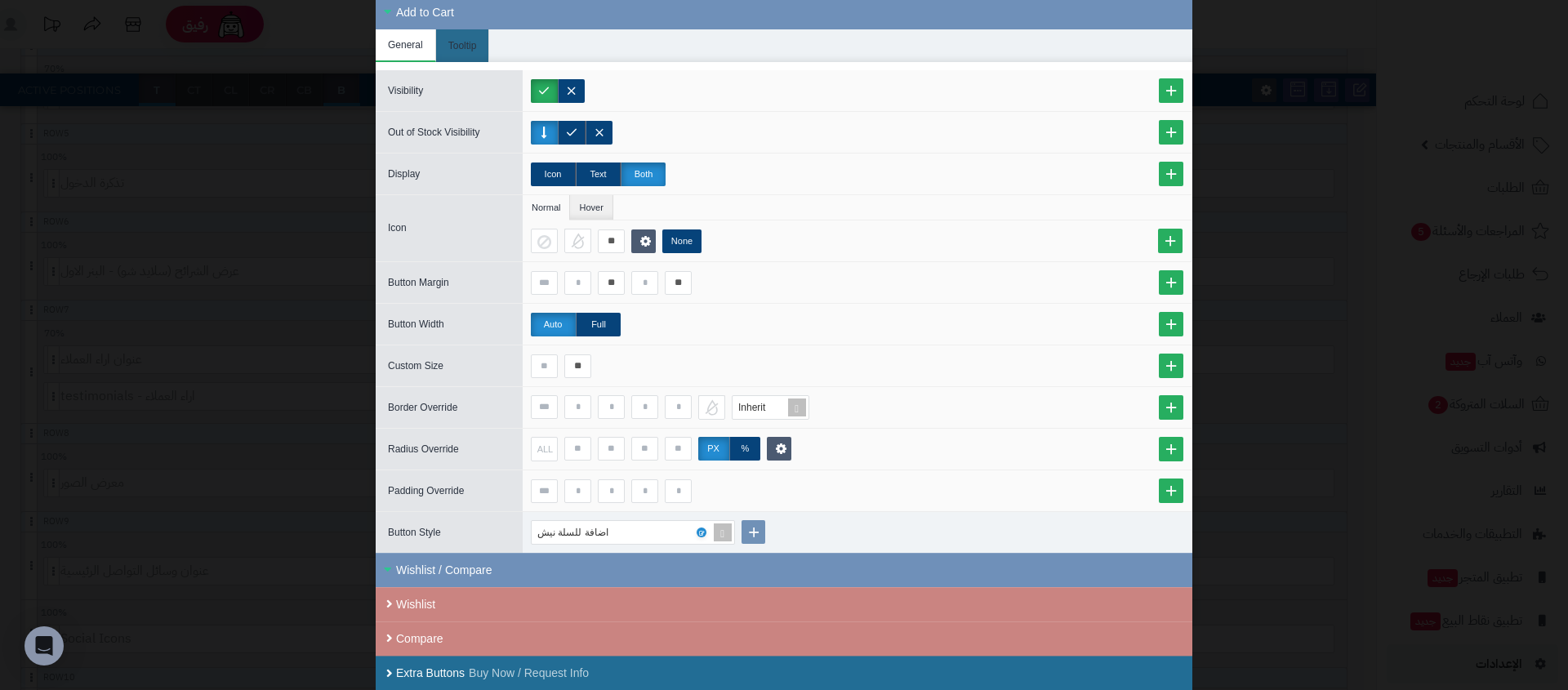
scroll to position [0, 0]
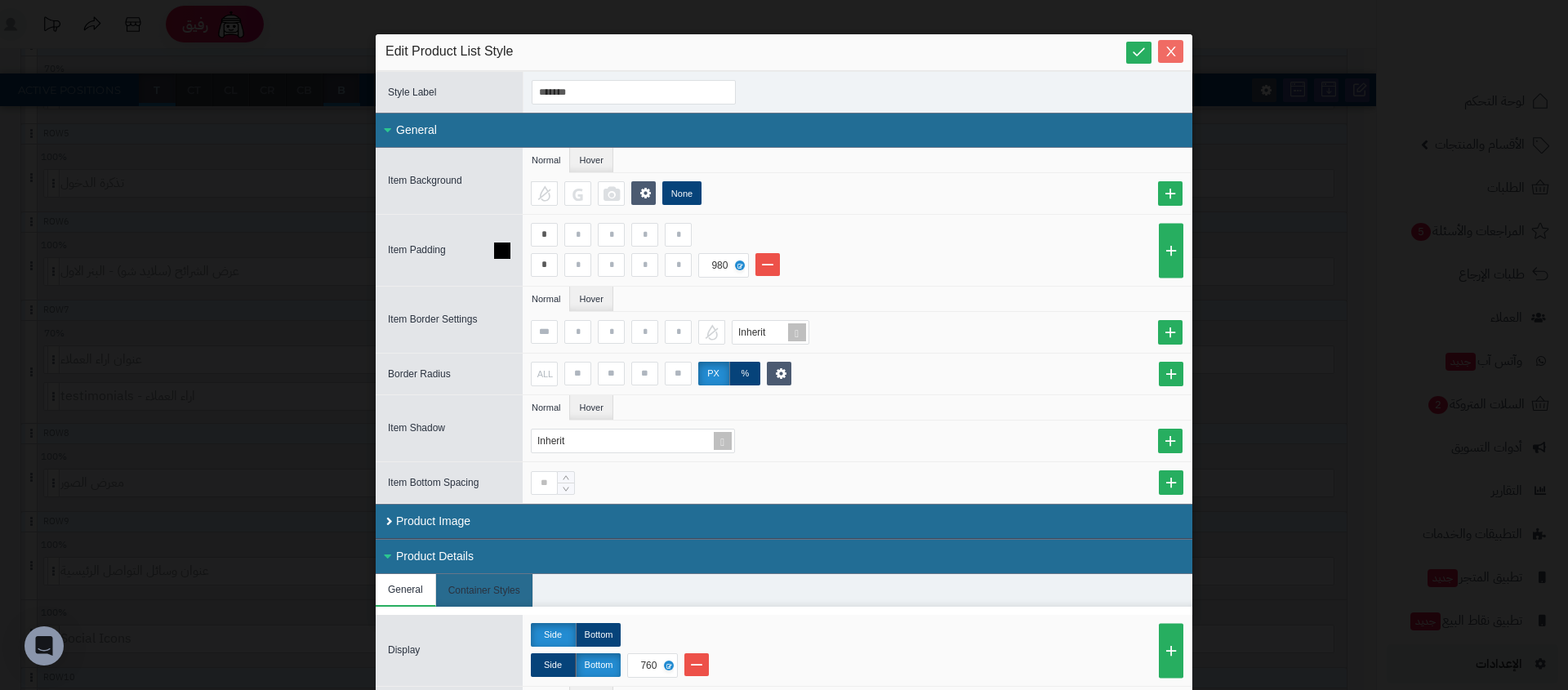
click at [1175, 57] on icon "Close" at bounding box center [1170, 52] width 13 height 13
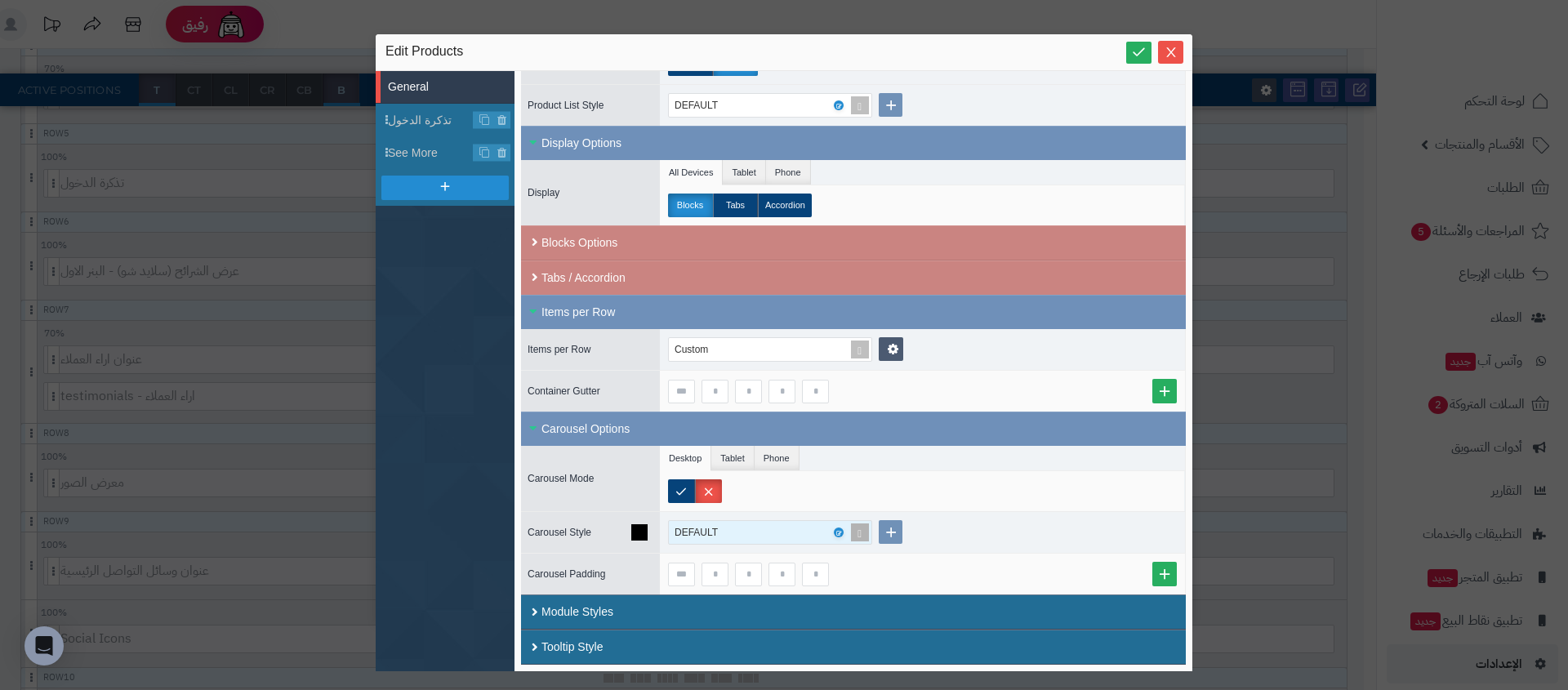
scroll to position [609, 0]
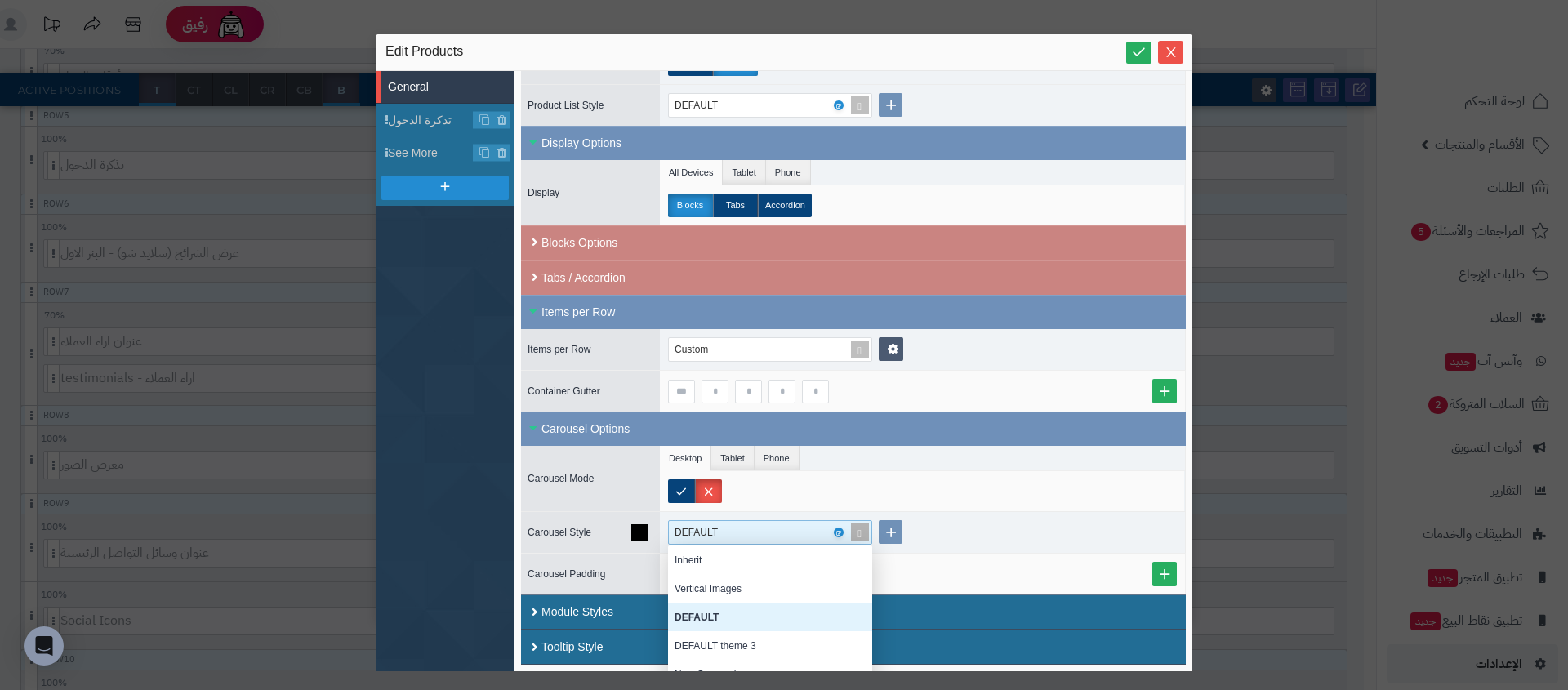
click at [697, 526] on div "DEFAULT" at bounding box center [704, 532] width 59 height 23
click at [668, 487] on label at bounding box center [680, 491] width 27 height 24
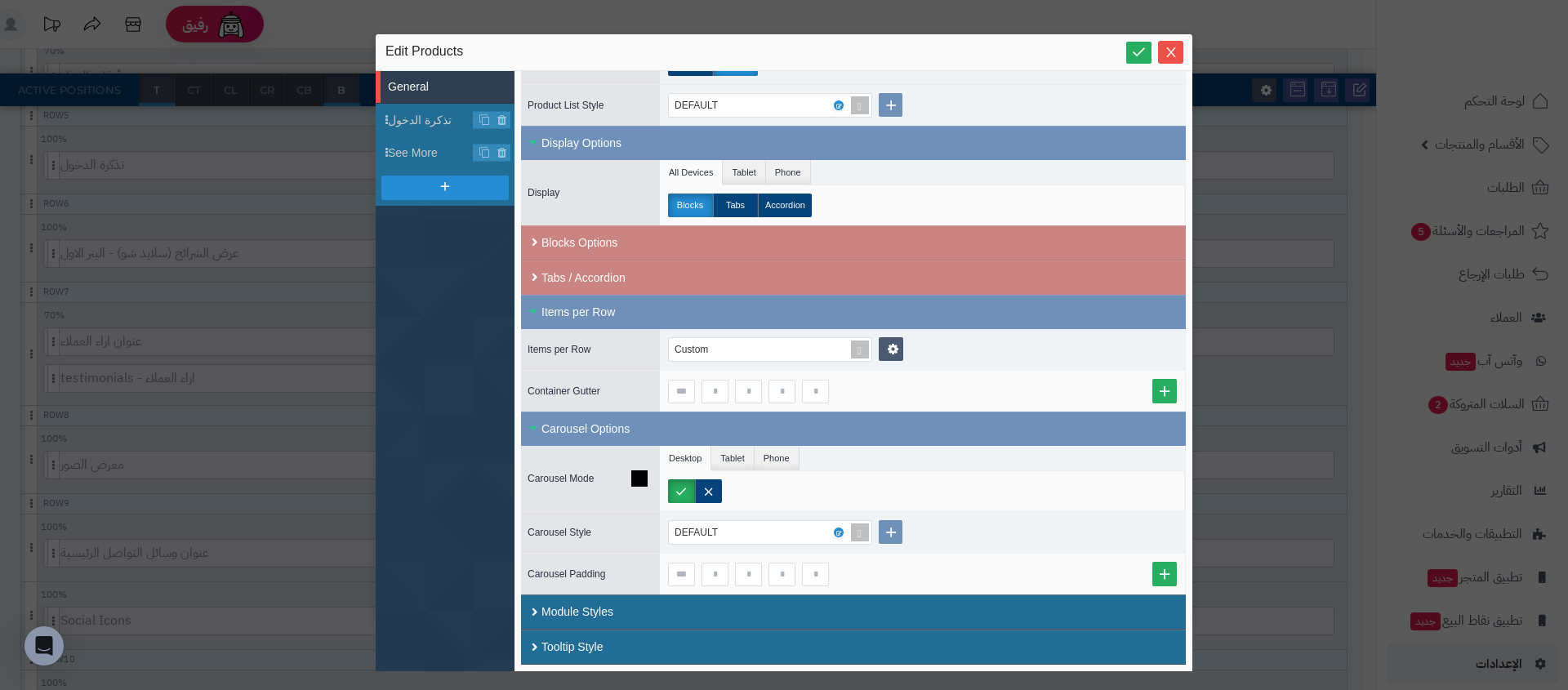
click at [760, 501] on div at bounding box center [925, 491] width 516 height 24
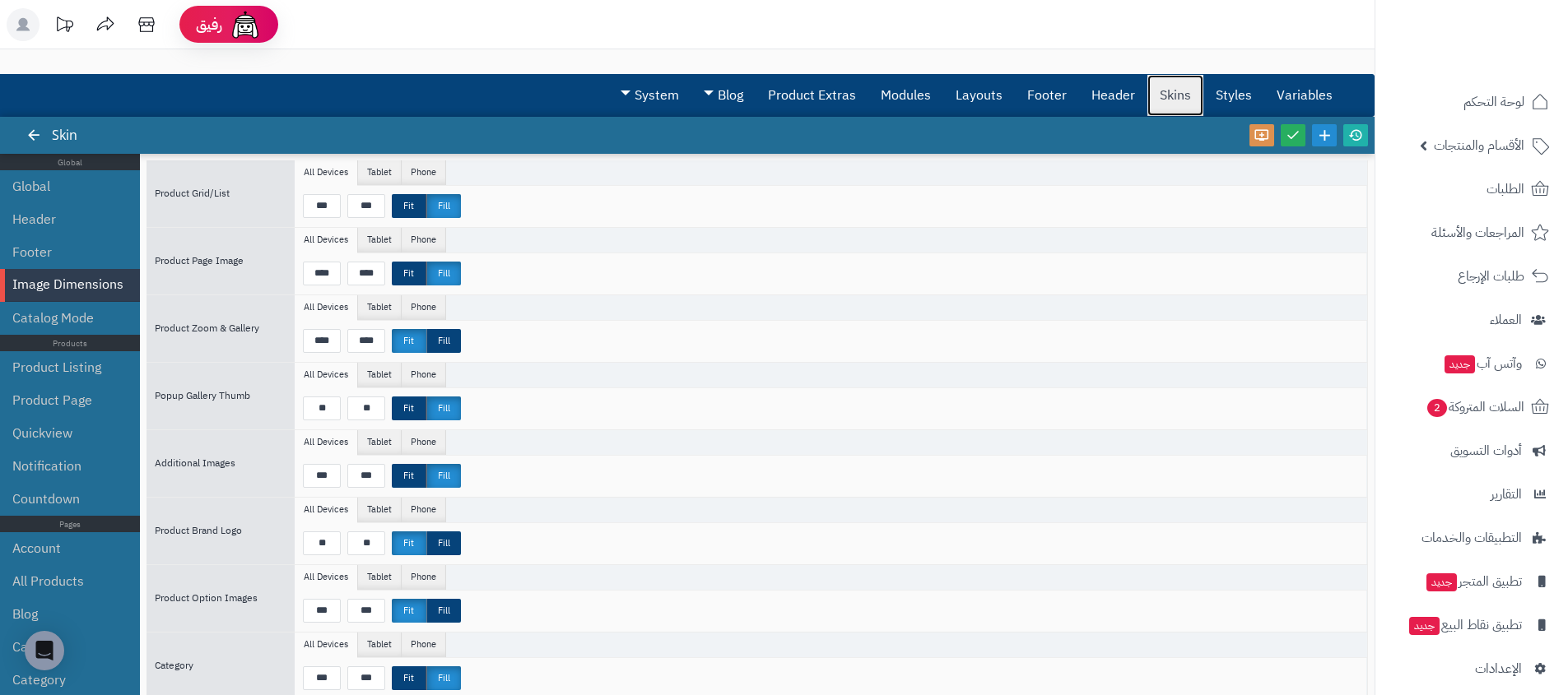
click at [1169, 99] on link "Skins" at bounding box center [1176, 95] width 56 height 41
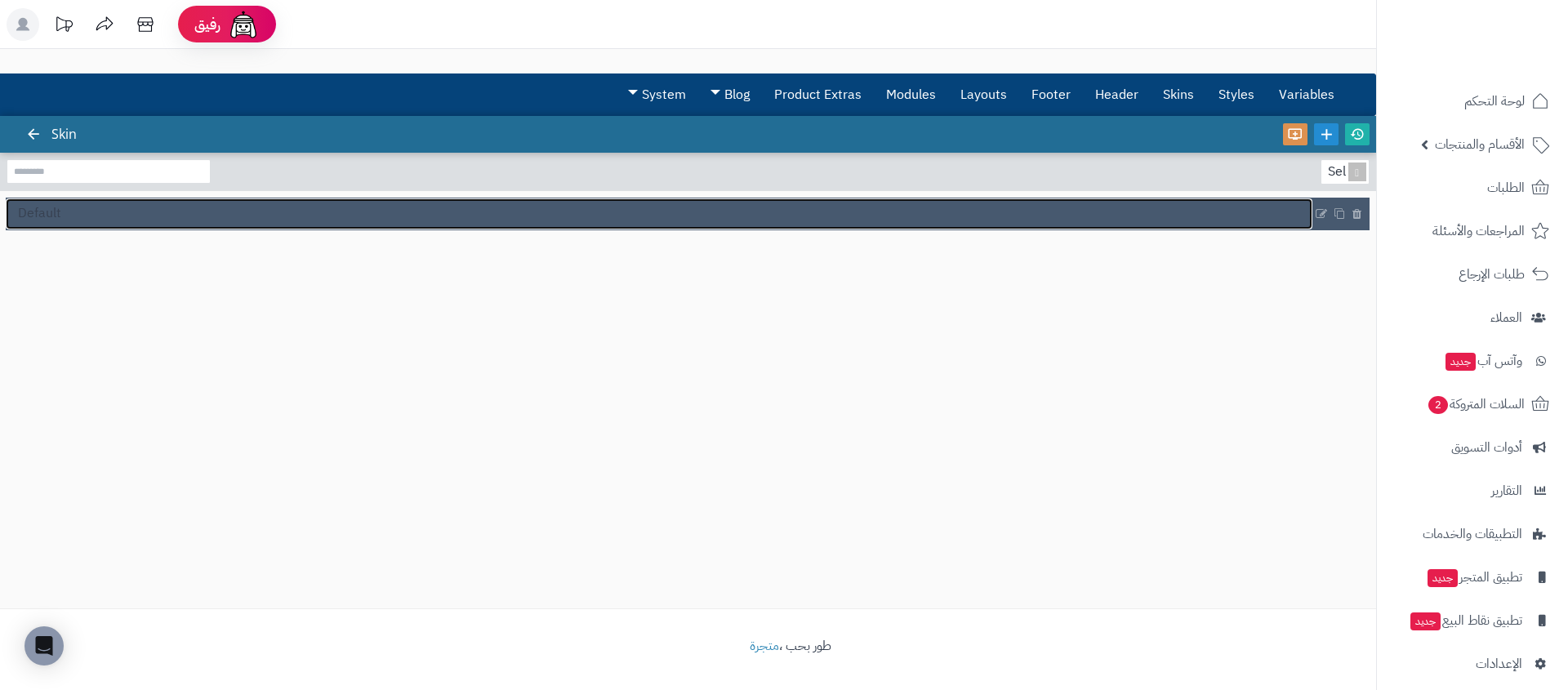
click at [99, 216] on link "Default" at bounding box center [658, 215] width 1306 height 31
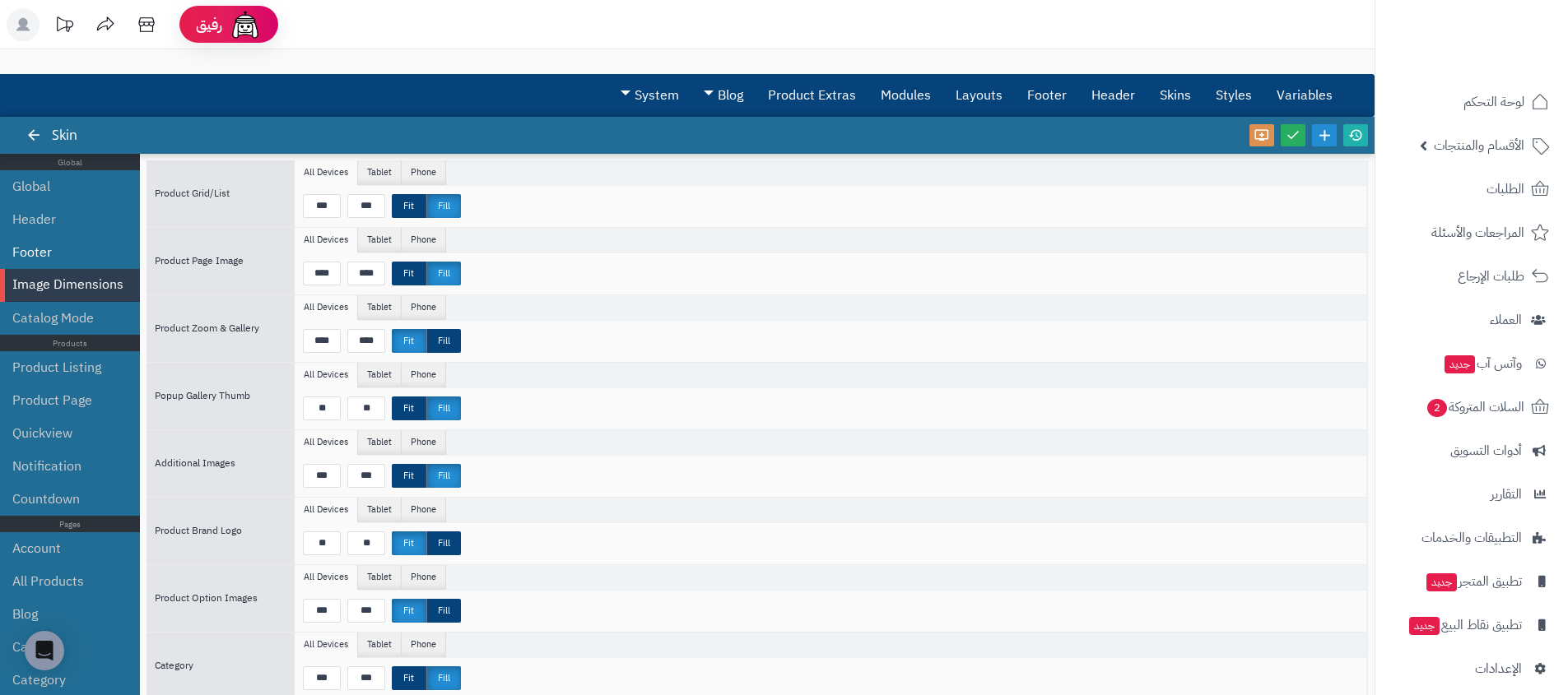
click at [88, 242] on li "Footer" at bounding box center [70, 252] width 140 height 33
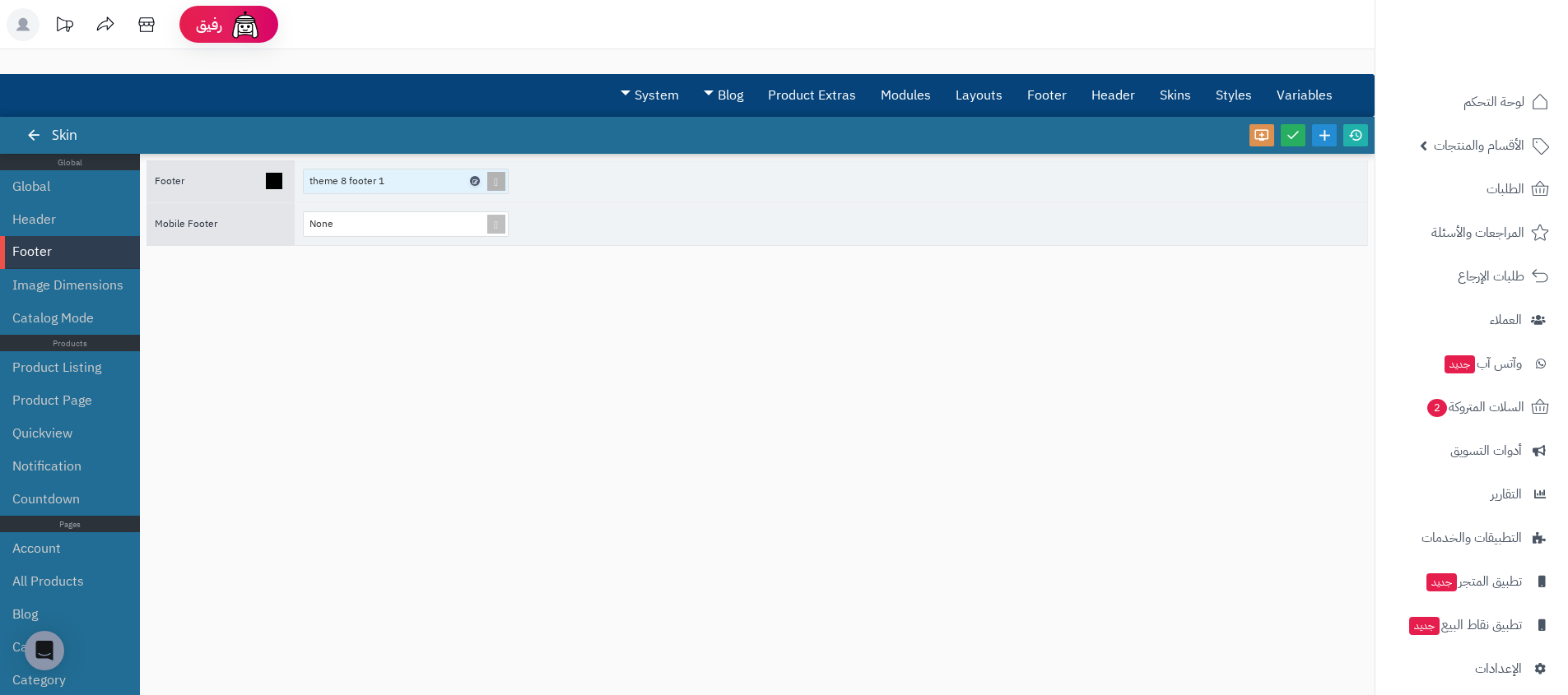
click at [473, 183] on icon at bounding box center [474, 182] width 5 height 7
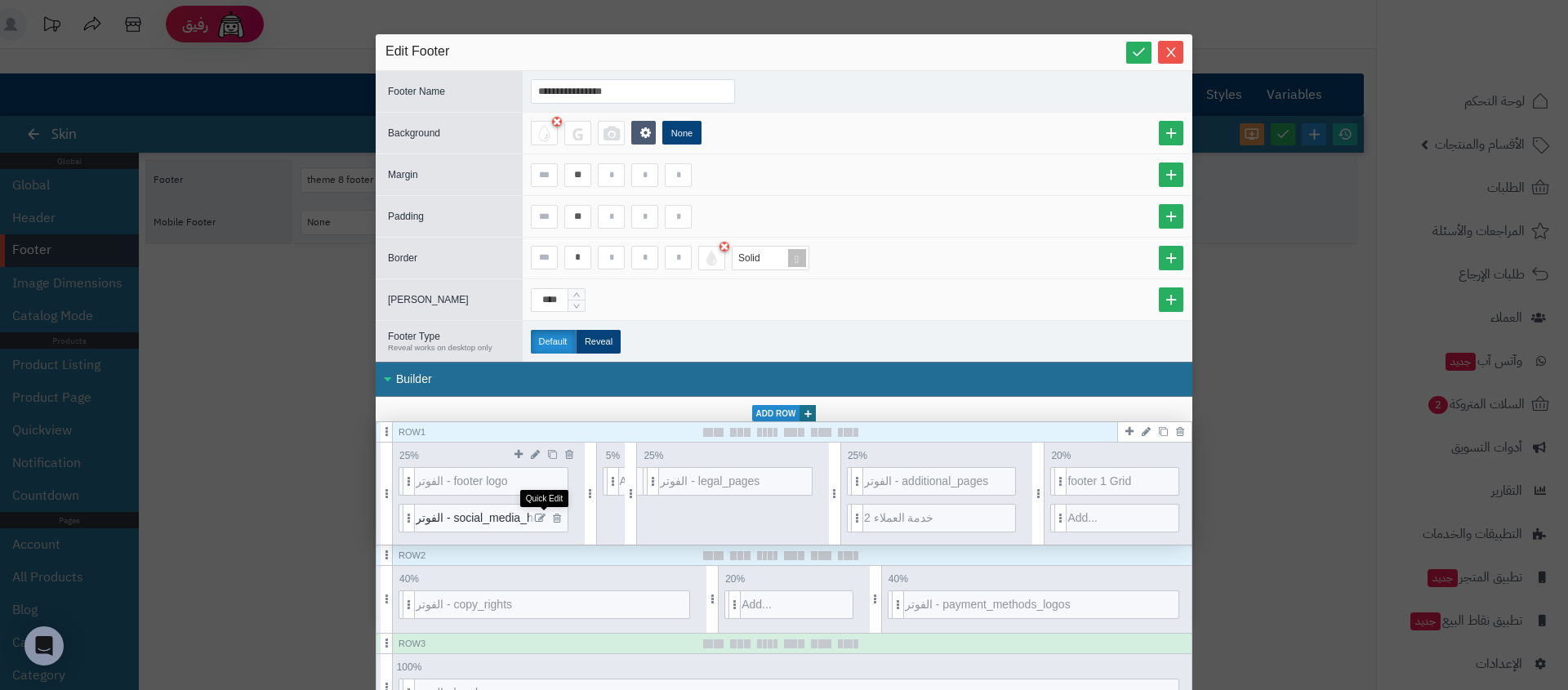
click at [545, 519] on icon at bounding box center [539, 519] width 10 height 11
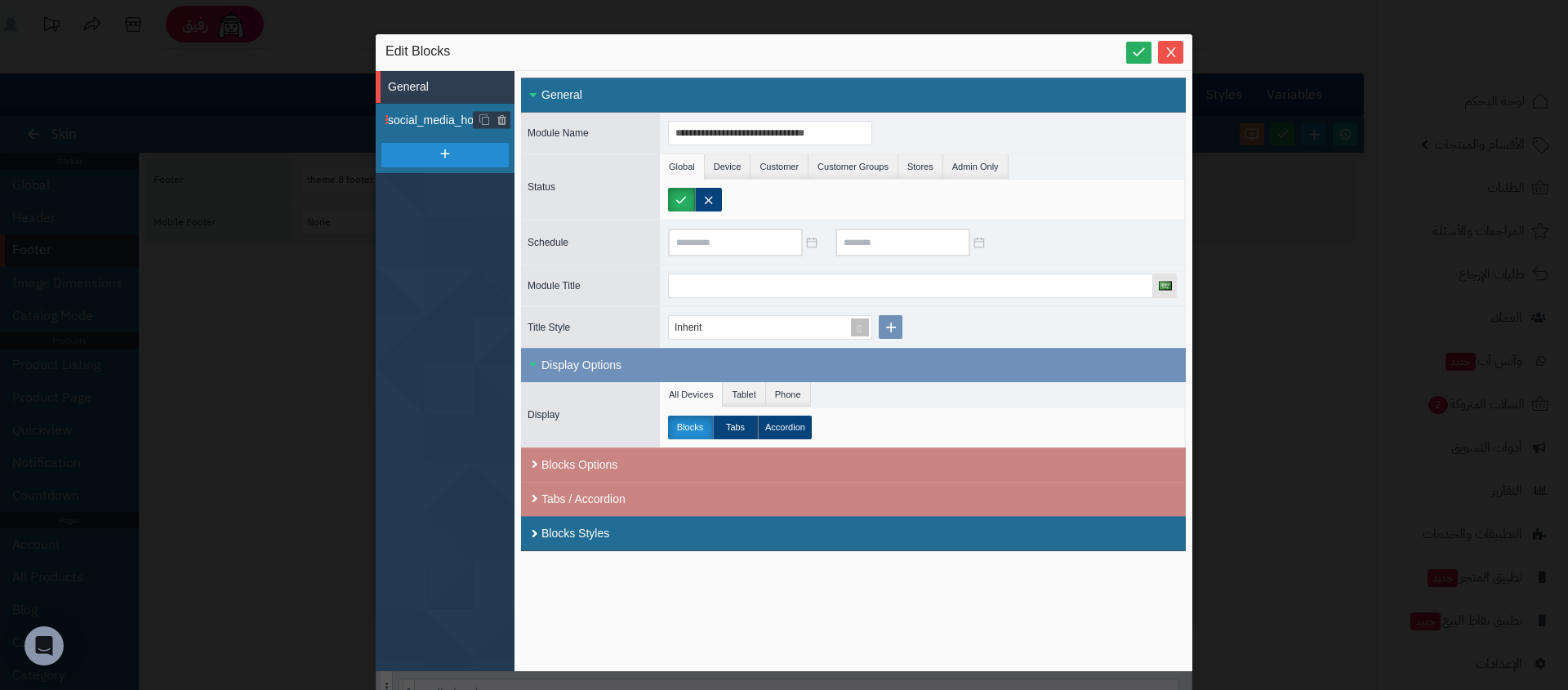
click at [430, 129] on li "social_media_horizontal" at bounding box center [445, 119] width 139 height 32
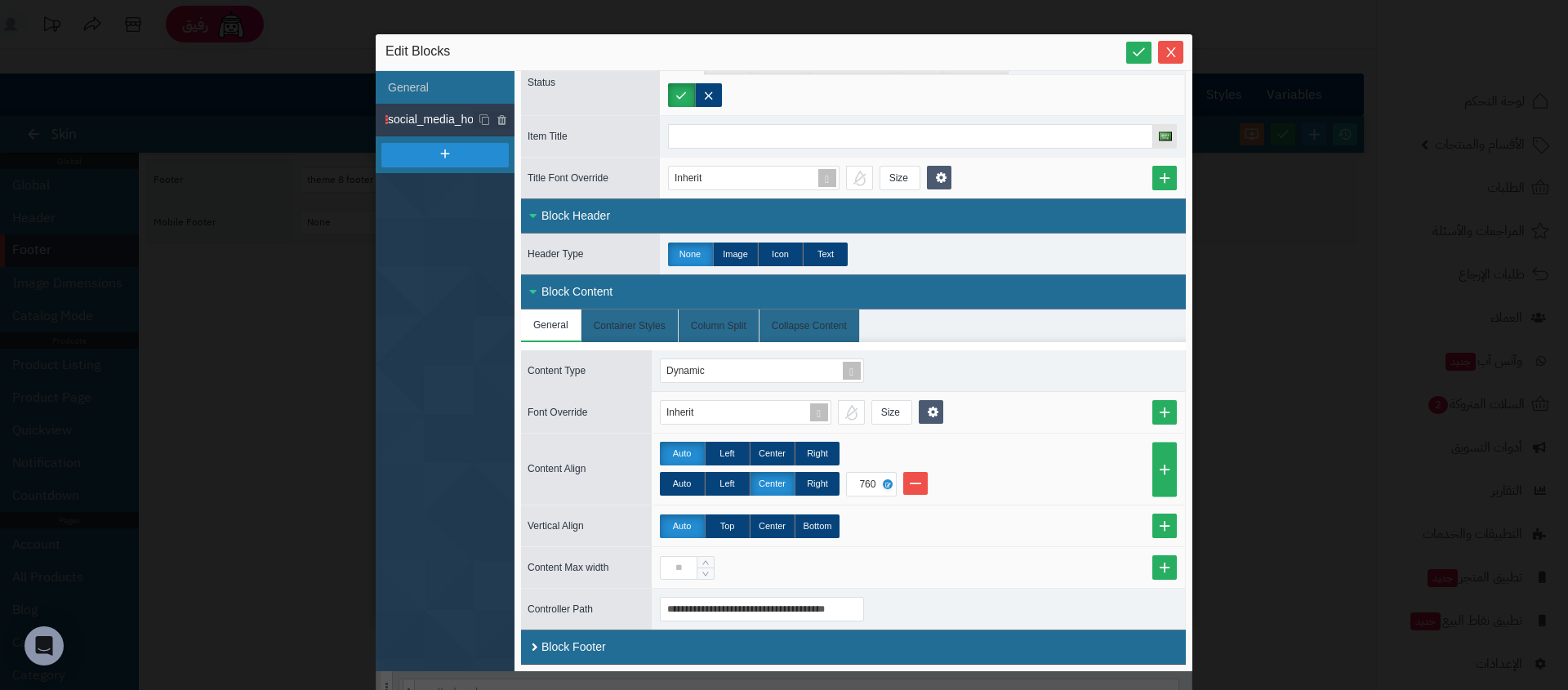
scroll to position [105, 0]
click at [405, 87] on li "General" at bounding box center [445, 87] width 139 height 32
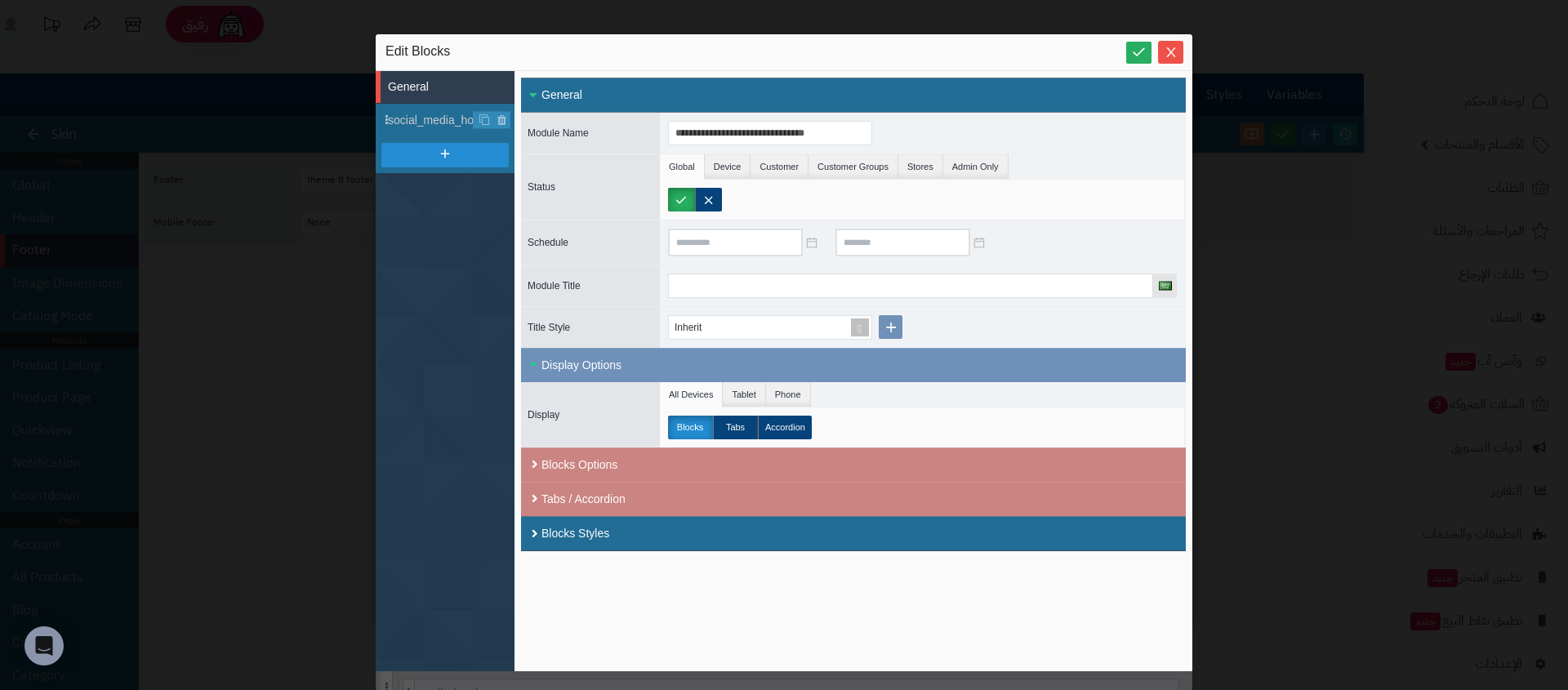
scroll to position [0, 0]
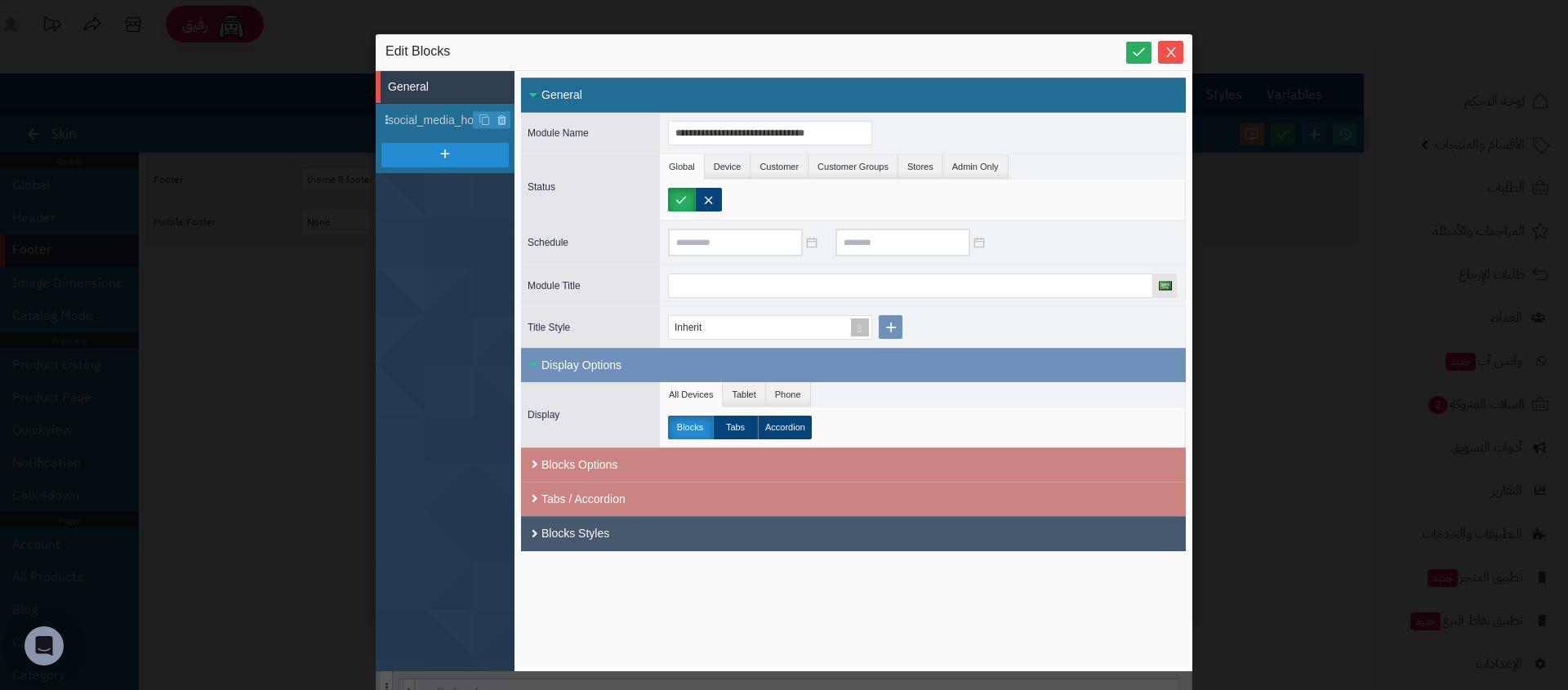
click at [745, 525] on div "Blocks Styles" at bounding box center [853, 534] width 624 height 18
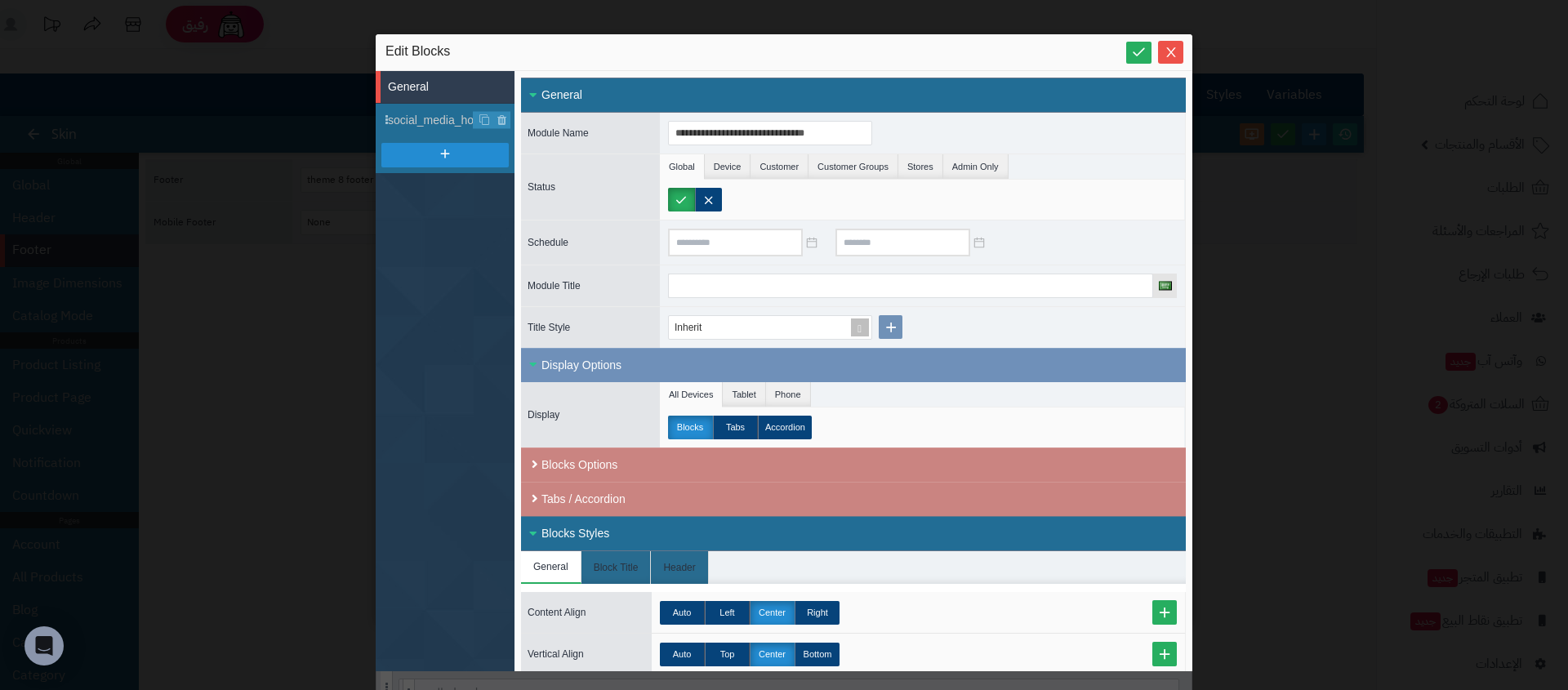
scroll to position [128, 0]
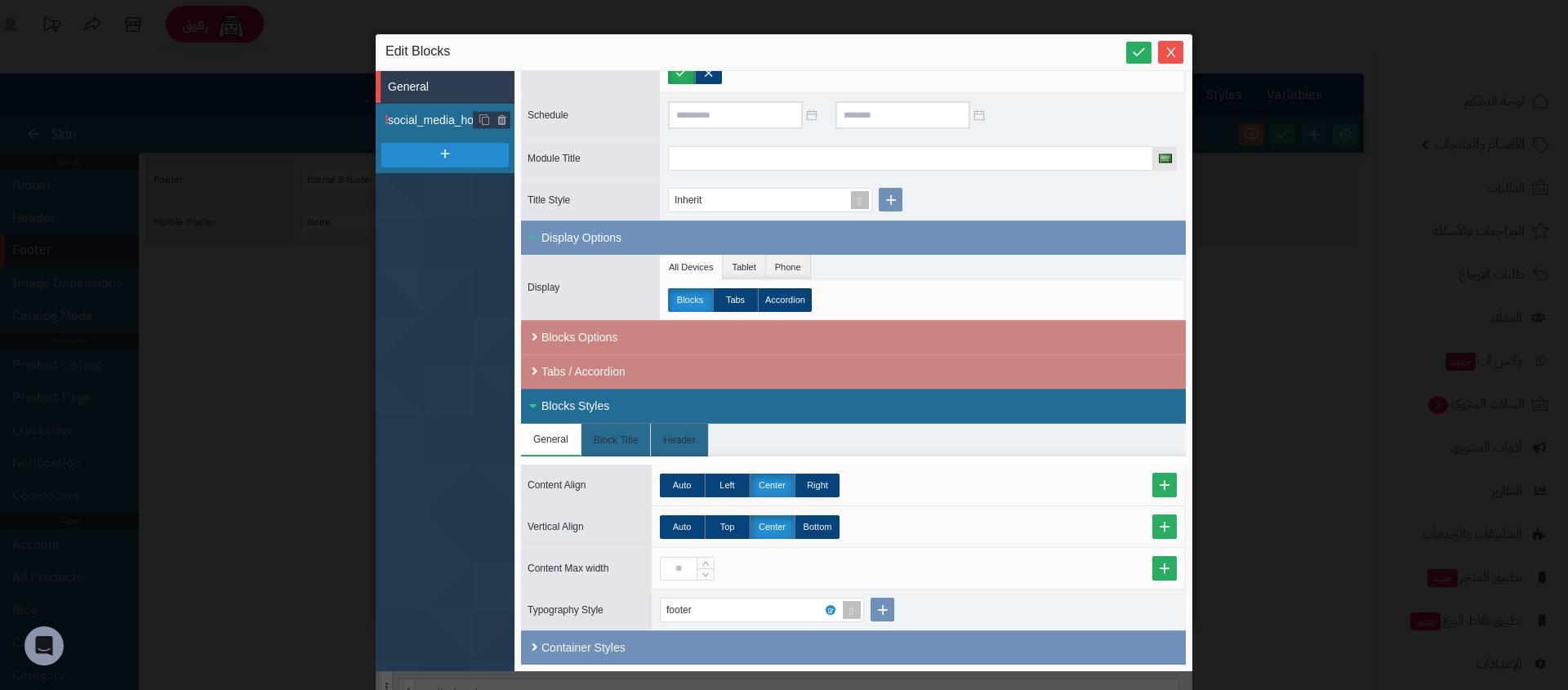
click at [409, 117] on span "social_media_horizontal" at bounding box center [450, 120] width 127 height 18
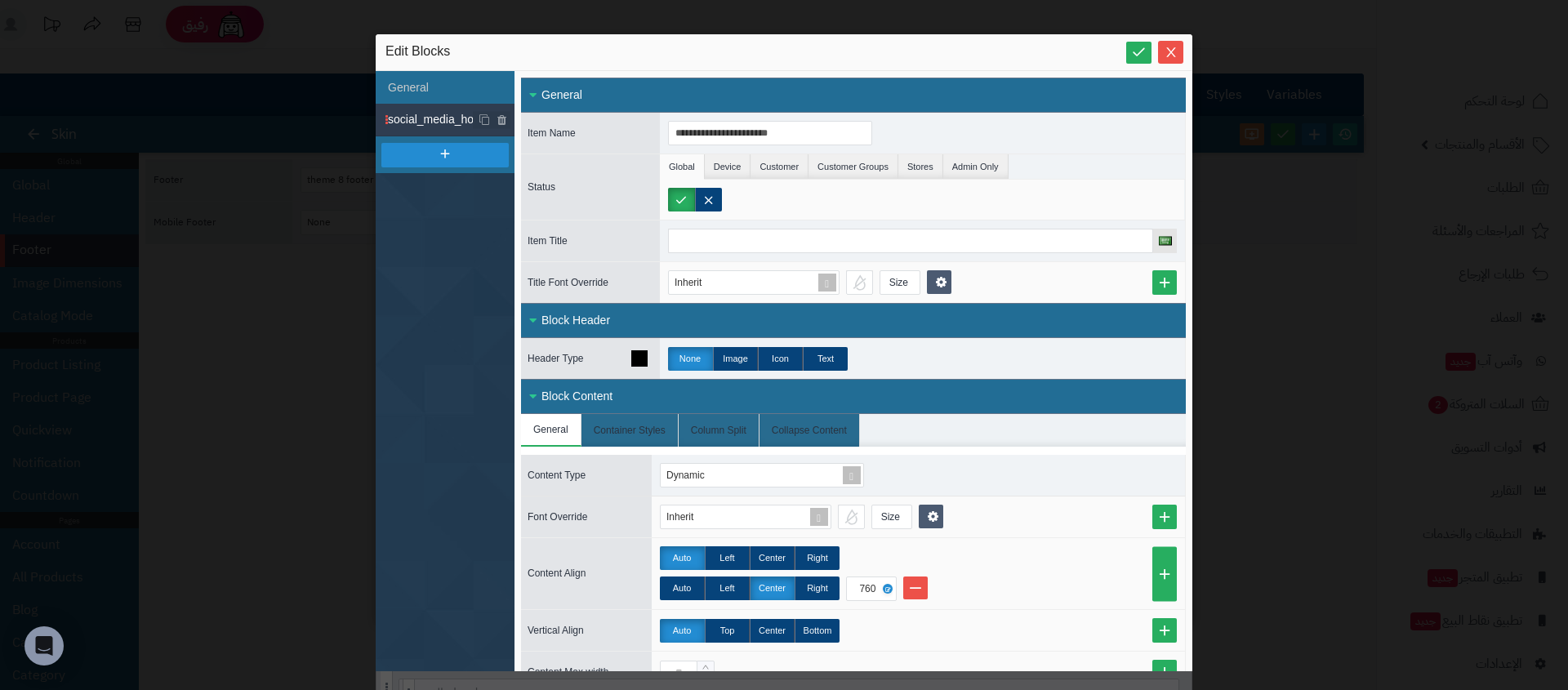
click at [1087, 353] on div "None Image Icon Text" at bounding box center [923, 359] width 525 height 41
click at [1174, 55] on icon "Close" at bounding box center [1170, 51] width 9 height 10
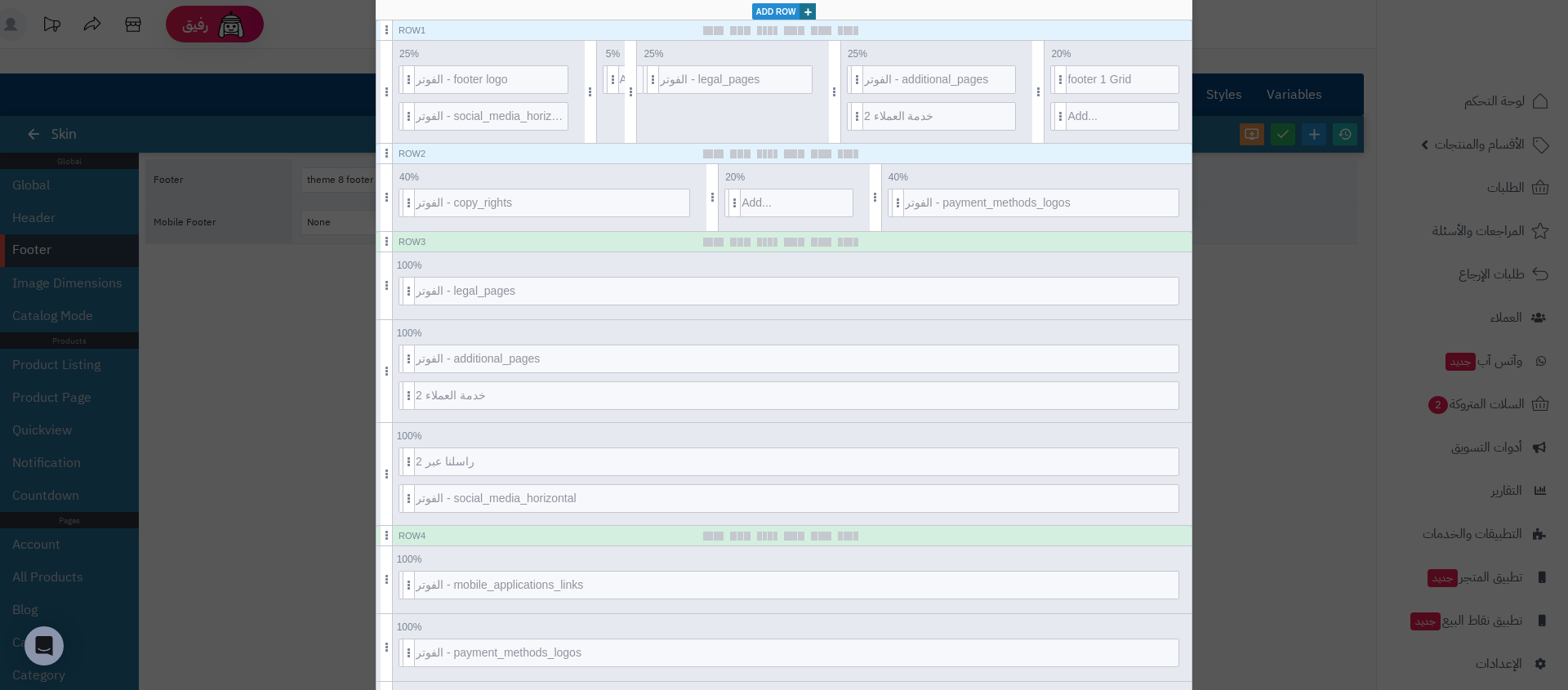
scroll to position [404, 0]
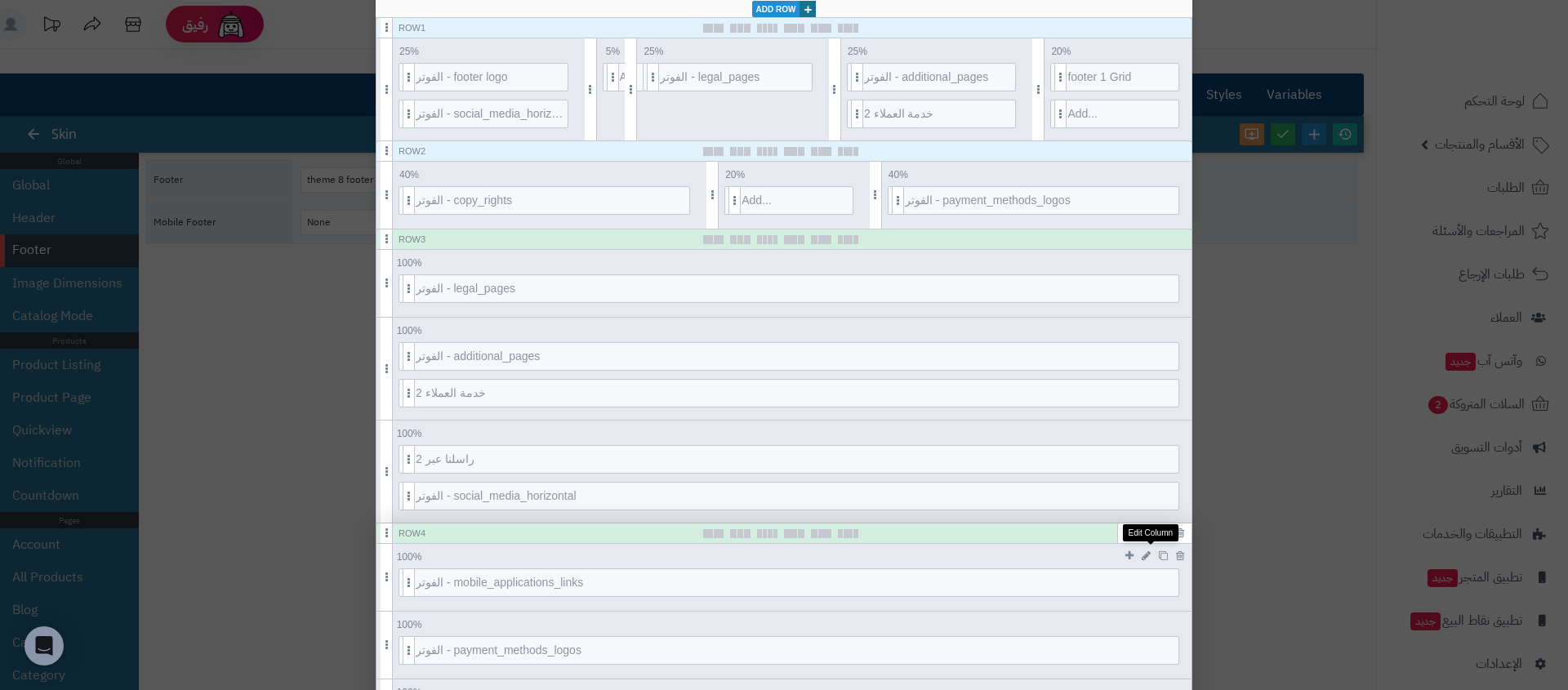
click at [1149, 555] on icon at bounding box center [1146, 555] width 9 height 10
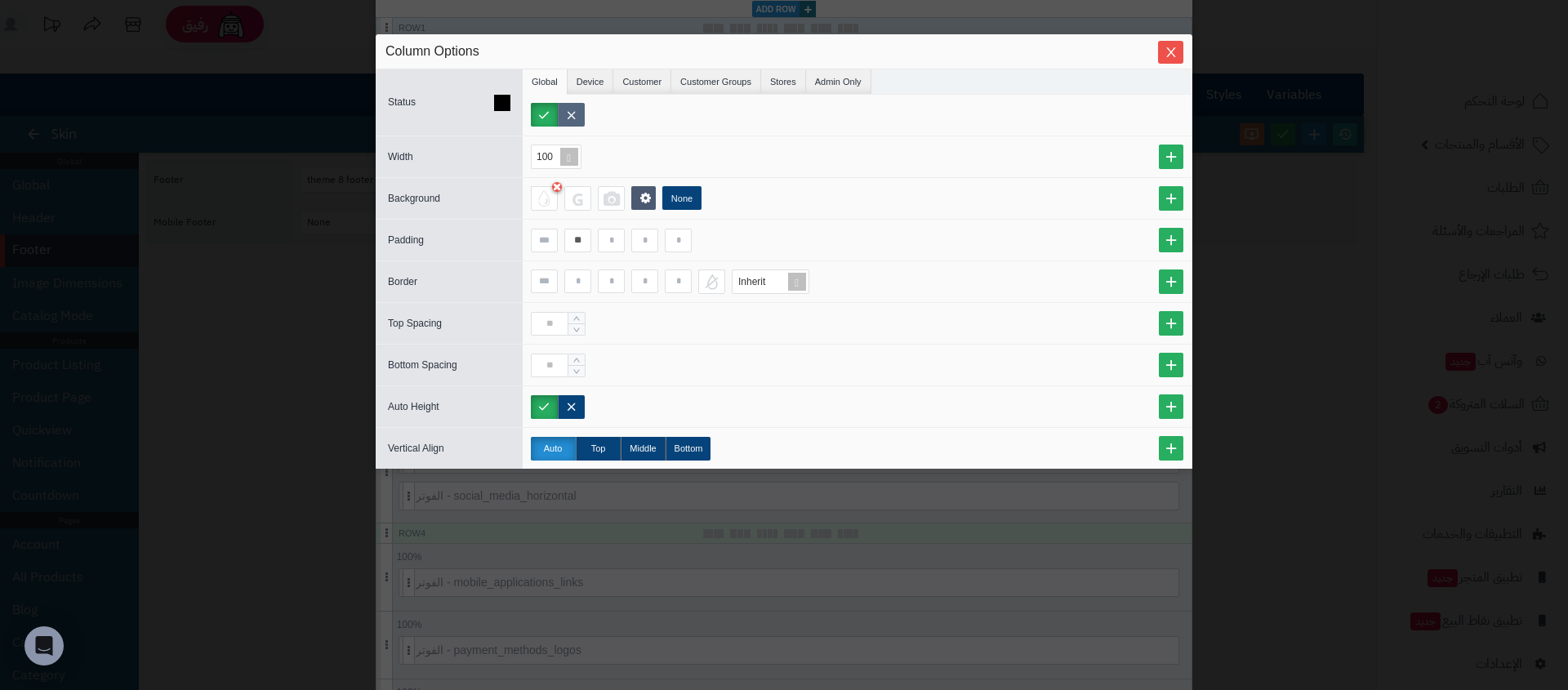
click at [570, 123] on label at bounding box center [570, 115] width 27 height 24
click at [1165, 48] on icon "Close" at bounding box center [1170, 52] width 13 height 13
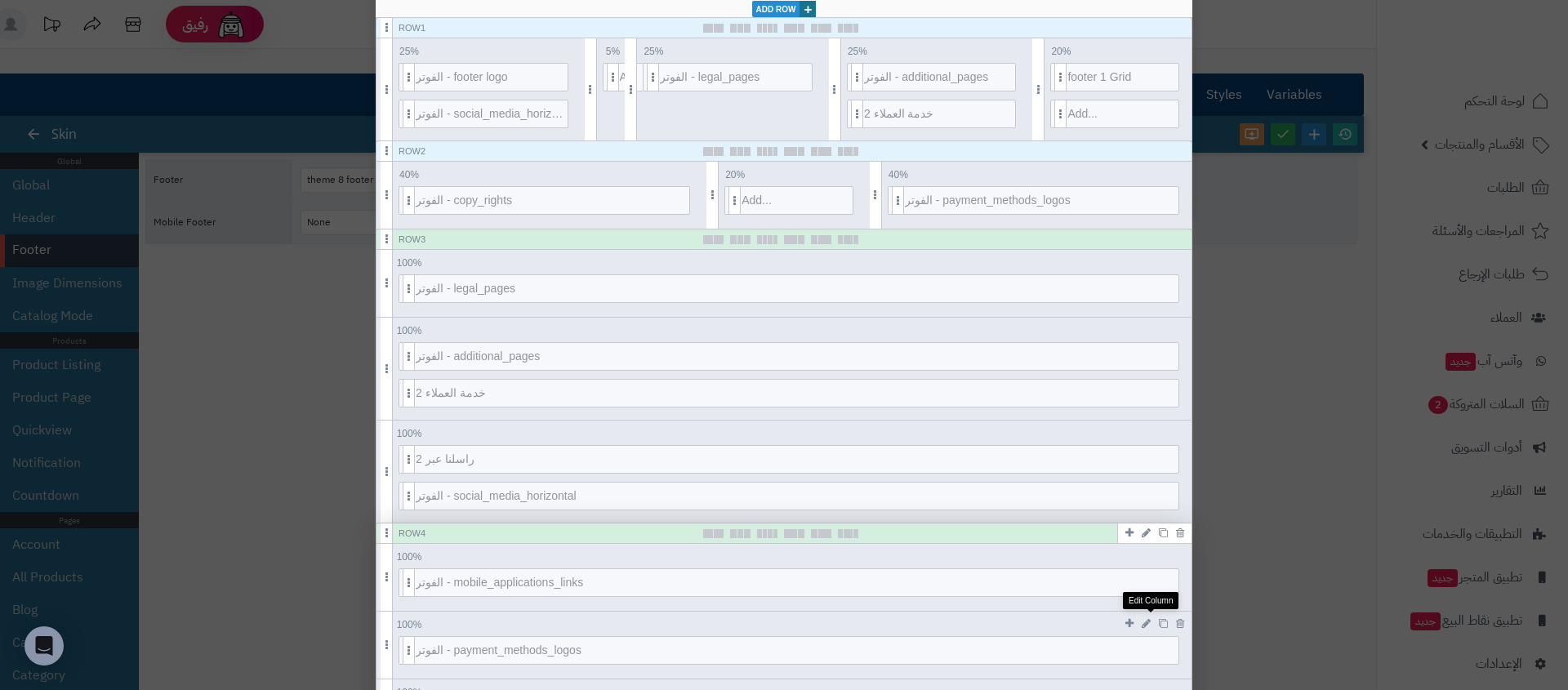
click at [1150, 625] on icon at bounding box center [1146, 623] width 9 height 10
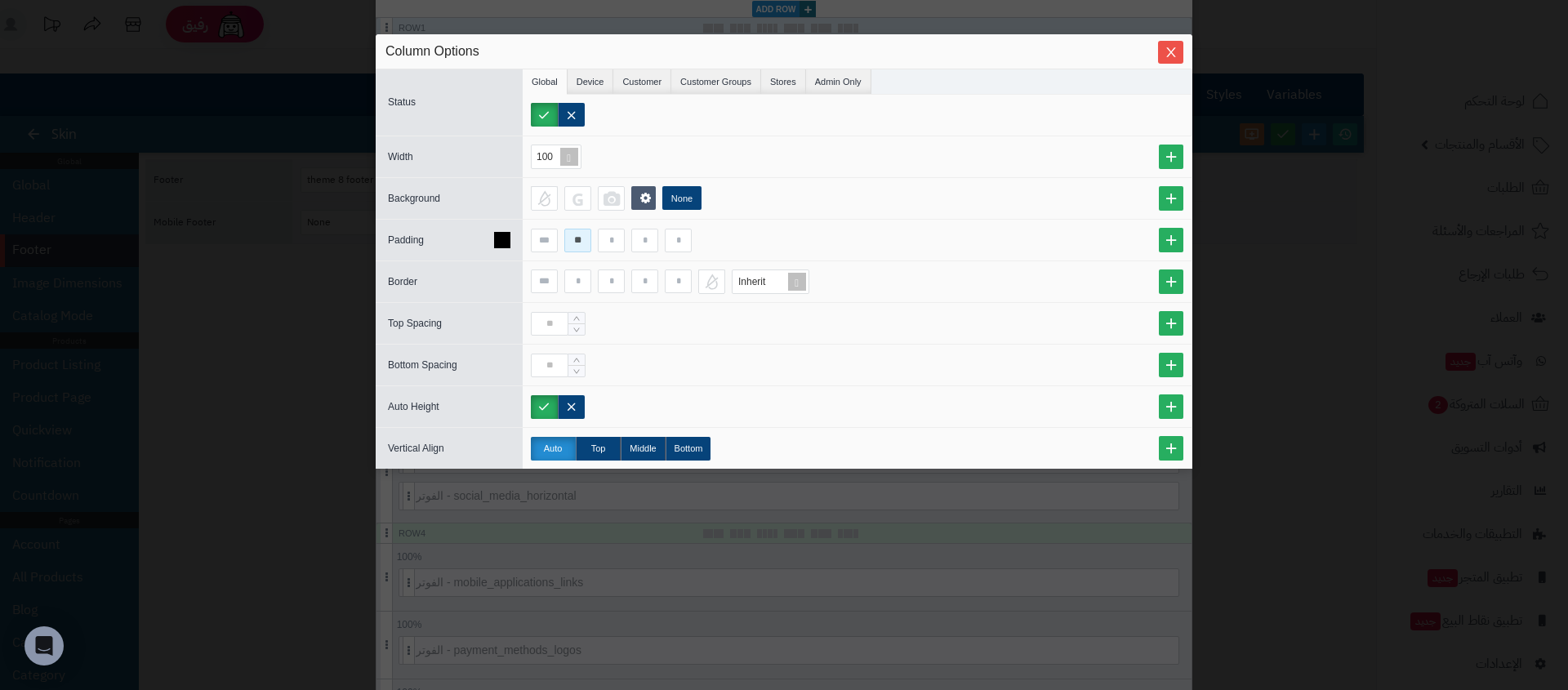
click at [578, 245] on input "**" at bounding box center [577, 240] width 27 height 24
